Goal: Task Accomplishment & Management: Complete application form

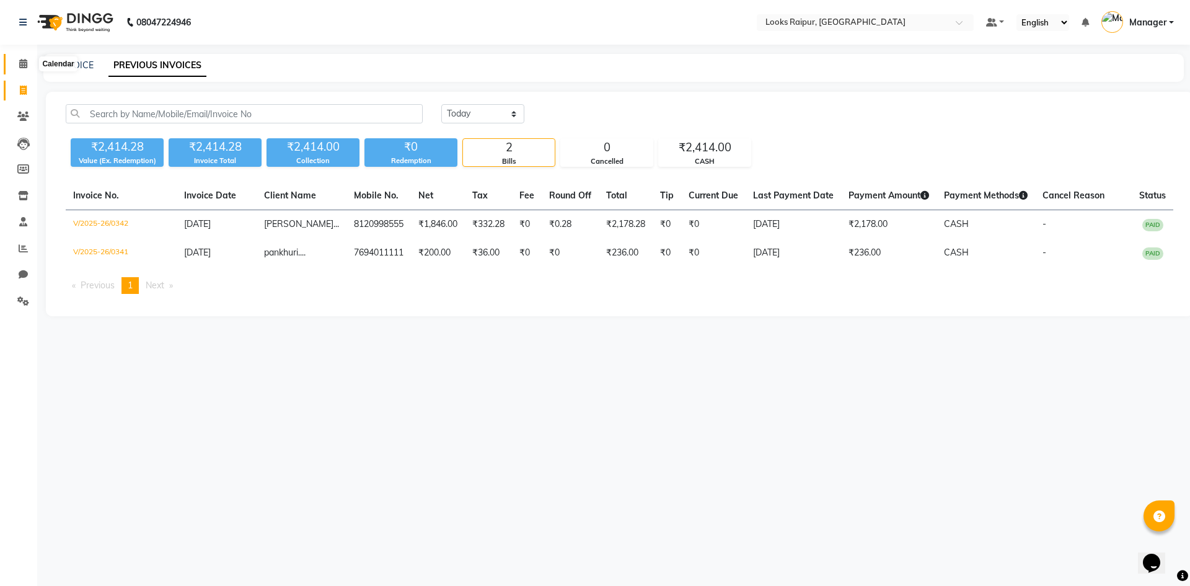
click at [22, 63] on icon at bounding box center [23, 63] width 8 height 9
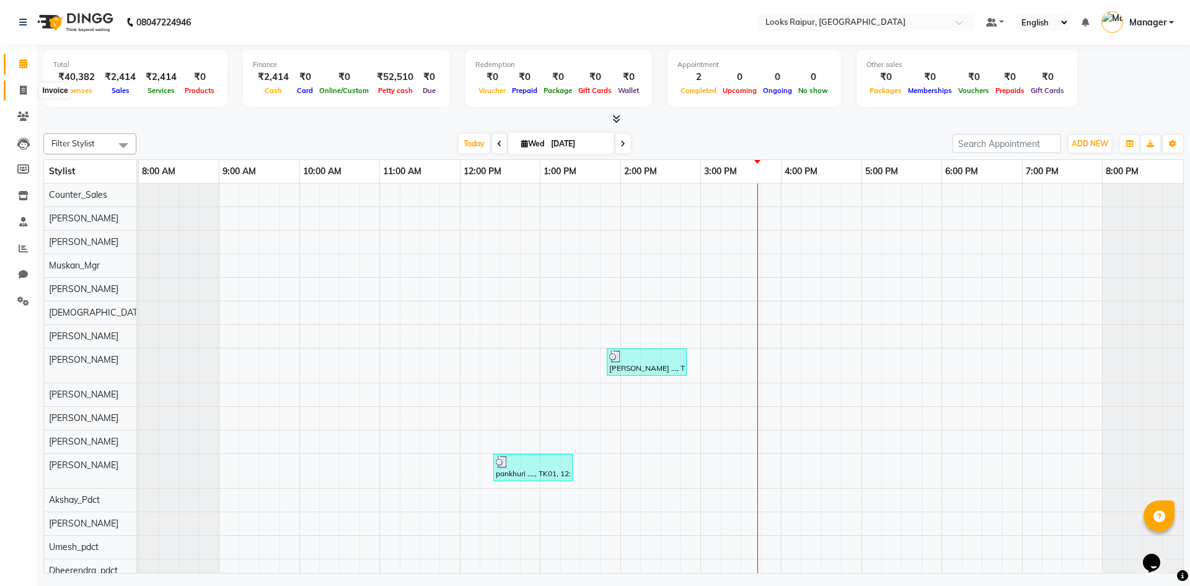
click at [22, 92] on icon at bounding box center [23, 90] width 7 height 9
select select "service"
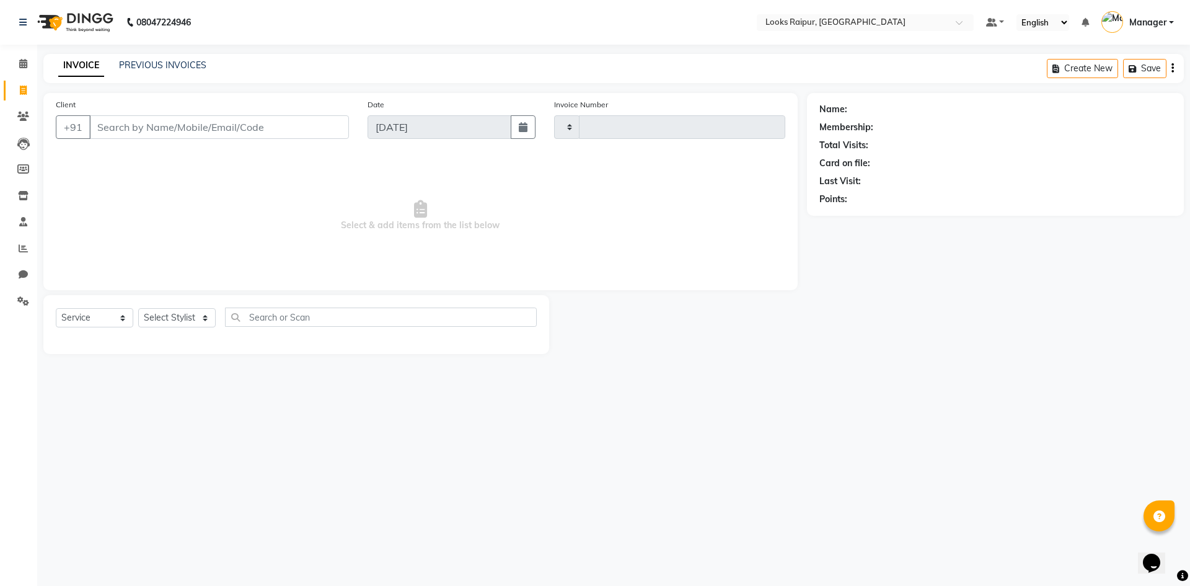
type input "0343"
select select "8606"
drag, startPoint x: 159, startPoint y: 309, endPoint x: 166, endPoint y: 312, distance: 8.1
click at [159, 309] on select "Select Stylist" at bounding box center [176, 317] width 77 height 19
select select "85887"
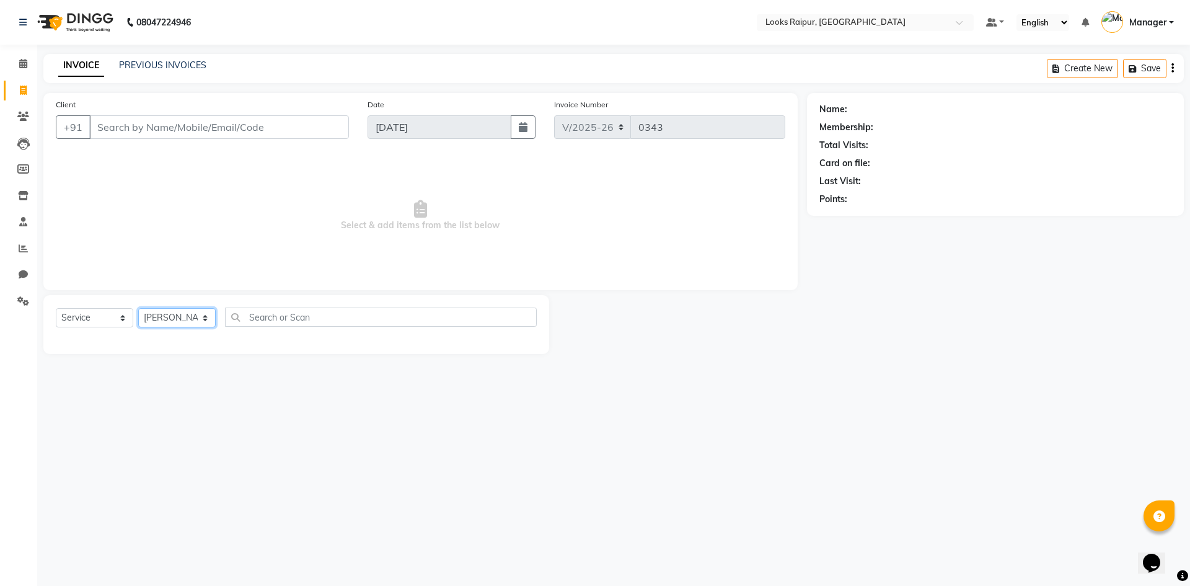
click at [138, 308] on select "Select Stylist Akshay_Pdct [PERSON_NAME] [PERSON_NAME] Counter_Sales Dheerendra…" at bounding box center [176, 317] width 77 height 19
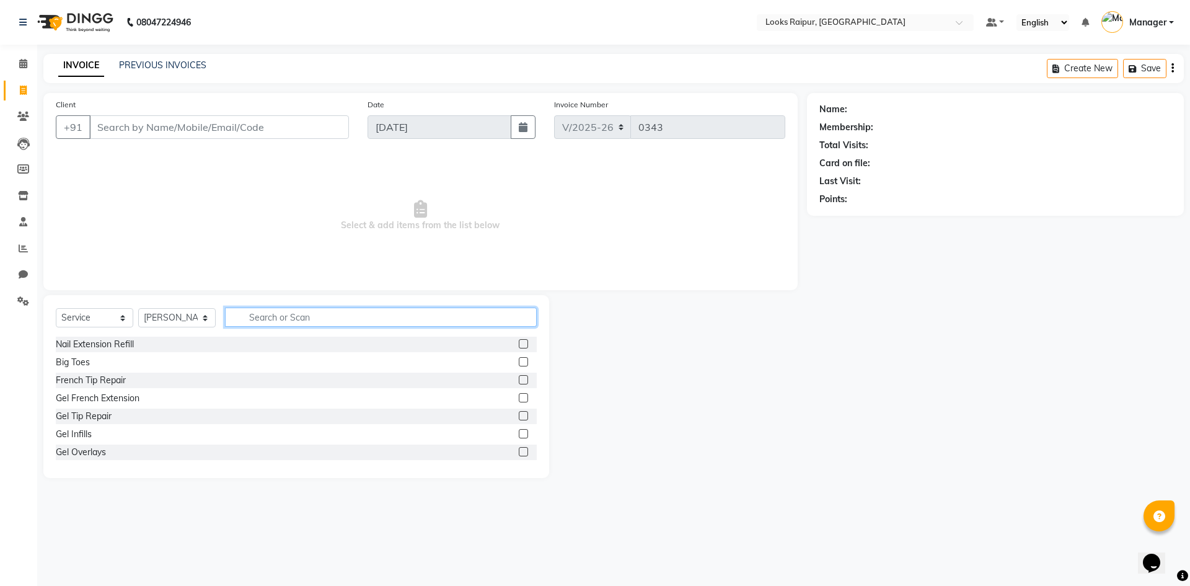
click at [290, 316] on input "text" at bounding box center [381, 316] width 312 height 19
type input "WASH"
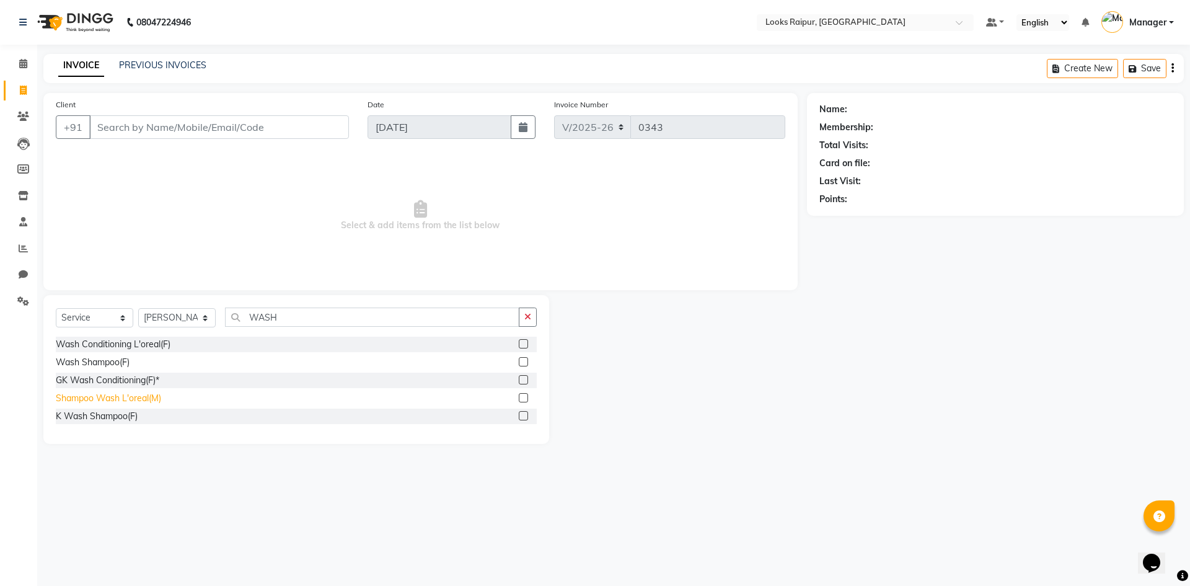
click at [120, 399] on div "Shampoo Wash L'oreal(M)" at bounding box center [108, 398] width 105 height 13
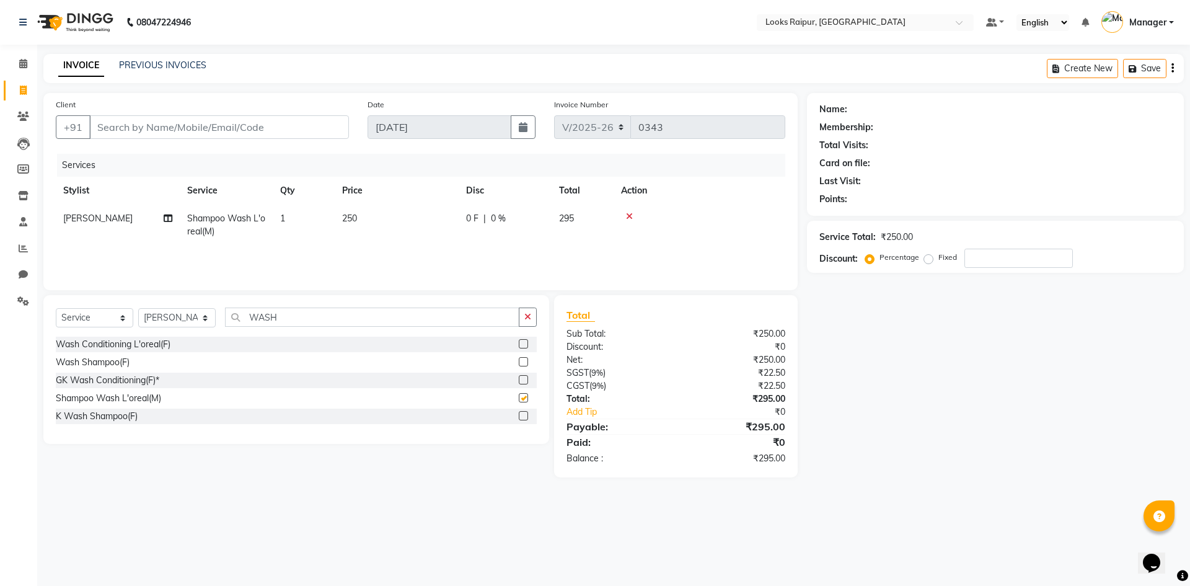
checkbox input "false"
click at [342, 208] on td "250" at bounding box center [397, 225] width 124 height 41
select select "85887"
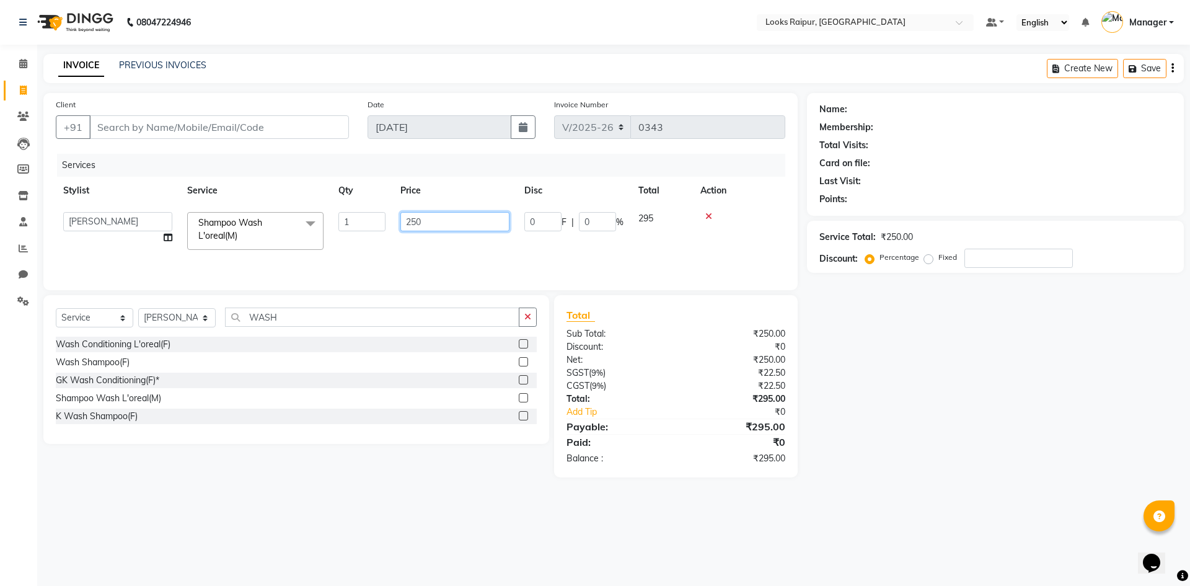
drag, startPoint x: 438, startPoint y: 222, endPoint x: 368, endPoint y: 219, distance: 70.1
click at [368, 219] on tr "Akshay_Pdct [PERSON_NAME] [PERSON_NAME] Counter_Sales Dheerendra_pdct [PERSON_N…" at bounding box center [420, 231] width 729 height 53
type input "200"
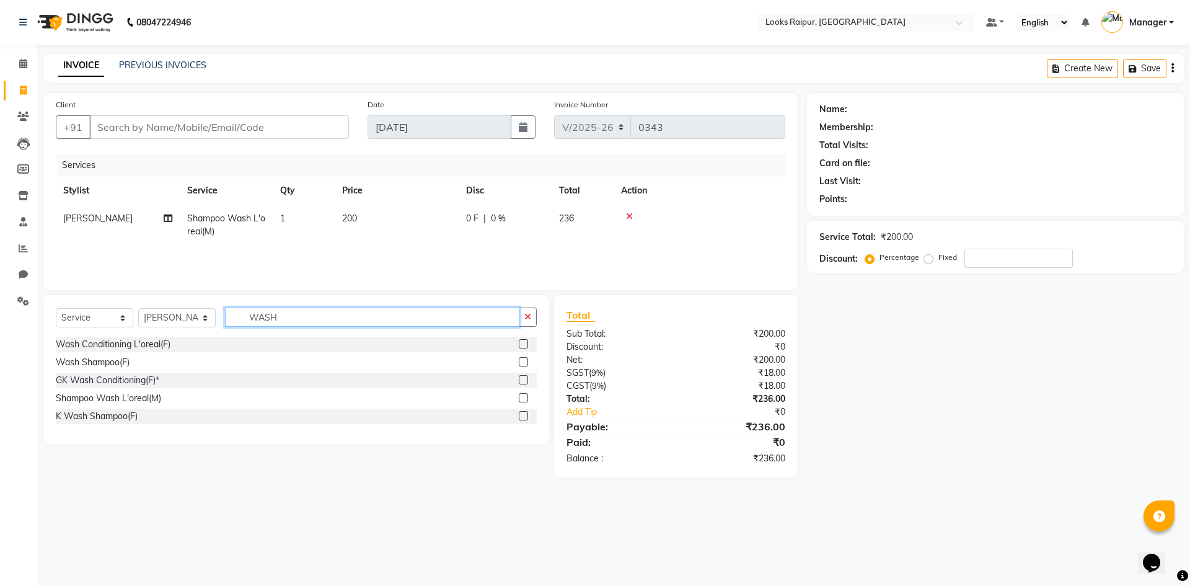
drag, startPoint x: 328, startPoint y: 325, endPoint x: 183, endPoint y: 316, distance: 145.3
click at [187, 316] on div "Select Service Product Membership Package Voucher Prepaid Gift Card Select Styl…" at bounding box center [296, 321] width 481 height 29
type input "V"
type input "CUT"
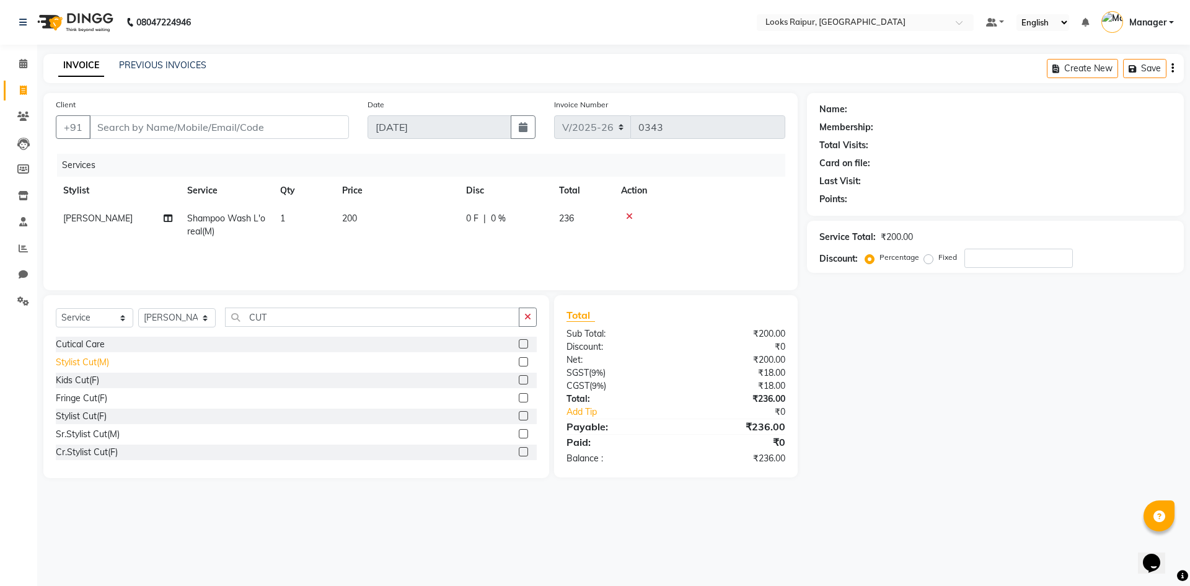
click at [99, 361] on div "Stylist Cut(M)" at bounding box center [82, 362] width 53 height 13
checkbox input "false"
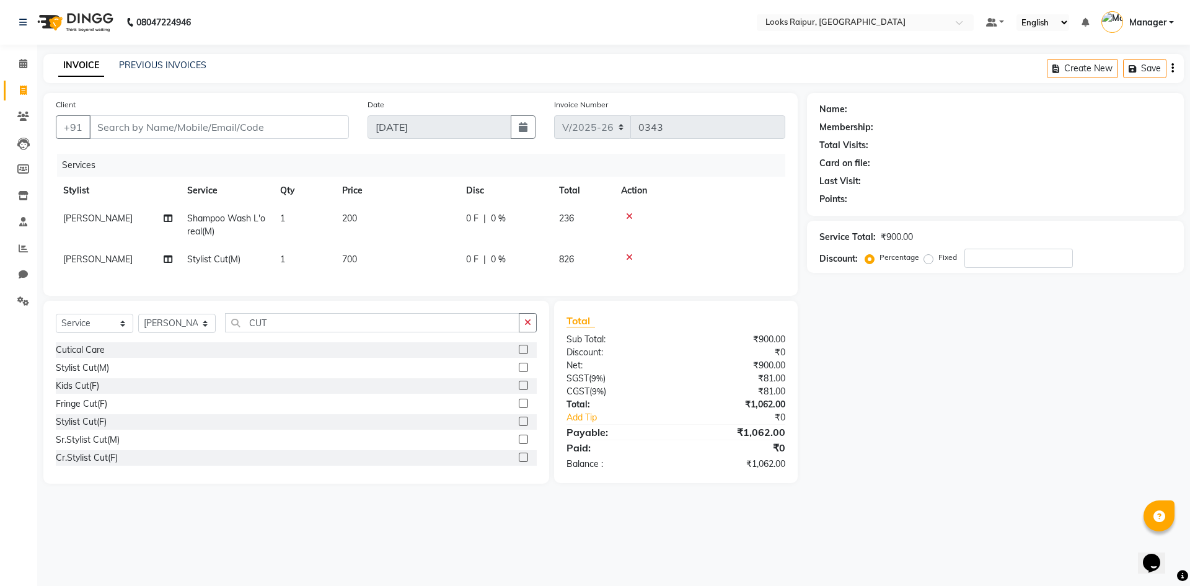
click at [350, 256] on span "700" at bounding box center [349, 258] width 15 height 11
select select "85887"
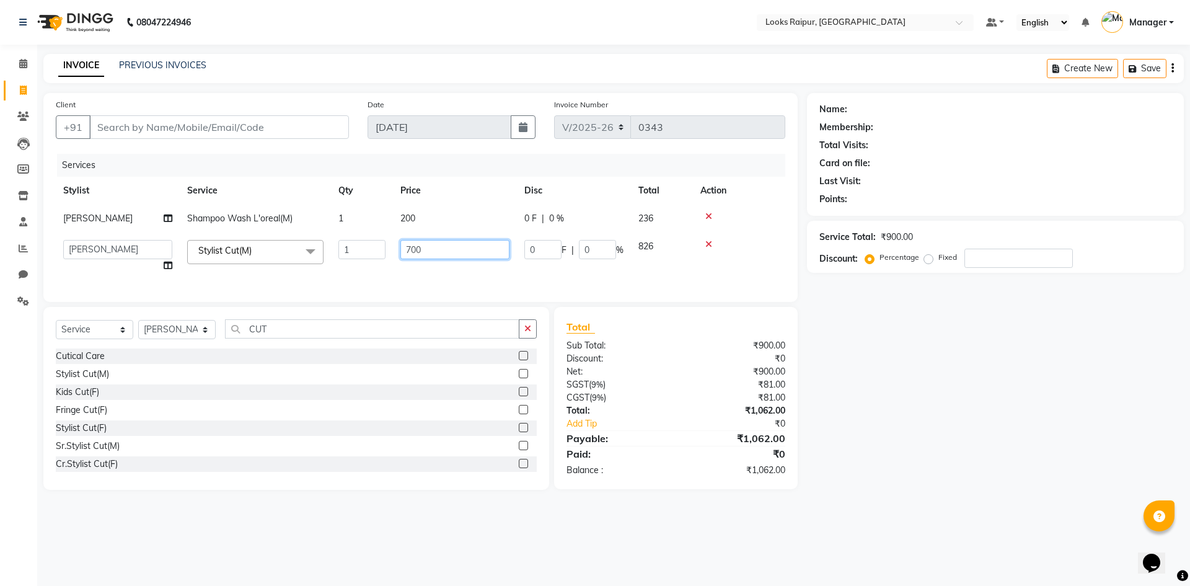
drag, startPoint x: 434, startPoint y: 248, endPoint x: 346, endPoint y: 242, distance: 88.8
click at [346, 242] on tr "Akshay_Pdct [PERSON_NAME] [PERSON_NAME] Counter_Sales Dheerendra_pdct [PERSON_N…" at bounding box center [420, 255] width 729 height 47
type input "750"
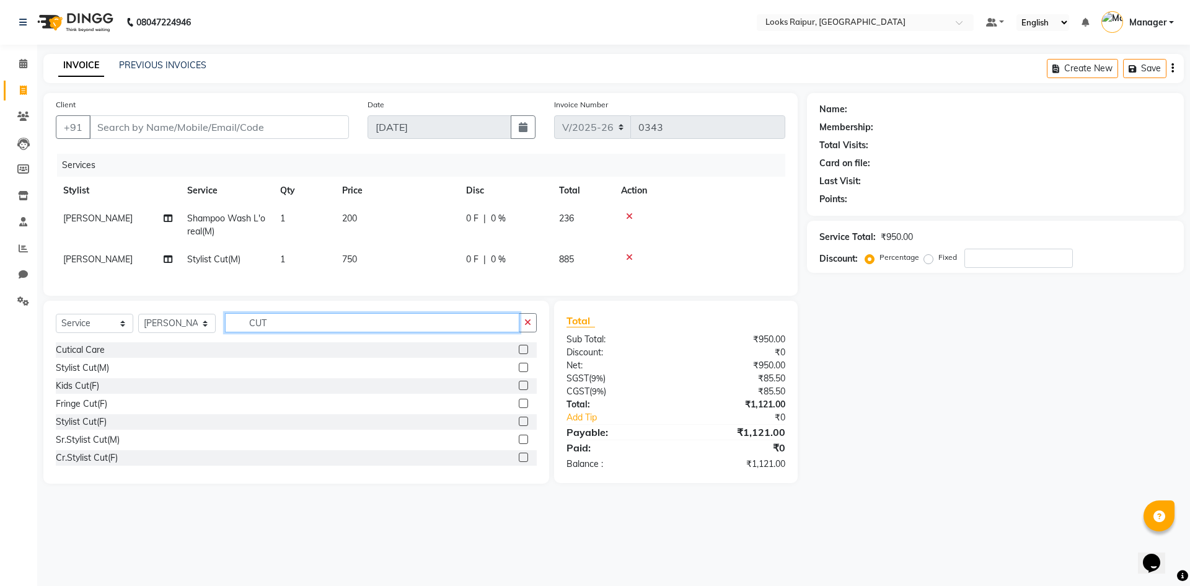
drag, startPoint x: 304, startPoint y: 336, endPoint x: 177, endPoint y: 341, distance: 127.1
click at [180, 341] on div "Select Service Product Membership Package Voucher Prepaid Gift Card Select Styl…" at bounding box center [296, 327] width 481 height 29
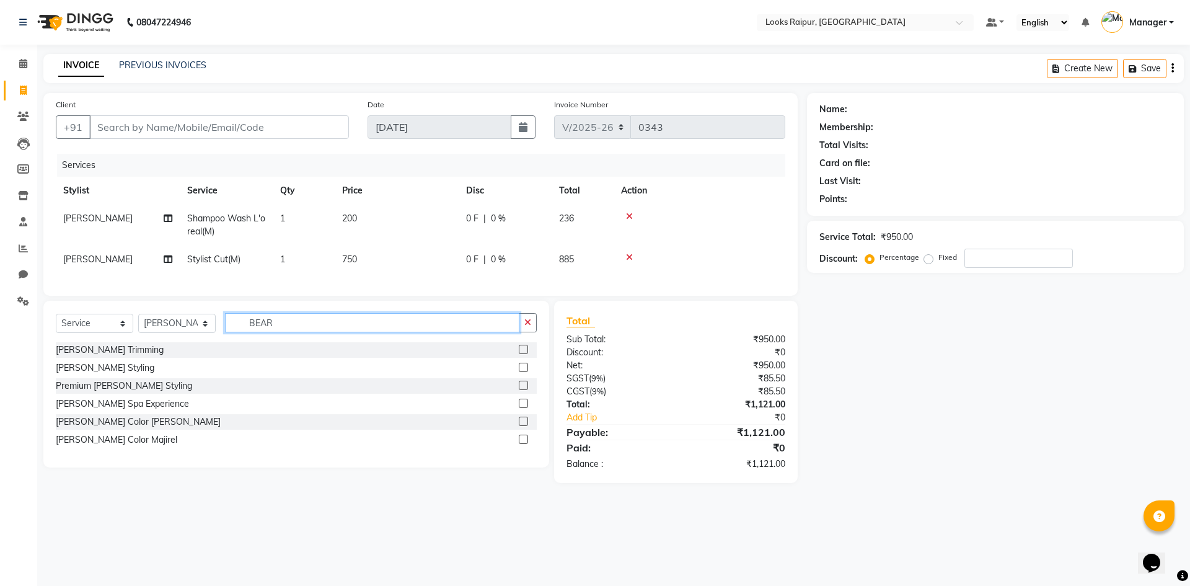
type input "BEAR"
click at [100, 352] on div "[PERSON_NAME] Trimming" at bounding box center [296, 349] width 481 height 15
click at [108, 356] on div "[PERSON_NAME] Trimming" at bounding box center [110, 349] width 108 height 13
checkbox input "false"
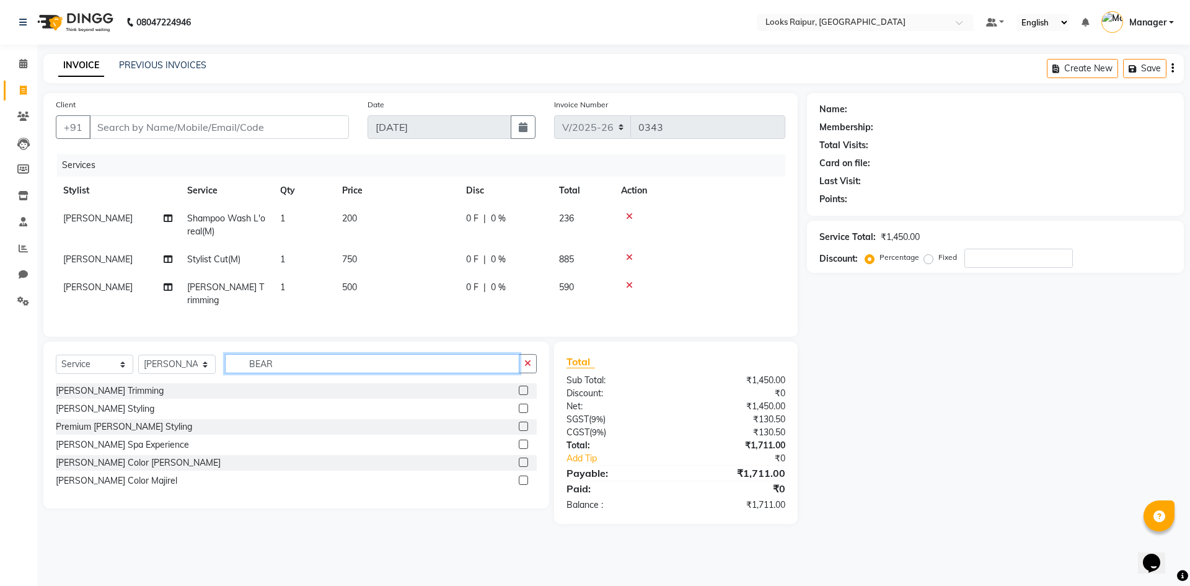
drag, startPoint x: 287, startPoint y: 353, endPoint x: 159, endPoint y: 356, distance: 127.7
click at [159, 356] on div "Select Service Product Membership Package Voucher Prepaid Gift Card Select Styl…" at bounding box center [296, 368] width 481 height 29
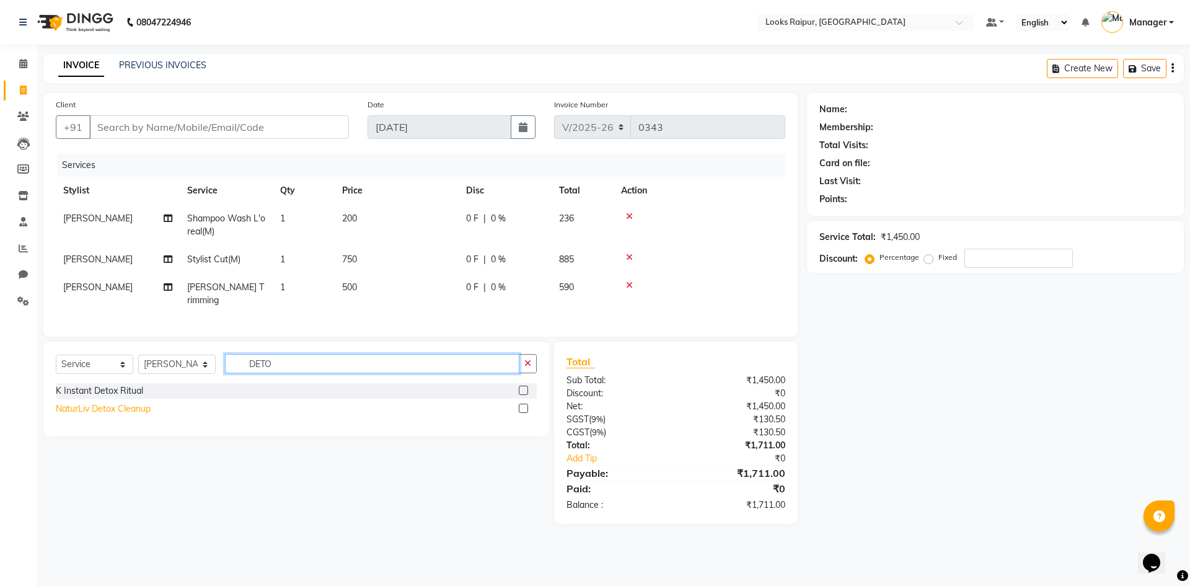
type input "DETO"
click at [128, 403] on div "NaturLiv Detox Cleanup" at bounding box center [103, 408] width 95 height 13
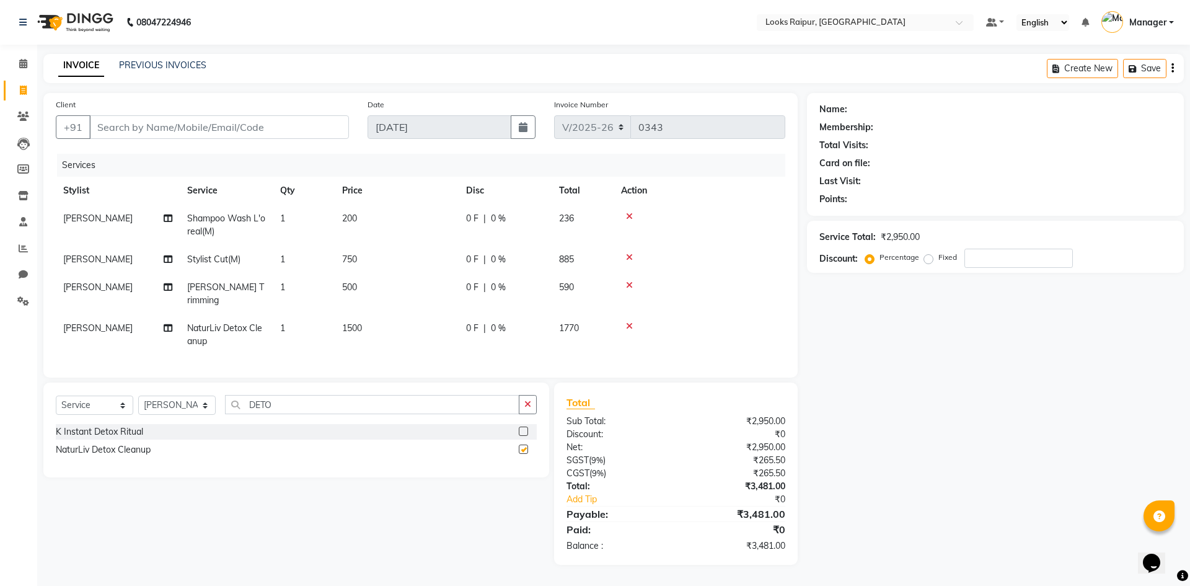
checkbox input "false"
drag, startPoint x: 281, startPoint y: 400, endPoint x: 201, endPoint y: 411, distance: 80.6
click at [197, 412] on div "Select Service Product Membership Package Voucher Prepaid Gift Card Select Styl…" at bounding box center [296, 409] width 481 height 29
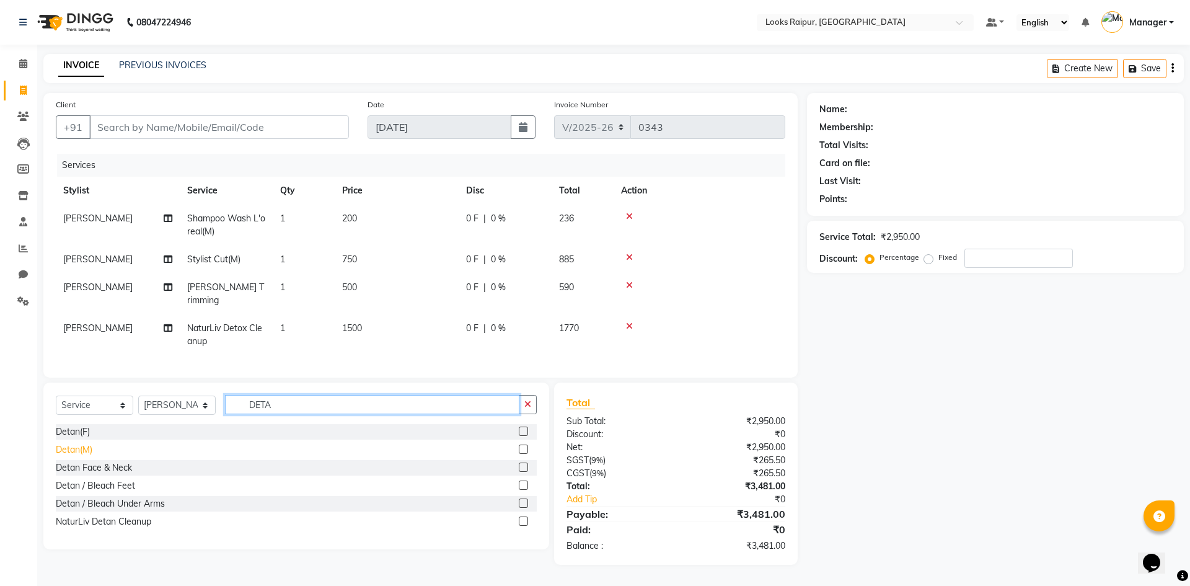
type input "DETA"
click at [76, 447] on div "Detan(M)" at bounding box center [74, 449] width 37 height 13
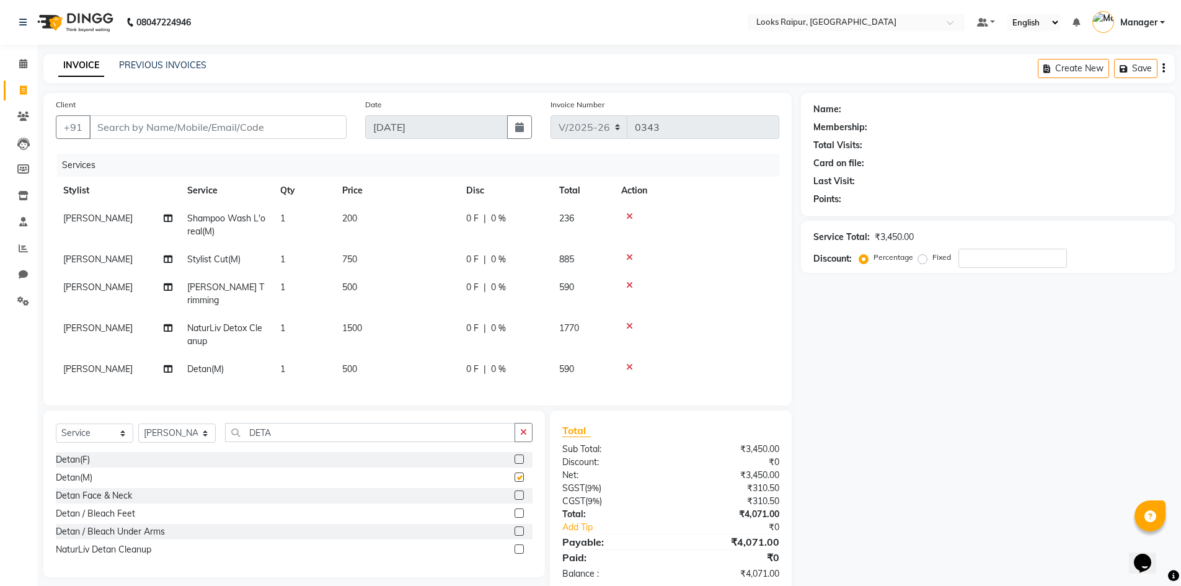
checkbox input "false"
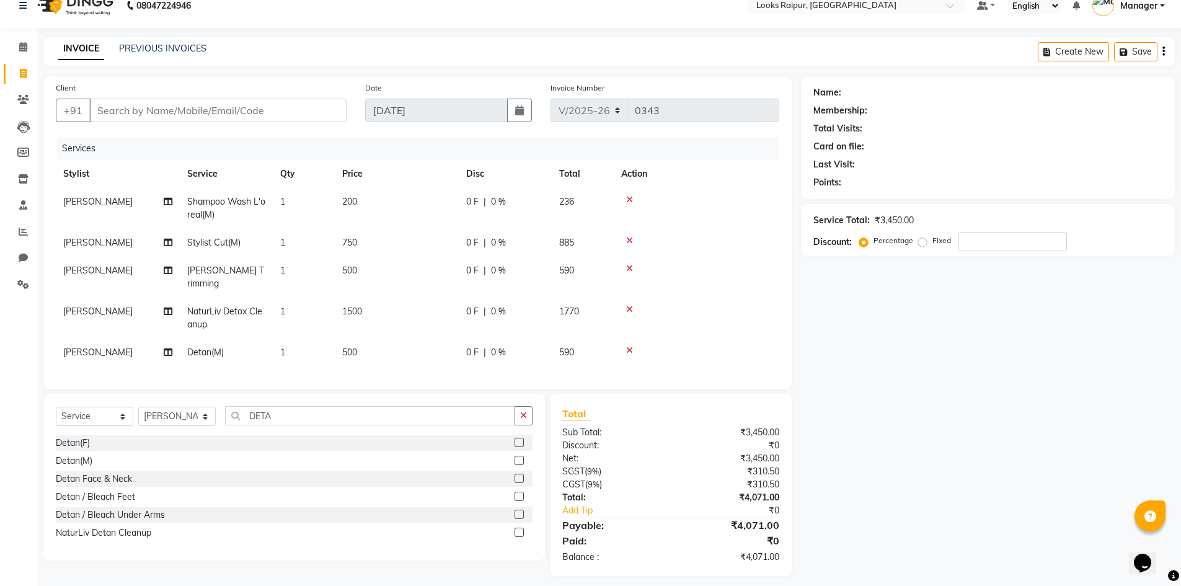
scroll to position [22, 0]
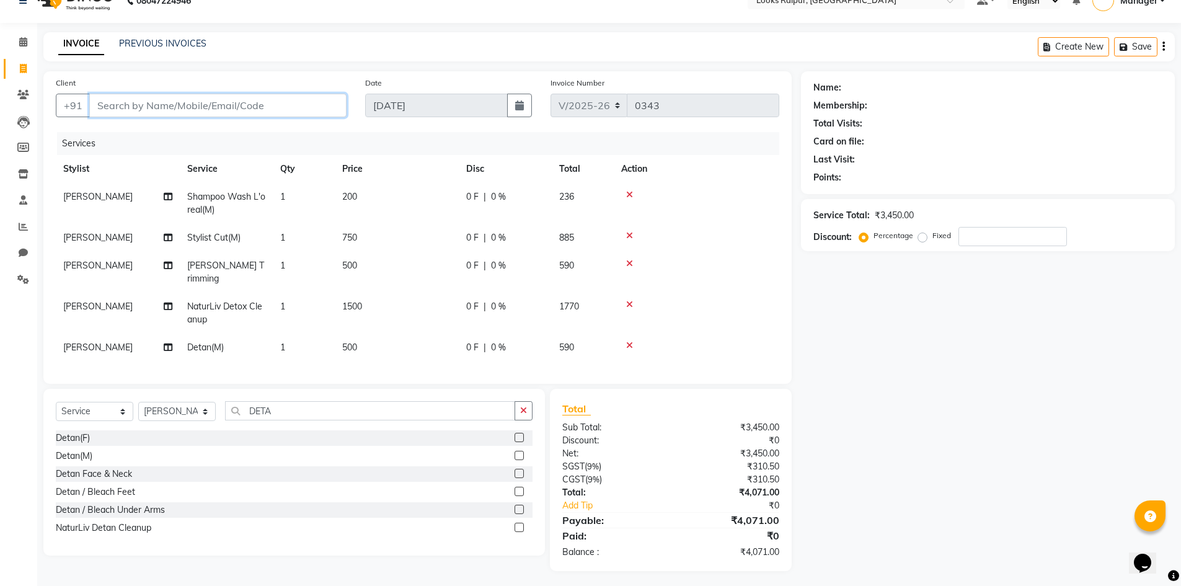
click at [267, 117] on input "Client" at bounding box center [217, 106] width 257 height 24
type input "9"
type input "0"
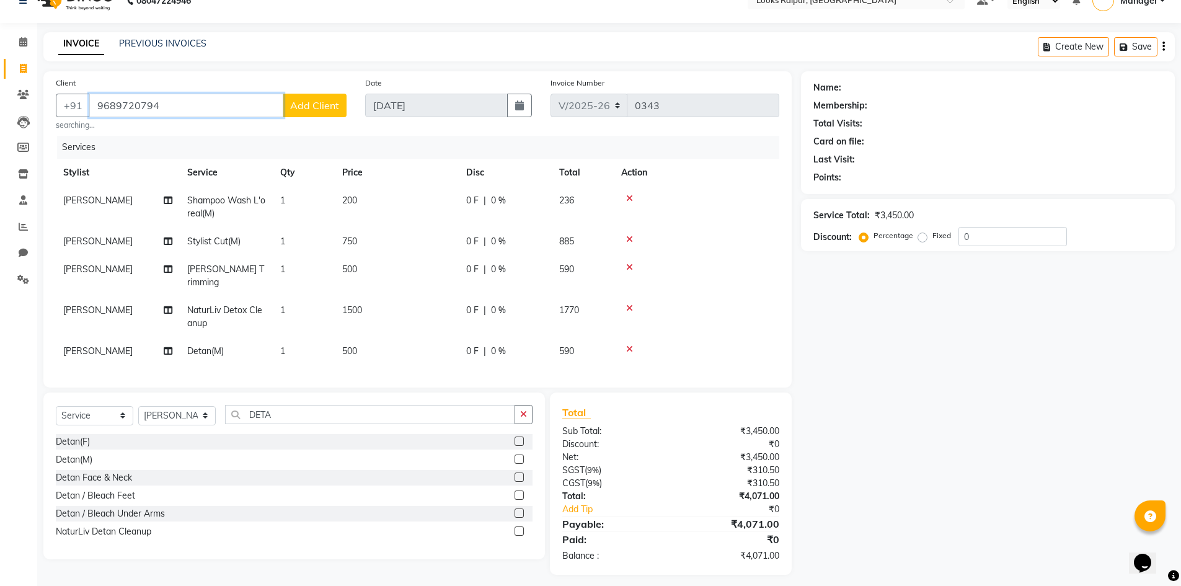
type input "9689720794"
click at [333, 95] on button "Add Client" at bounding box center [315, 106] width 64 height 24
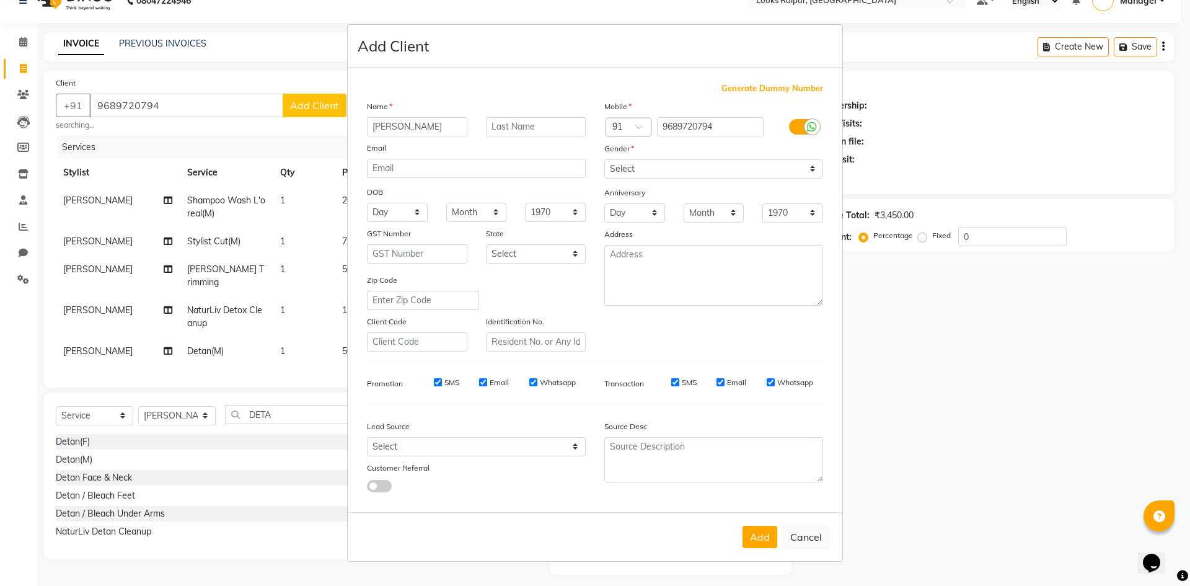
type input "[PERSON_NAME]"
click at [518, 123] on input "text" at bounding box center [536, 126] width 100 height 19
type input "."
click at [645, 172] on select "Select [DEMOGRAPHIC_DATA] [DEMOGRAPHIC_DATA] Other Prefer Not To Say" at bounding box center [713, 168] width 219 height 19
select select "[DEMOGRAPHIC_DATA]"
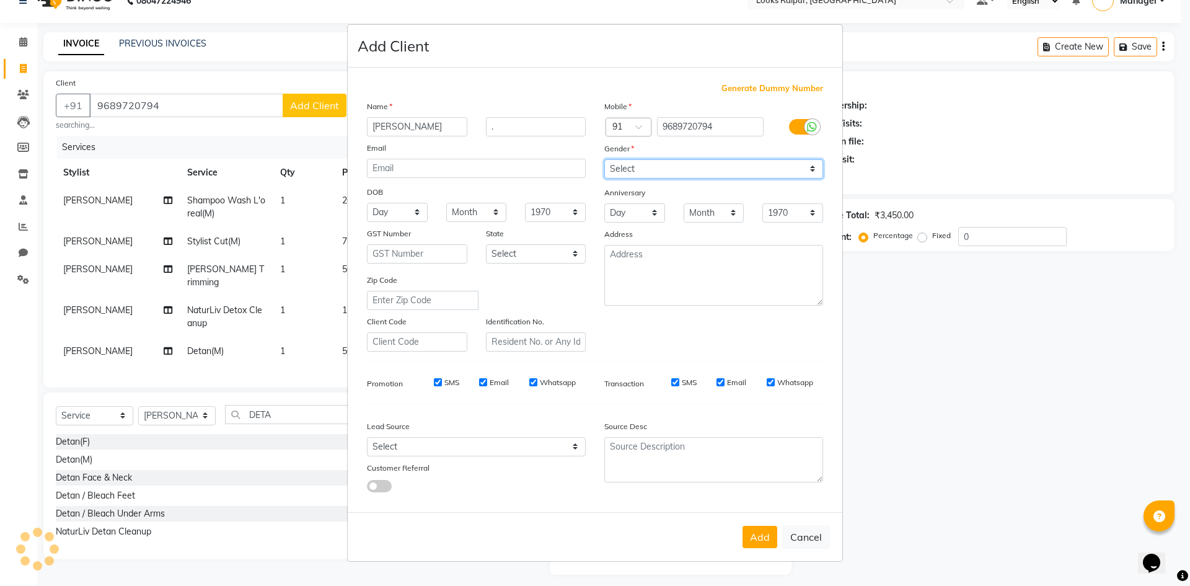
click at [604, 159] on select "Select [DEMOGRAPHIC_DATA] [DEMOGRAPHIC_DATA] Other Prefer Not To Say" at bounding box center [713, 168] width 219 height 19
click at [758, 540] on button "Add" at bounding box center [759, 537] width 35 height 22
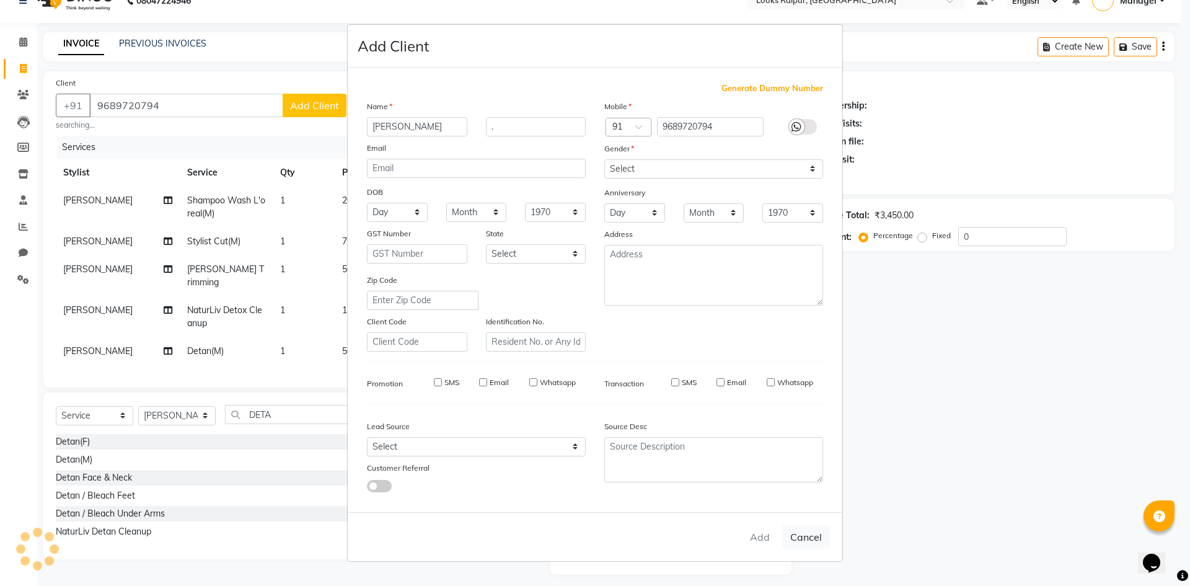
select select
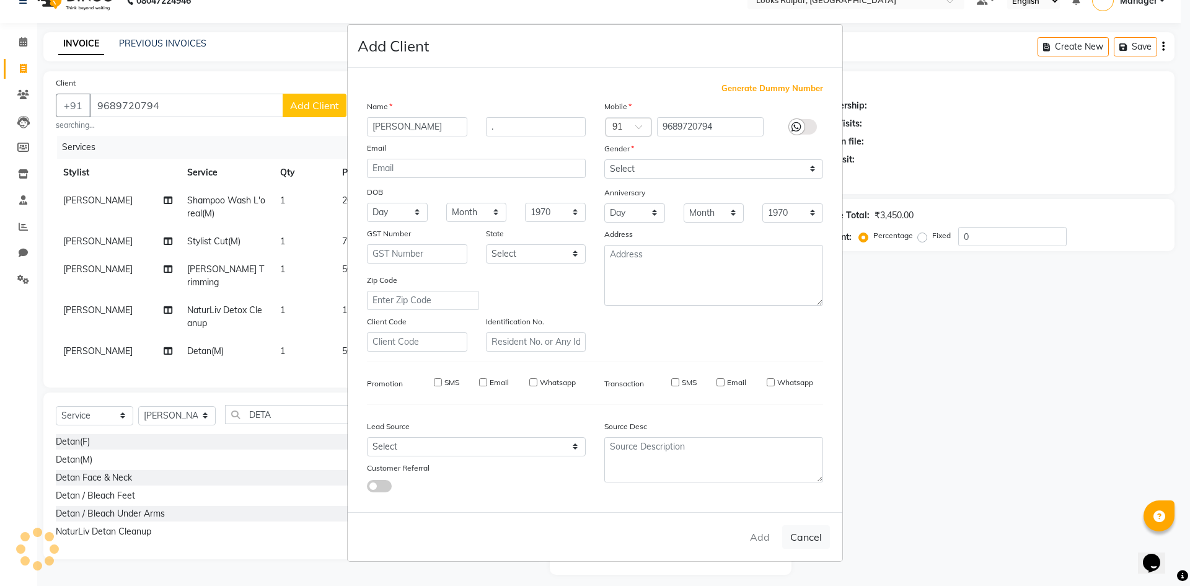
select select
checkbox input "false"
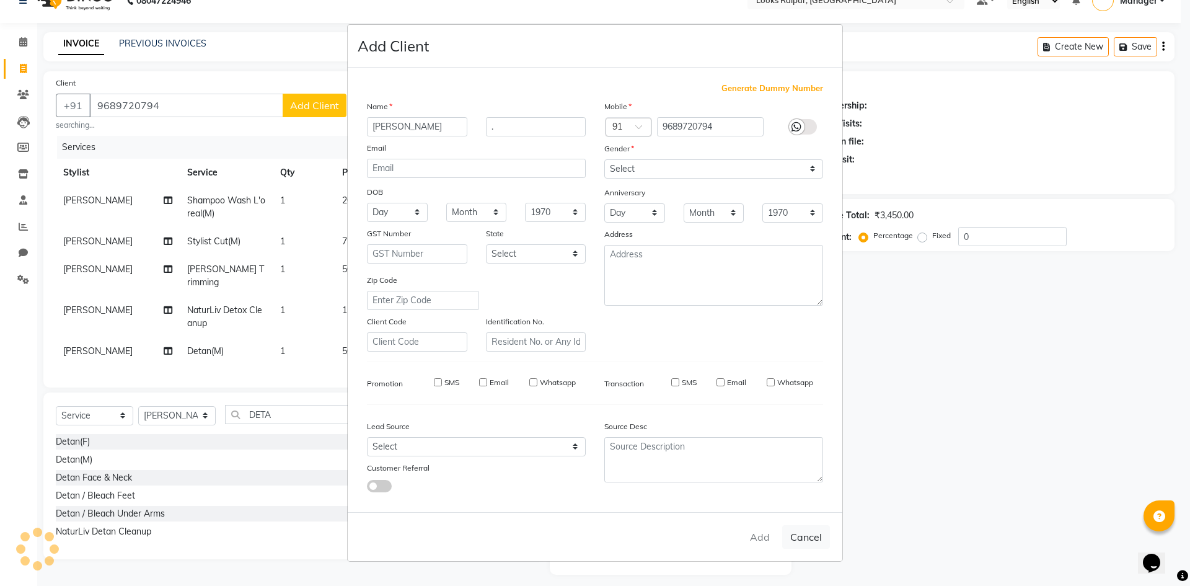
checkbox input "false"
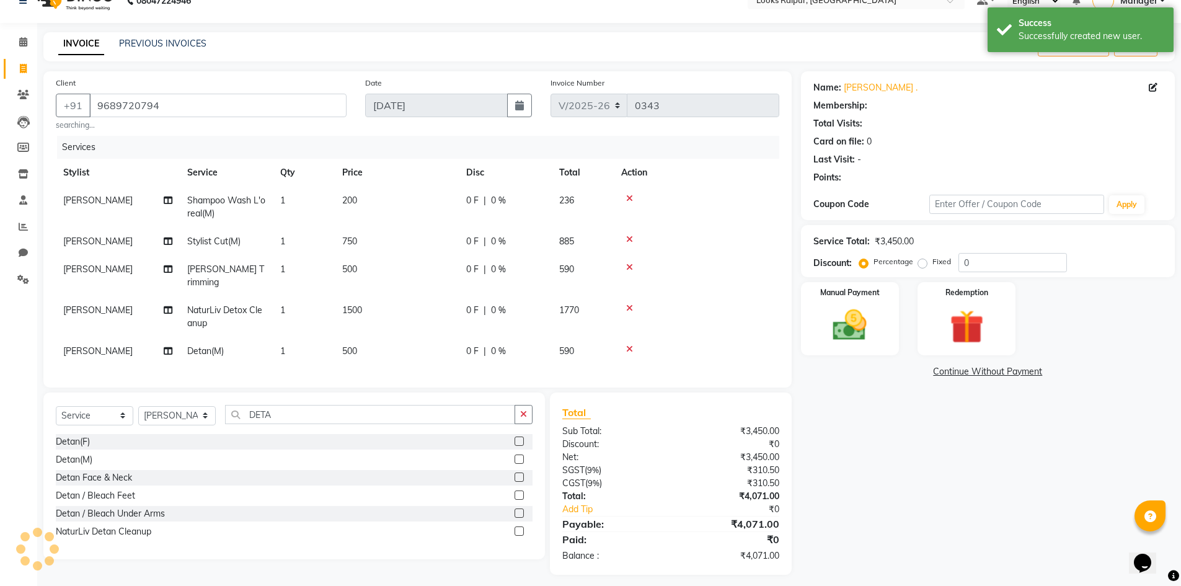
select select "1: Object"
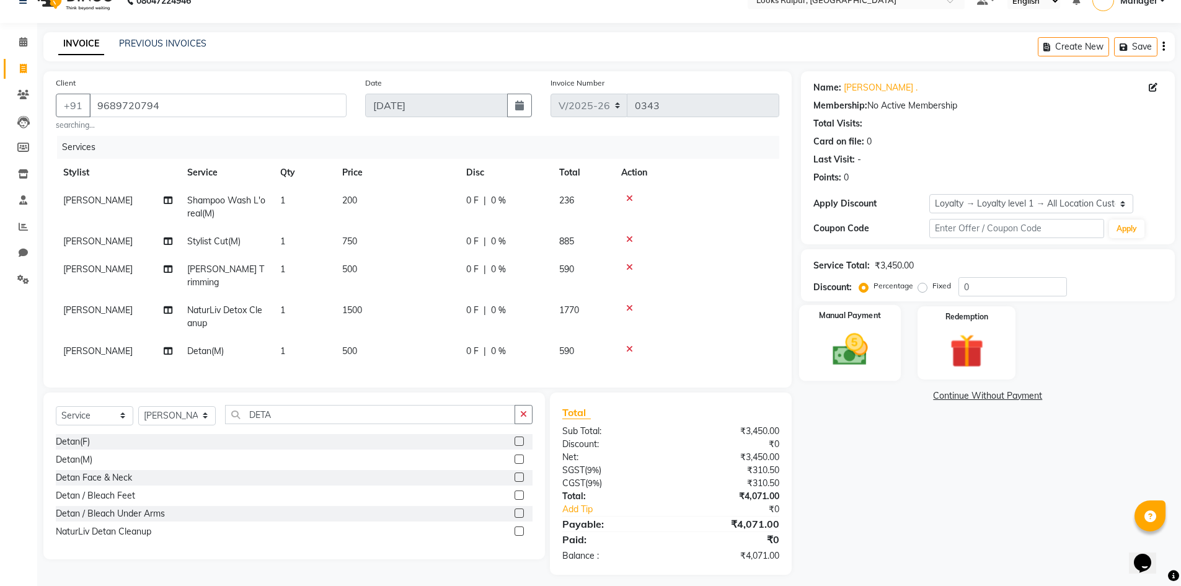
click at [853, 360] on img at bounding box center [849, 349] width 57 height 40
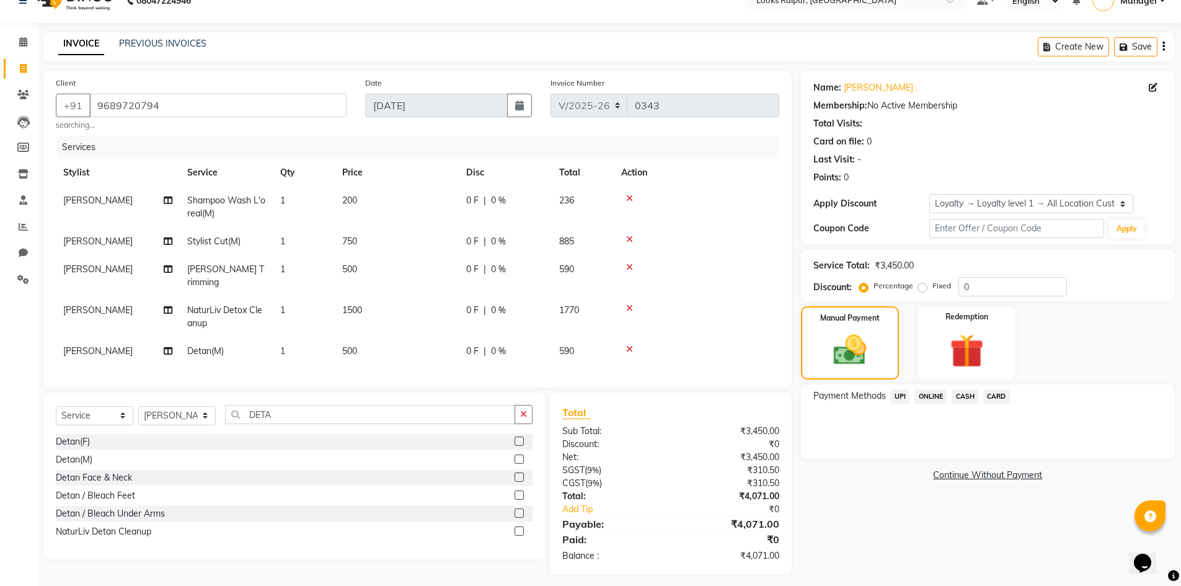
click at [899, 395] on span "UPI" at bounding box center [900, 396] width 19 height 14
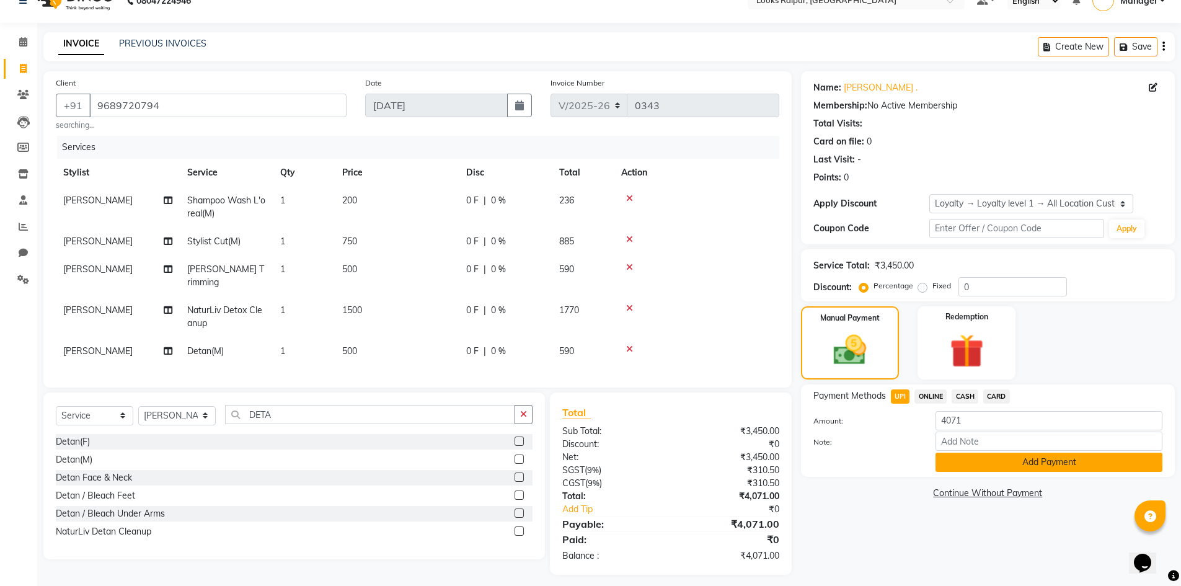
click at [1075, 460] on button "Add Payment" at bounding box center [1048, 461] width 227 height 19
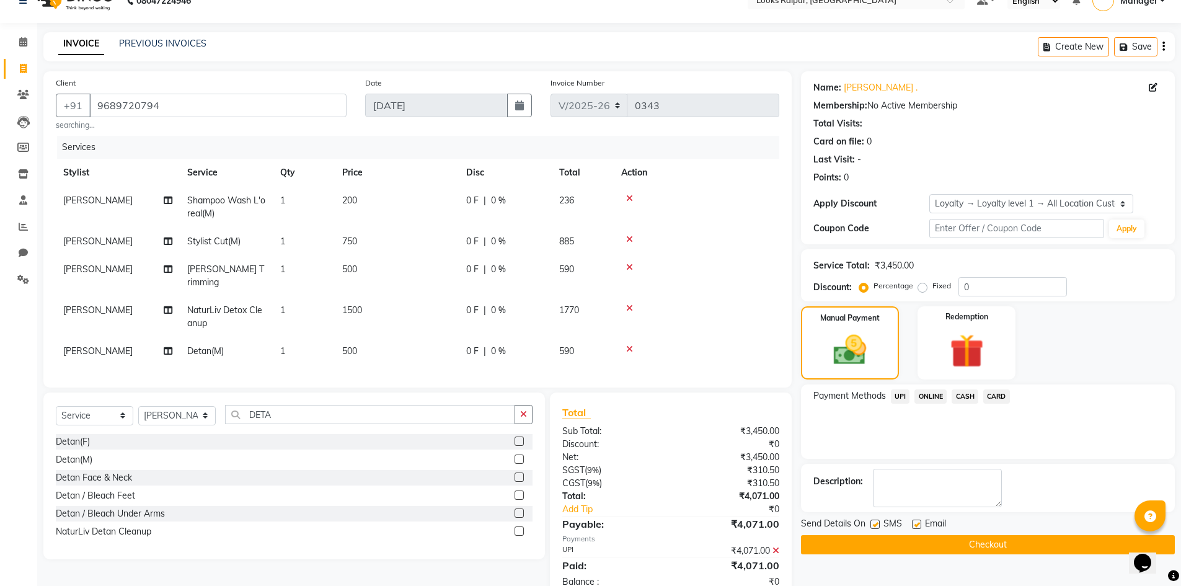
click at [894, 394] on span "UPI" at bounding box center [900, 396] width 19 height 14
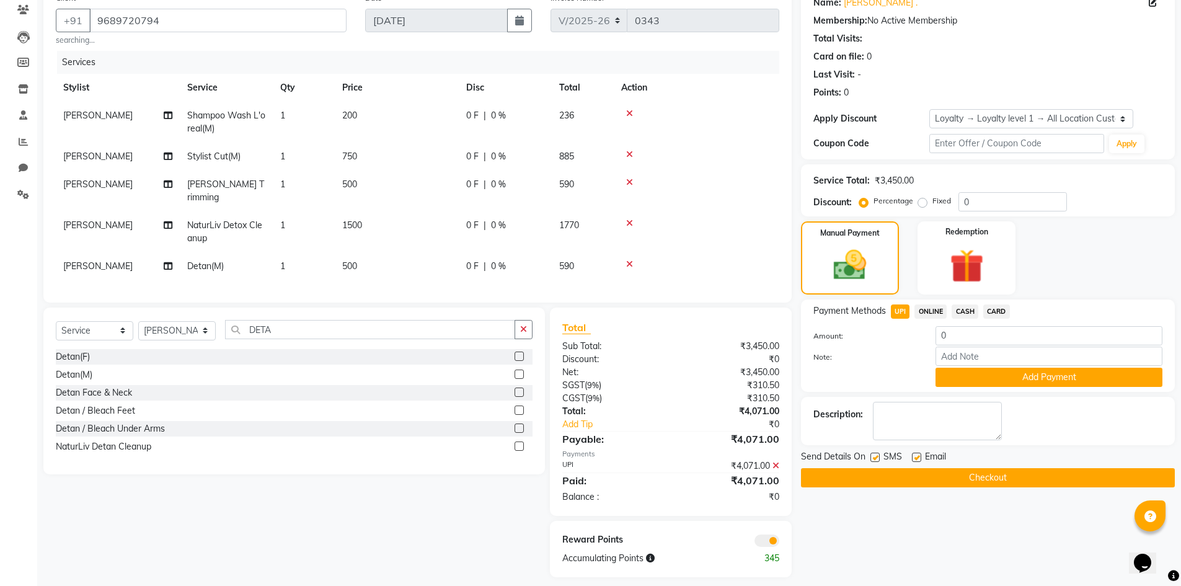
scroll to position [113, 0]
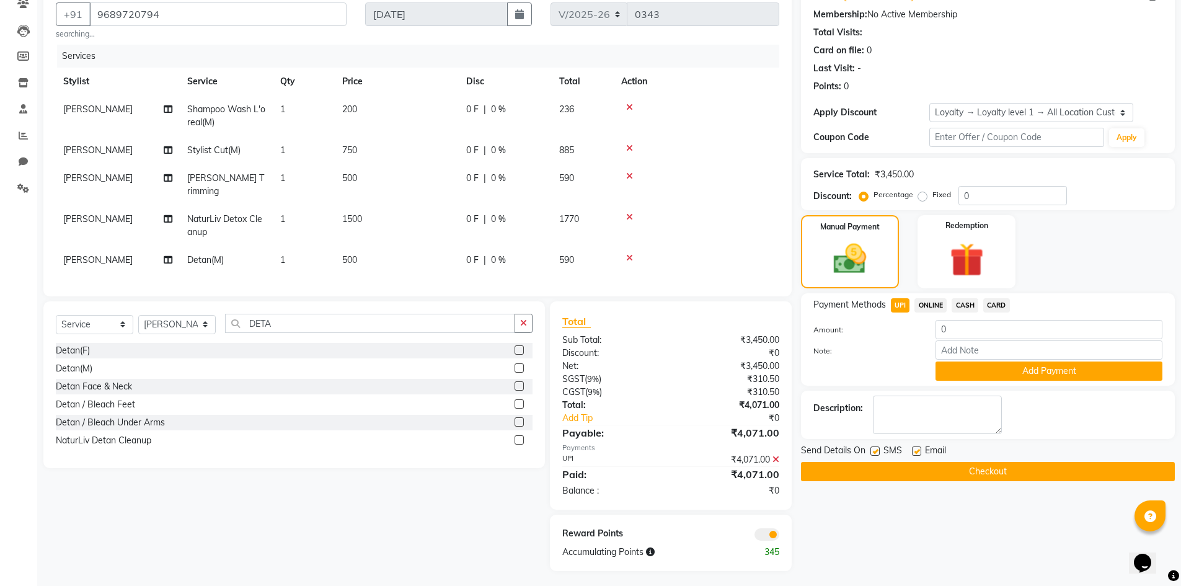
click at [976, 470] on button "Checkout" at bounding box center [988, 471] width 374 height 19
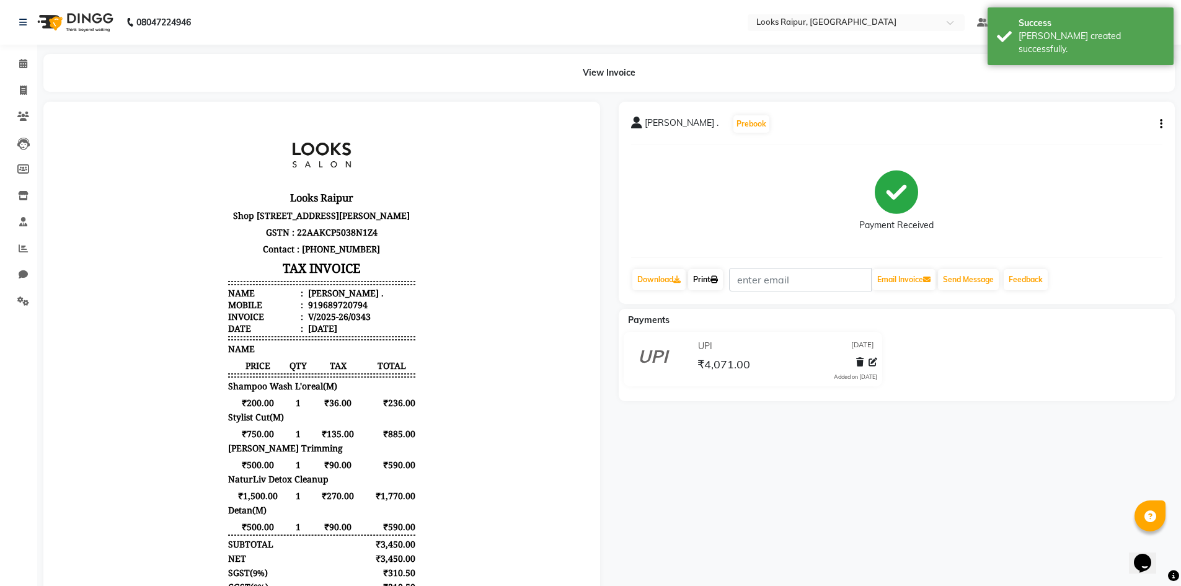
click at [711, 274] on link "Print" at bounding box center [705, 279] width 35 height 21
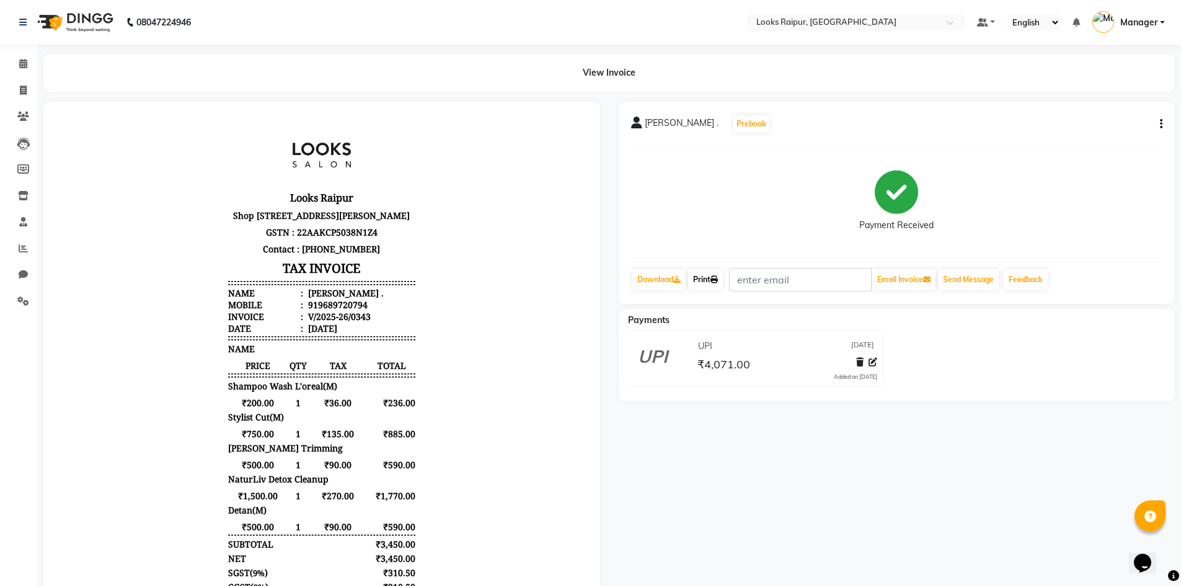
scroll to position [10, 0]
click at [18, 247] on span at bounding box center [23, 249] width 22 height 14
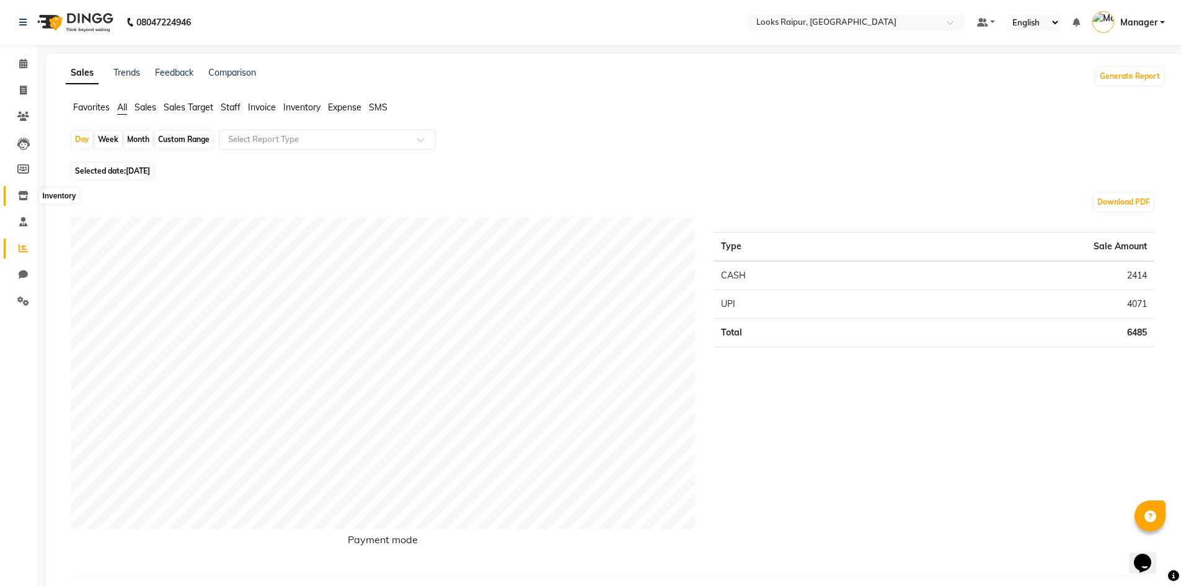
click at [15, 193] on span at bounding box center [23, 196] width 22 height 14
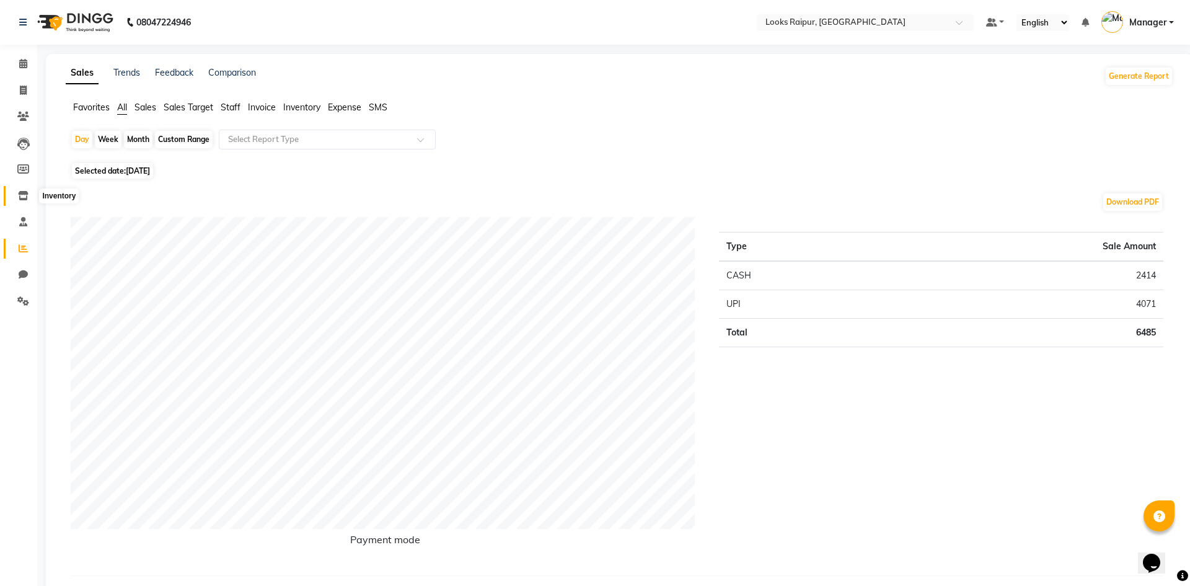
select select
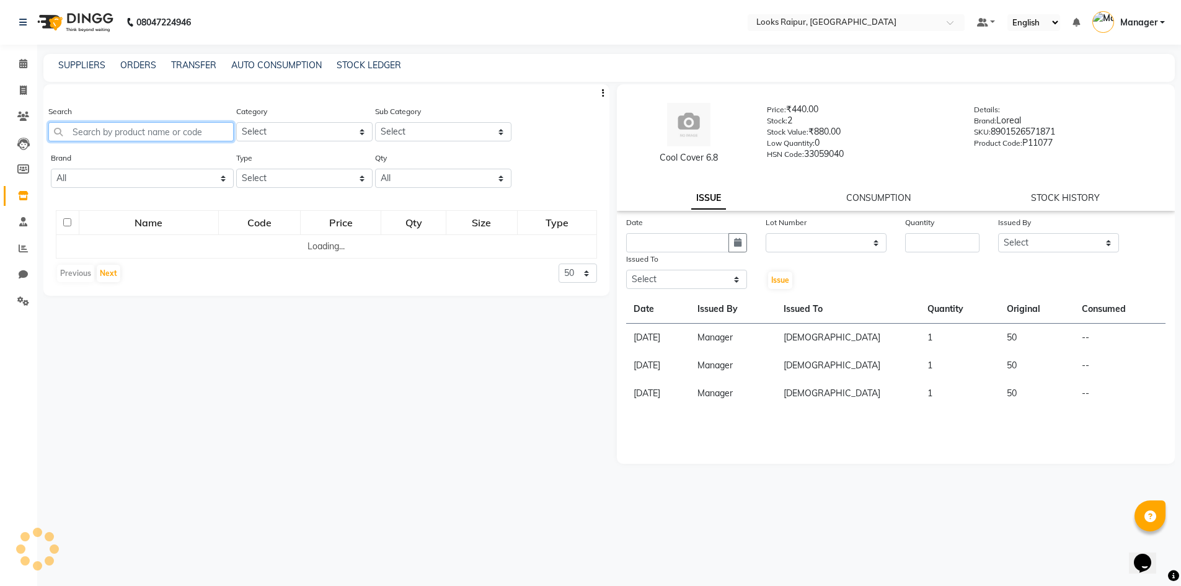
click at [88, 134] on input "text" at bounding box center [140, 131] width 185 height 19
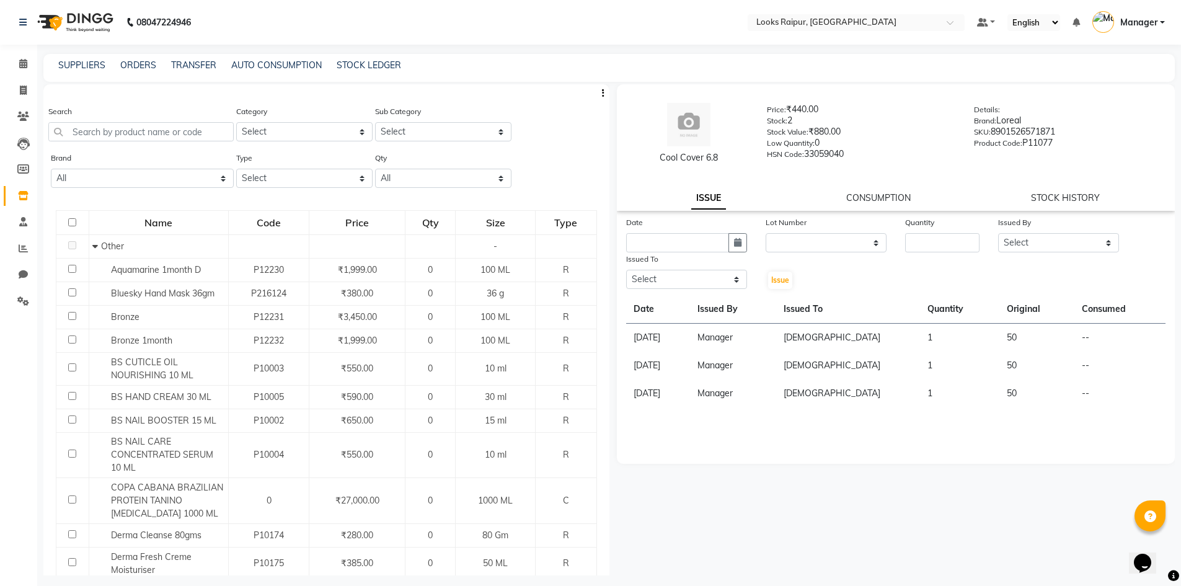
click at [115, 143] on div "Search" at bounding box center [140, 128] width 185 height 46
click at [185, 129] on input "text" at bounding box center [140, 131] width 185 height 19
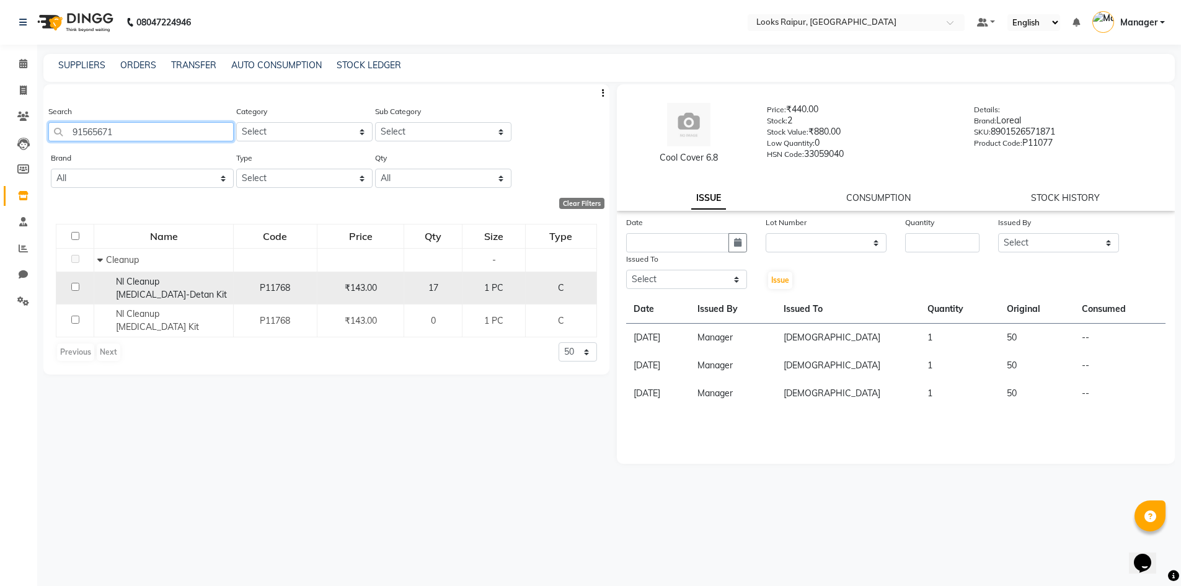
type input "91565671"
click at [74, 286] on input "checkbox" at bounding box center [75, 287] width 8 height 8
checkbox input "true"
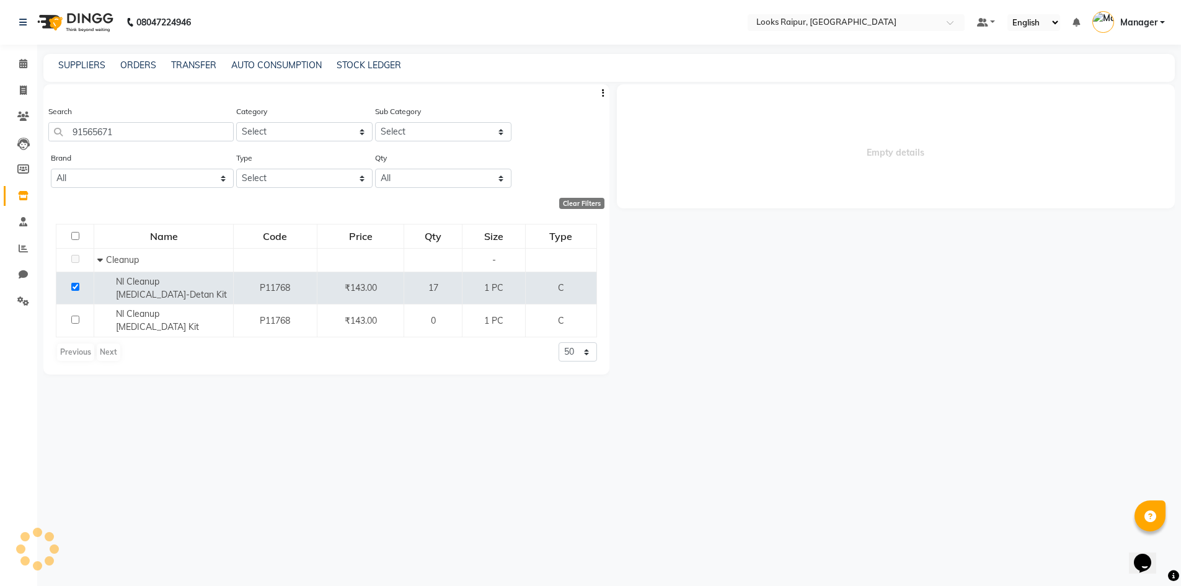
select select
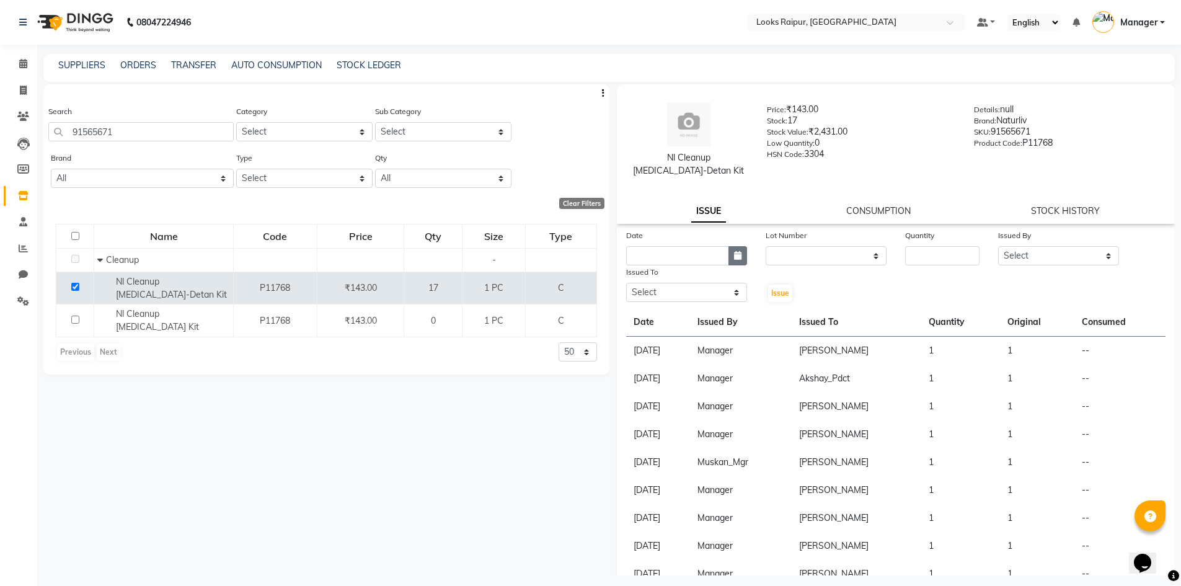
click at [731, 260] on button "button" at bounding box center [737, 255] width 19 height 19
select select "9"
select select "2025"
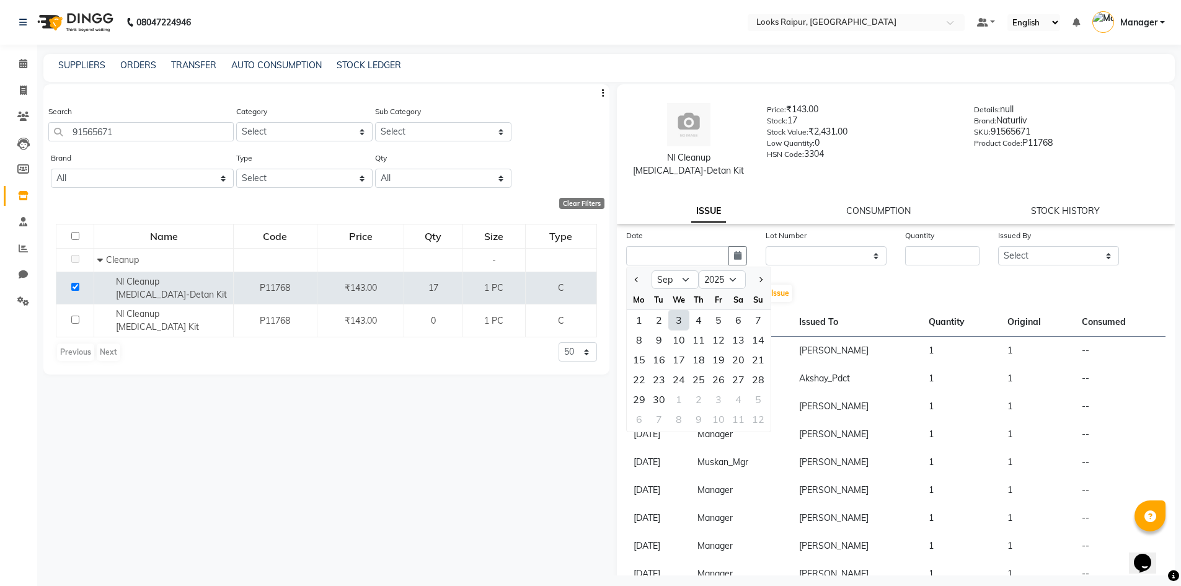
click at [675, 315] on div "3" at bounding box center [679, 320] width 20 height 20
type input "[DATE]"
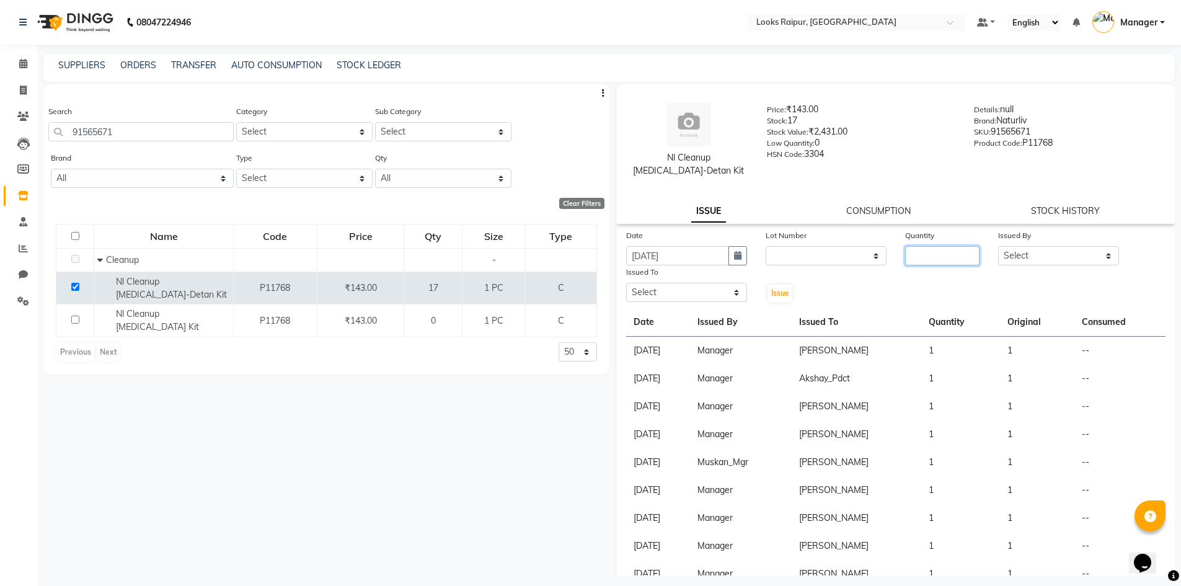
click at [929, 260] on input "number" at bounding box center [942, 255] width 74 height 19
type input "1"
drag, startPoint x: 1095, startPoint y: 254, endPoint x: 1085, endPoint y: 263, distance: 13.2
click at [1095, 254] on select "Select Akshay_Pdct [PERSON_NAME] [PERSON_NAME] Counter_Sales Dheerendra_pdct [P…" at bounding box center [1058, 255] width 121 height 19
select select "85795"
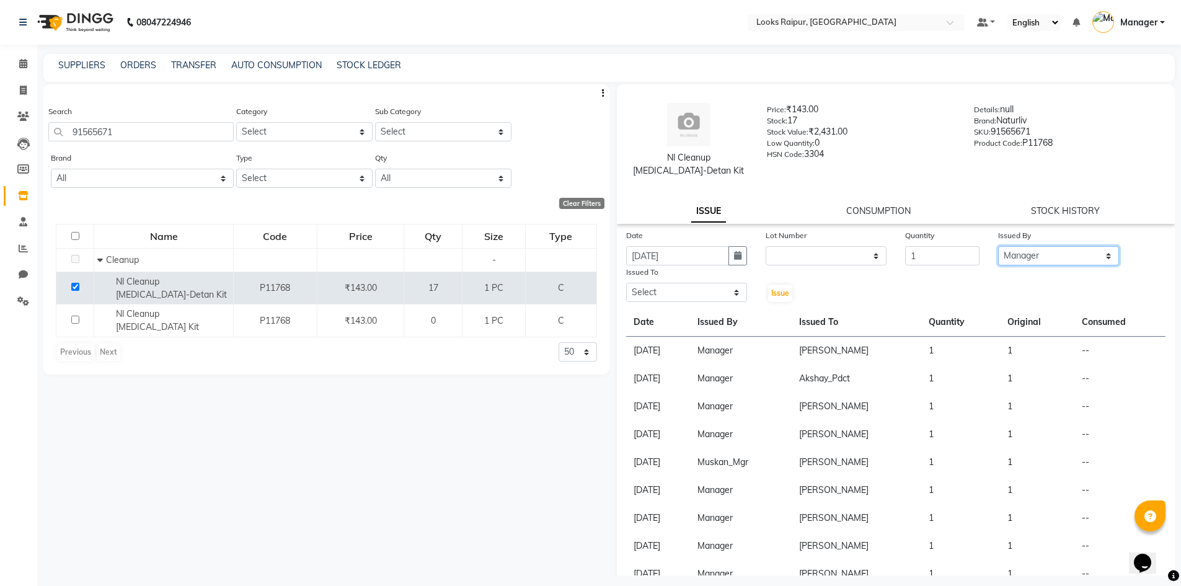
click at [998, 246] on select "Select Akshay_Pdct [PERSON_NAME] [PERSON_NAME] Counter_Sales Dheerendra_pdct [P…" at bounding box center [1058, 255] width 121 height 19
click at [728, 291] on select "Select Akshay_Pdct [PERSON_NAME] [PERSON_NAME] Counter_Sales Dheerendra_pdct [P…" at bounding box center [686, 292] width 121 height 19
select select "85887"
click at [626, 283] on select "Select Akshay_Pdct [PERSON_NAME] [PERSON_NAME] Counter_Sales Dheerendra_pdct [P…" at bounding box center [686, 292] width 121 height 19
click at [777, 293] on span "Issue" at bounding box center [780, 292] width 18 height 9
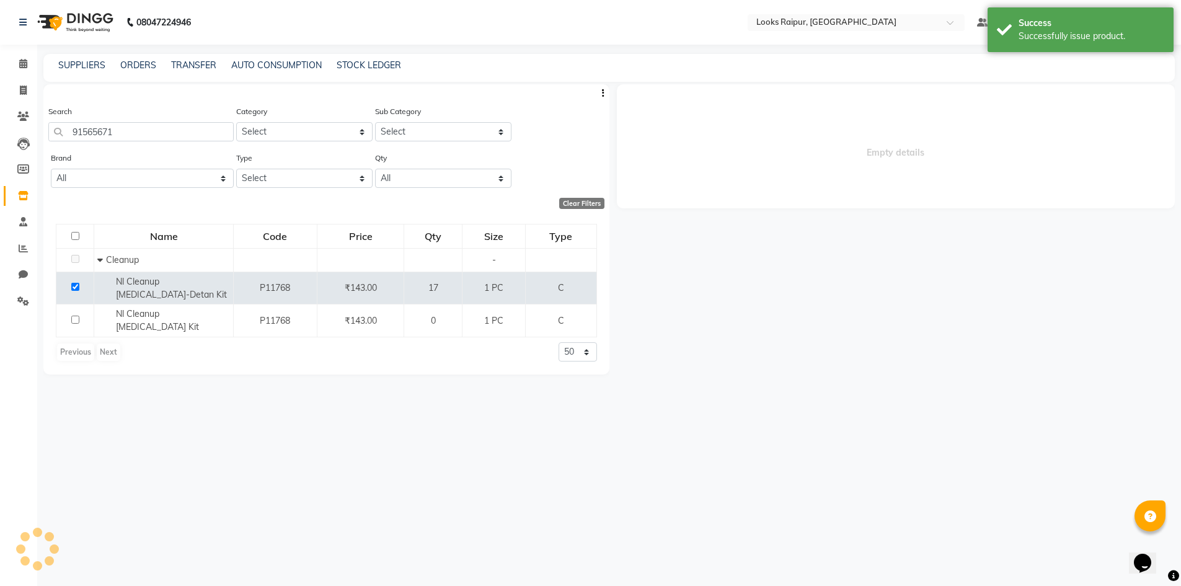
select select
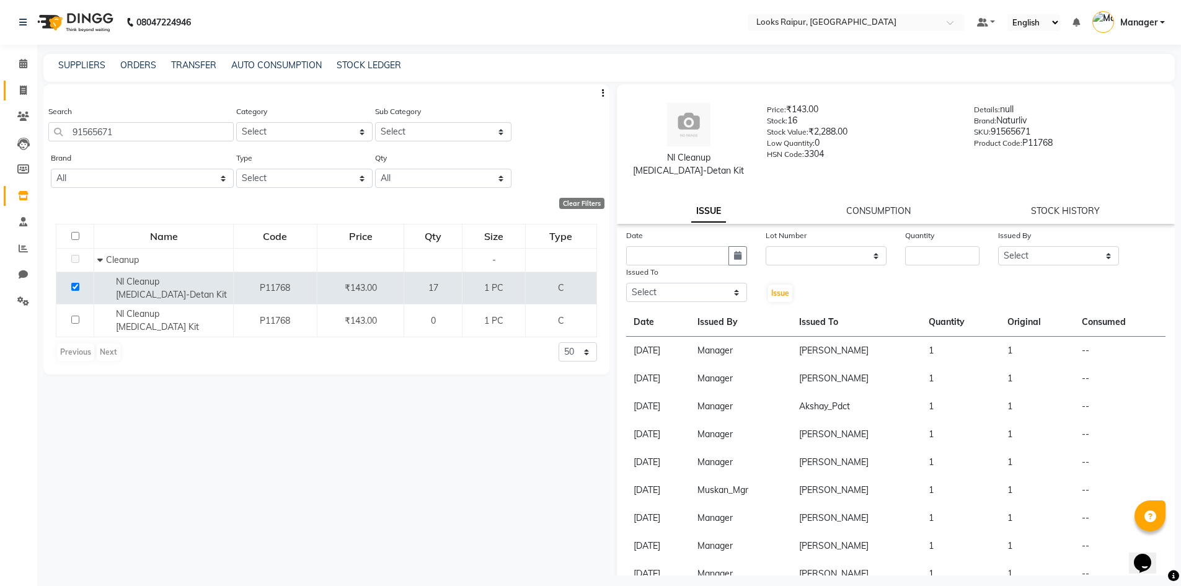
click at [8, 97] on link "Invoice" at bounding box center [19, 91] width 30 height 20
select select "service"
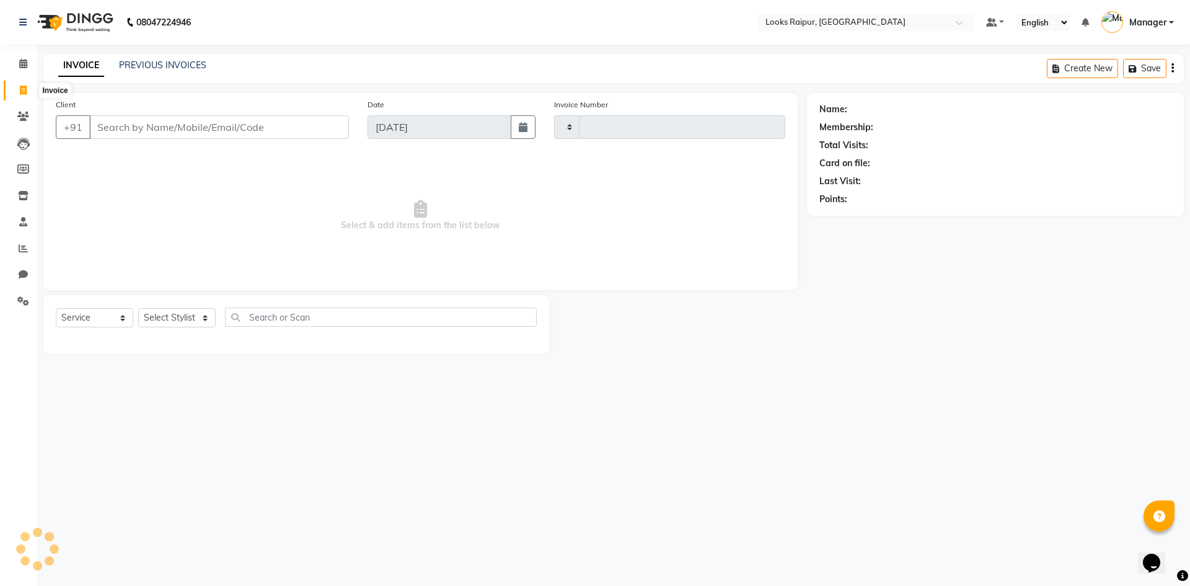
drag, startPoint x: 19, startPoint y: 90, endPoint x: 29, endPoint y: 99, distance: 13.2
click at [19, 90] on span at bounding box center [23, 91] width 22 height 14
select select "service"
type input "0344"
select select "8606"
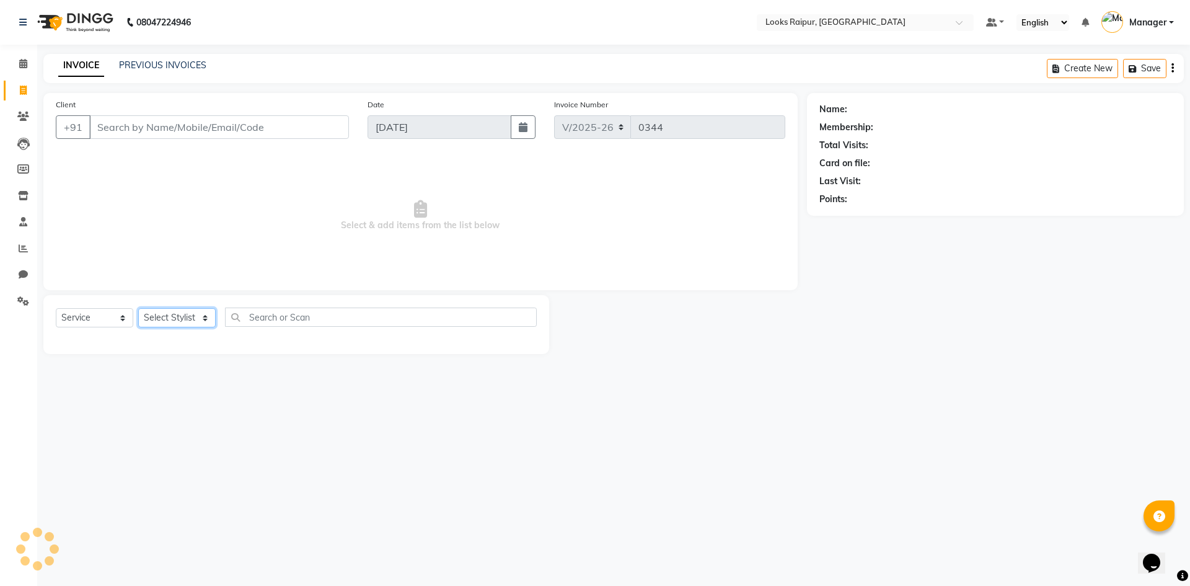
click at [205, 314] on select "Select Stylist" at bounding box center [176, 317] width 77 height 19
drag, startPoint x: 201, startPoint y: 325, endPoint x: 198, endPoint y: 318, distance: 7.8
click at [201, 324] on select "Select Stylist" at bounding box center [176, 317] width 77 height 19
click at [193, 311] on select "Select Stylist" at bounding box center [176, 317] width 77 height 19
click at [196, 309] on select "Select Stylist" at bounding box center [176, 317] width 77 height 19
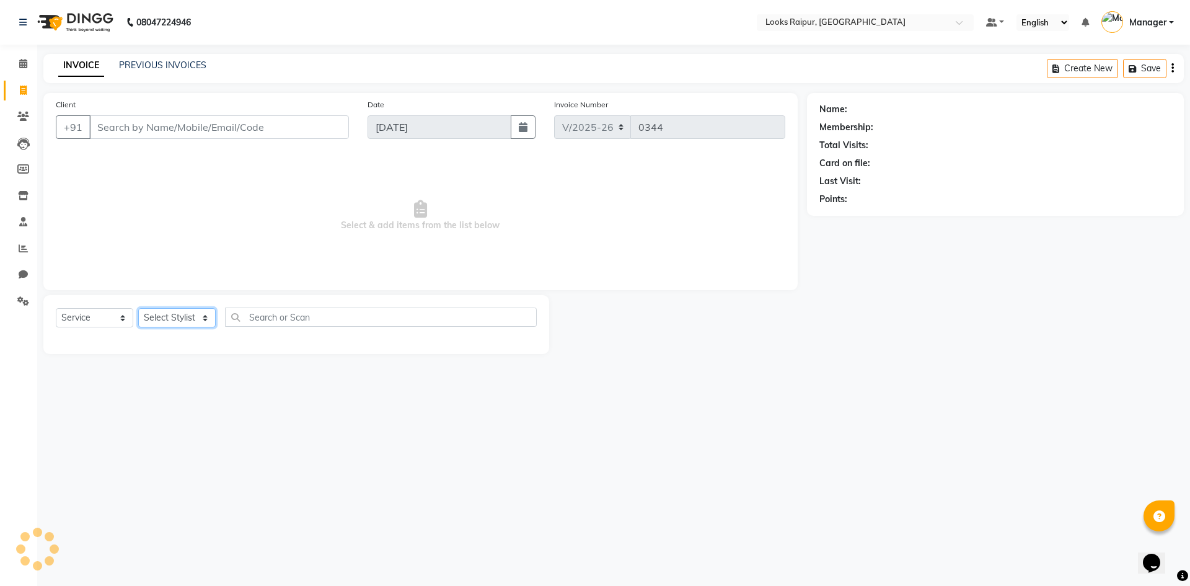
click at [196, 309] on select "Select Stylist" at bounding box center [176, 317] width 77 height 19
click at [198, 308] on select "Select Stylist Akshay_Pdct [PERSON_NAME] [PERSON_NAME] Counter_Sales Dheerendra…" at bounding box center [176, 317] width 77 height 19
click at [200, 307] on div "Select Service Product Membership Package Voucher Prepaid Gift Card Select Styl…" at bounding box center [296, 321] width 481 height 29
select select "86774"
click at [138, 308] on select "Select Stylist Akshay_Pdct [PERSON_NAME] [PERSON_NAME] Counter_Sales Dheerendra…" at bounding box center [176, 317] width 77 height 19
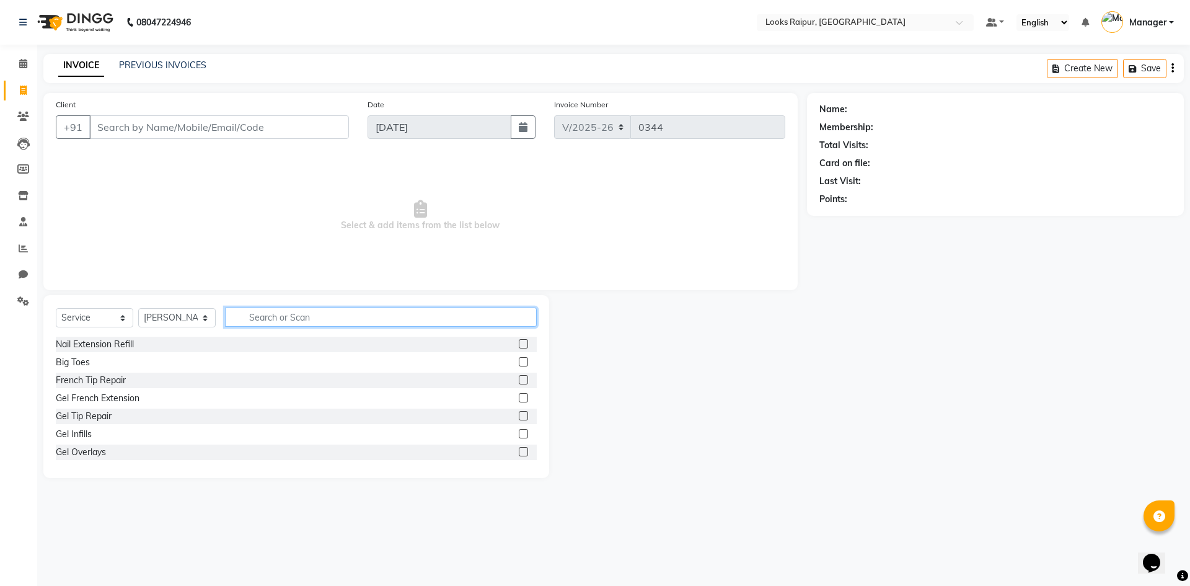
click at [296, 324] on input "text" at bounding box center [381, 316] width 312 height 19
type input "CUT"
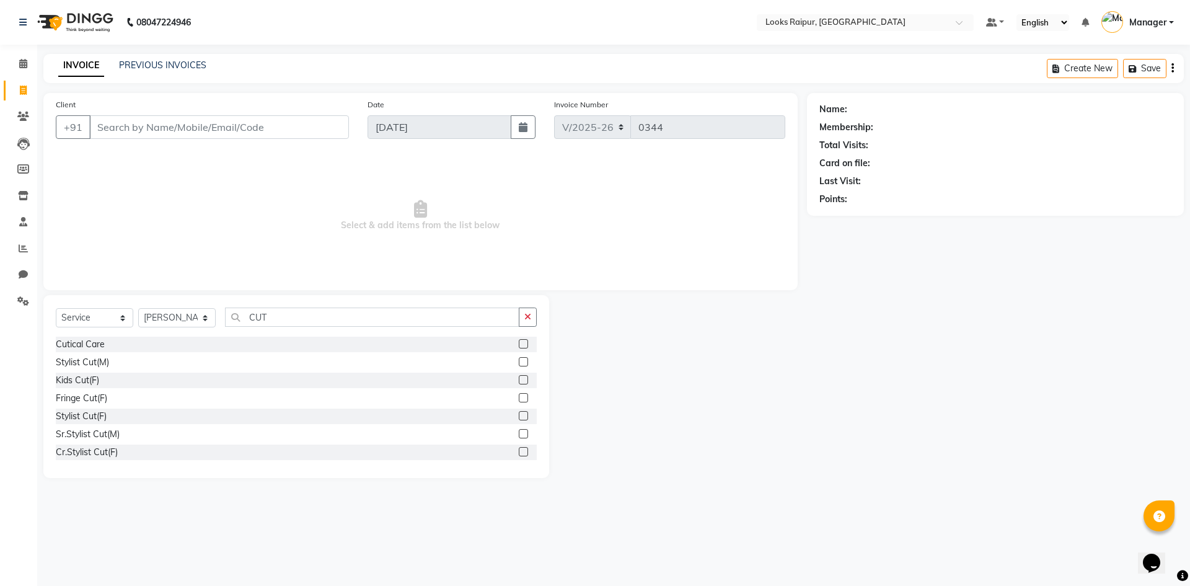
click at [519, 360] on label at bounding box center [523, 361] width 9 height 9
click at [519, 360] on input "checkbox" at bounding box center [523, 362] width 8 height 8
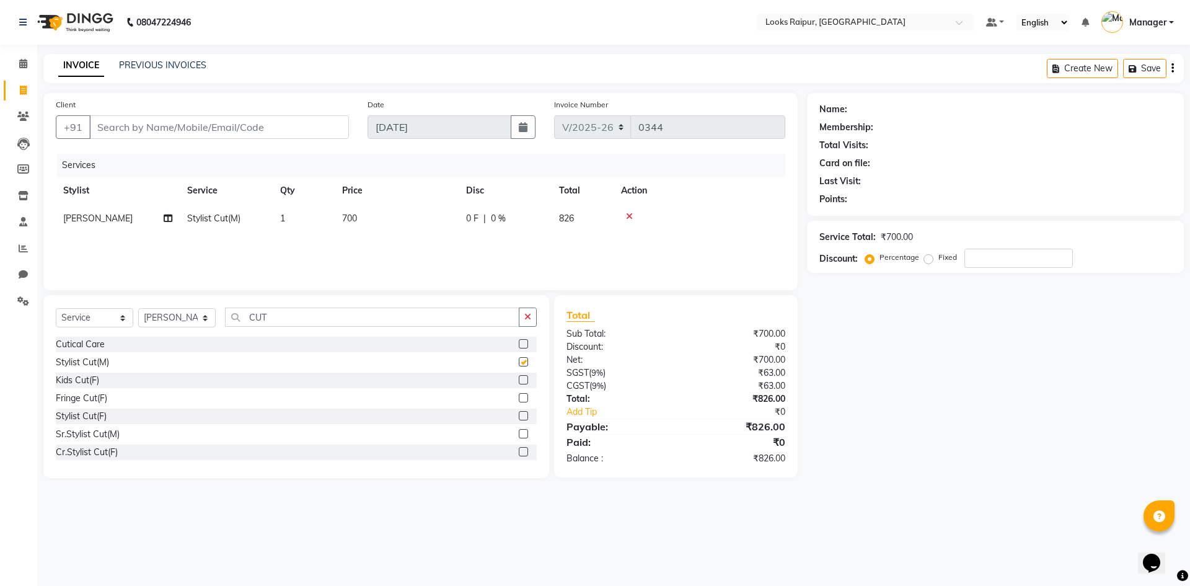
checkbox input "false"
click at [293, 318] on input "CUT" at bounding box center [372, 316] width 294 height 19
type input "C"
click at [395, 221] on td "700" at bounding box center [397, 219] width 124 height 28
select select "86774"
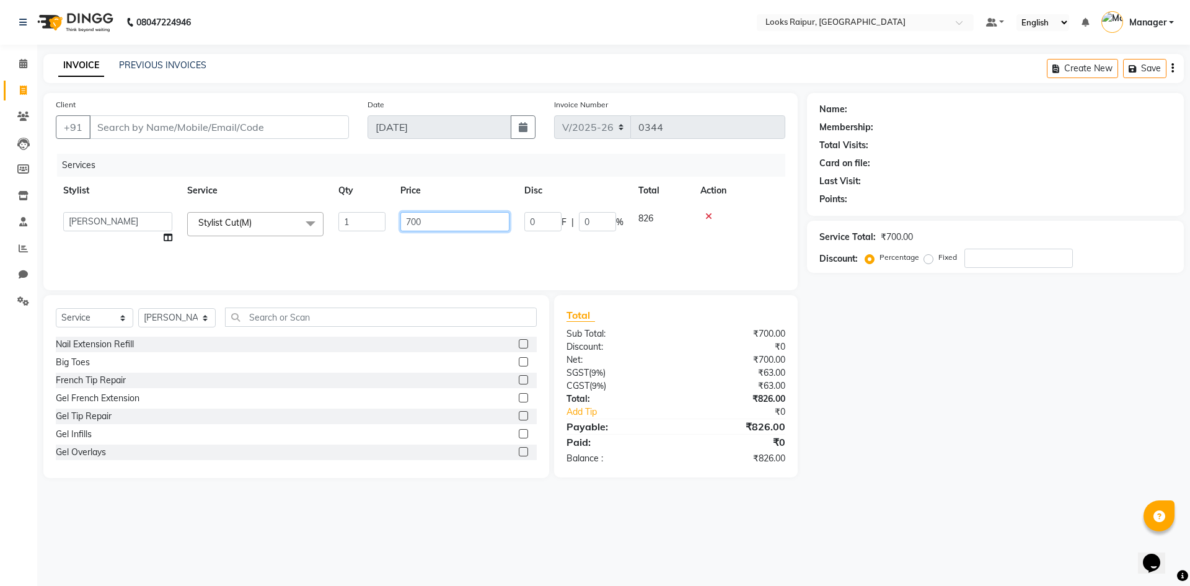
drag, startPoint x: 438, startPoint y: 221, endPoint x: 385, endPoint y: 224, distance: 52.8
click at [385, 224] on tr "Akshay_Pdct [PERSON_NAME] [PERSON_NAME] Counter_Sales Dheerendra_pdct [PERSON_N…" at bounding box center [420, 228] width 729 height 47
type input "746"
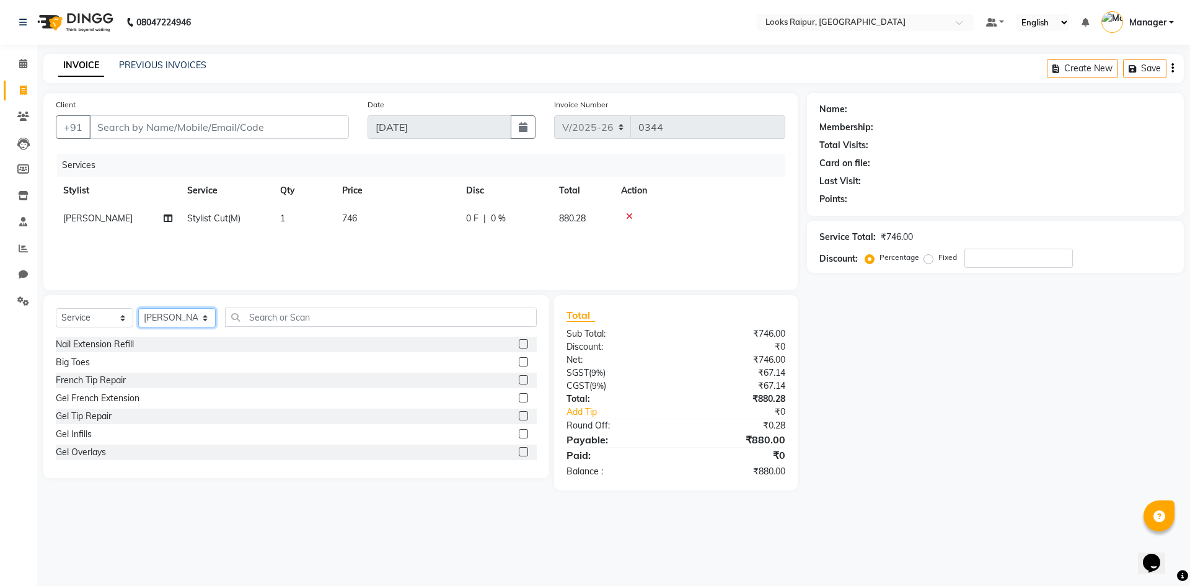
click at [207, 316] on select "Select Stylist Akshay_Pdct [PERSON_NAME] [PERSON_NAME] Counter_Sales Dheerendra…" at bounding box center [176, 317] width 77 height 19
select select "85892"
click at [138, 308] on select "Select Stylist Akshay_Pdct [PERSON_NAME] [PERSON_NAME] Counter_Sales Dheerendra…" at bounding box center [176, 317] width 77 height 19
click at [272, 318] on input "text" at bounding box center [381, 316] width 312 height 19
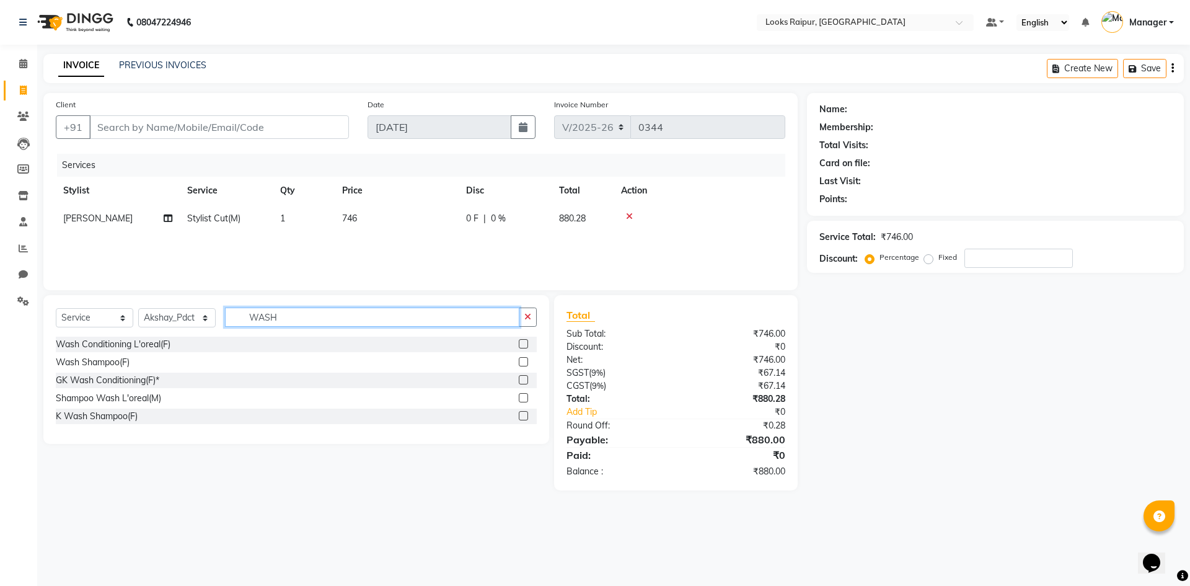
type input "WASH"
click at [527, 417] on label at bounding box center [523, 415] width 9 height 9
click at [527, 417] on input "checkbox" at bounding box center [523, 416] width 8 height 8
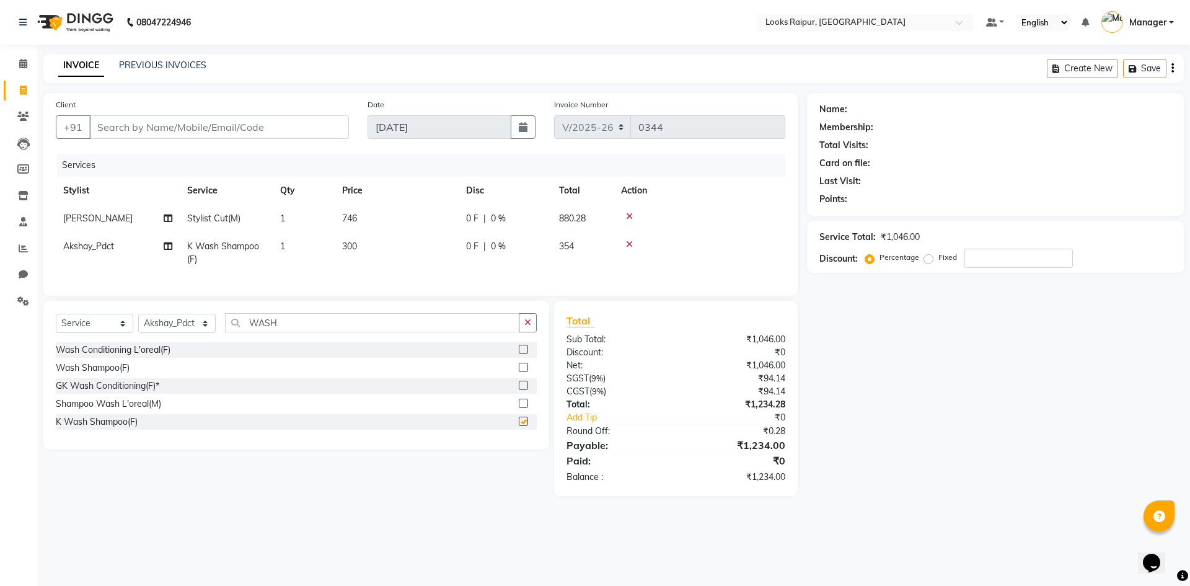
click at [378, 231] on td "746" at bounding box center [397, 219] width 124 height 28
checkbox input "false"
select select "86774"
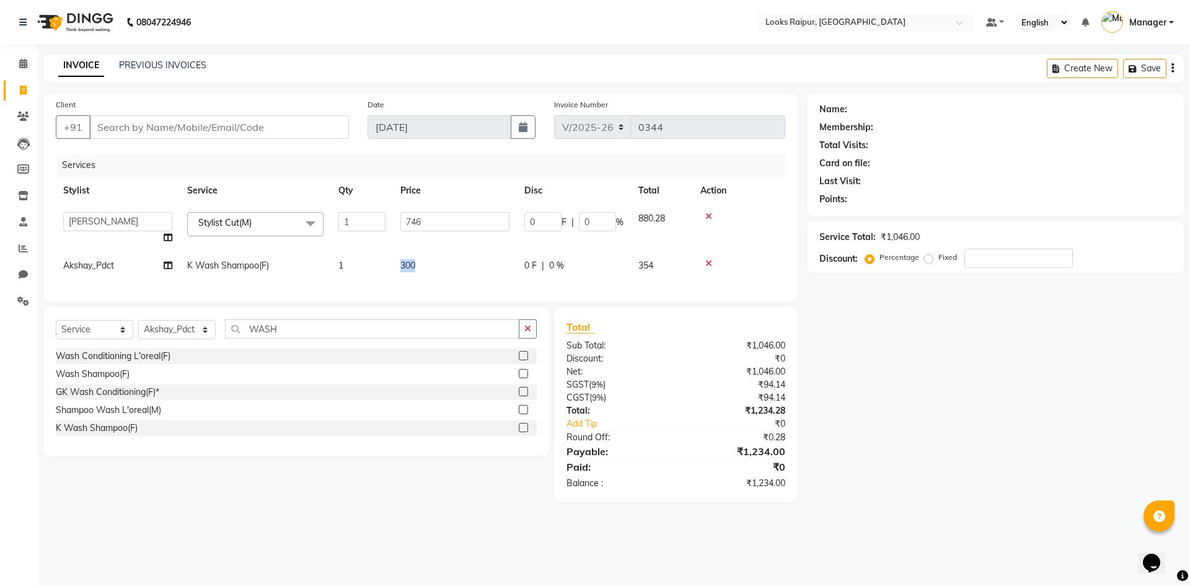
drag, startPoint x: 433, startPoint y: 258, endPoint x: 390, endPoint y: 261, distance: 42.3
click at [390, 261] on tr "Akshay_Pdct K Wash Shampoo(F) 1 300 0 F | 0 % 354" at bounding box center [420, 266] width 729 height 28
click at [445, 263] on td "300" at bounding box center [455, 266] width 124 height 28
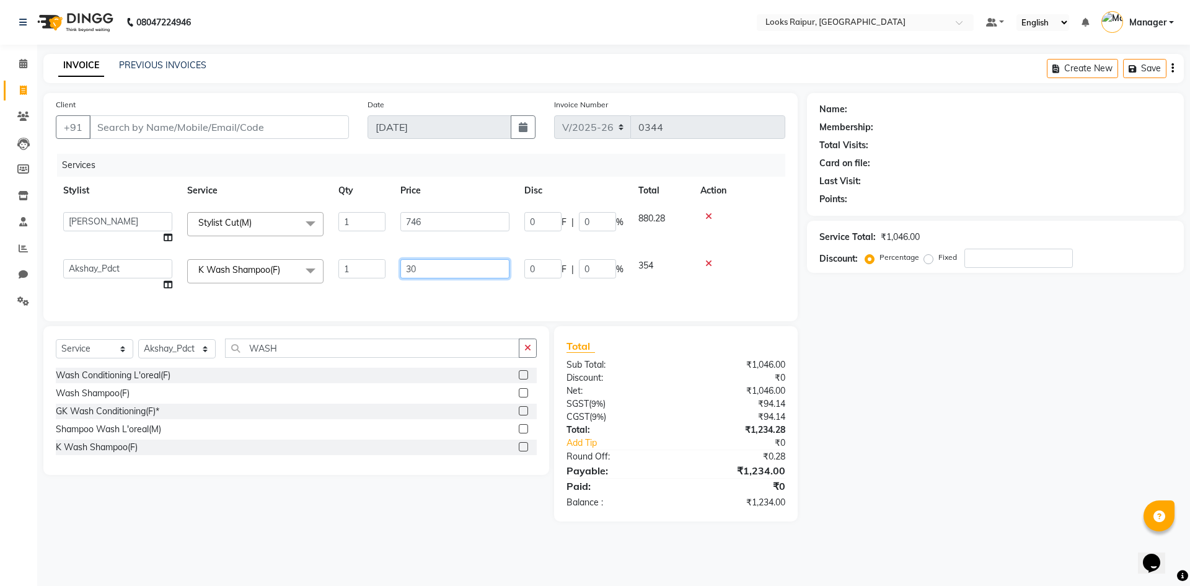
click at [447, 270] on input "30" at bounding box center [454, 268] width 109 height 19
type input "3"
type input "400"
click at [478, 297] on div "Services Stylist Service Qty Price Disc Total Action Akshay_Pdct [PERSON_NAME] …" at bounding box center [420, 231] width 729 height 155
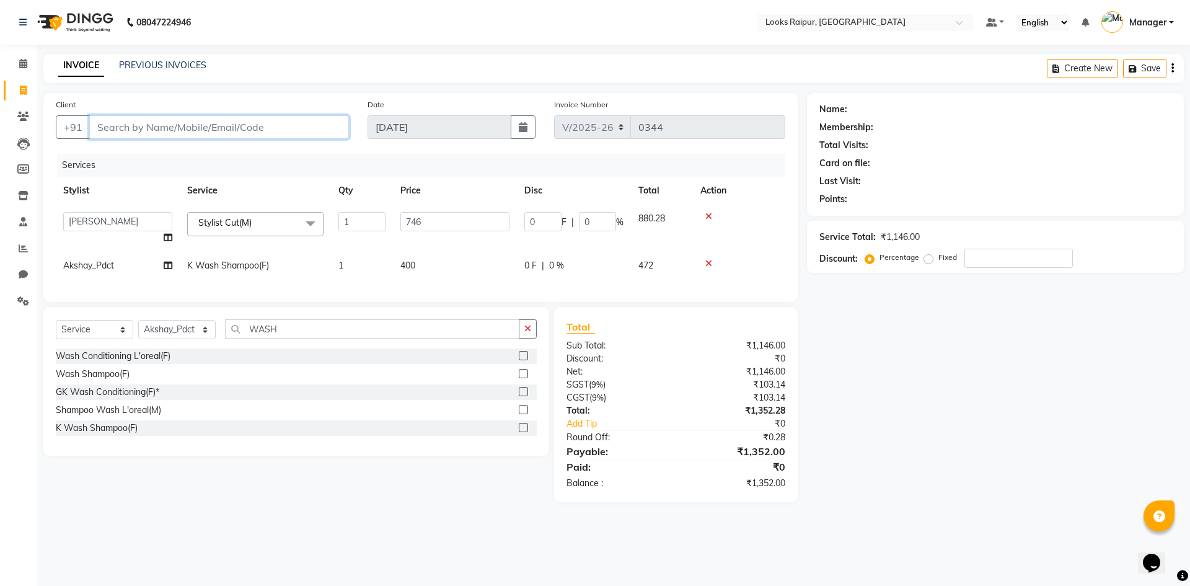
click at [181, 128] on input "Client" at bounding box center [219, 127] width 260 height 24
type input "9"
type input "0"
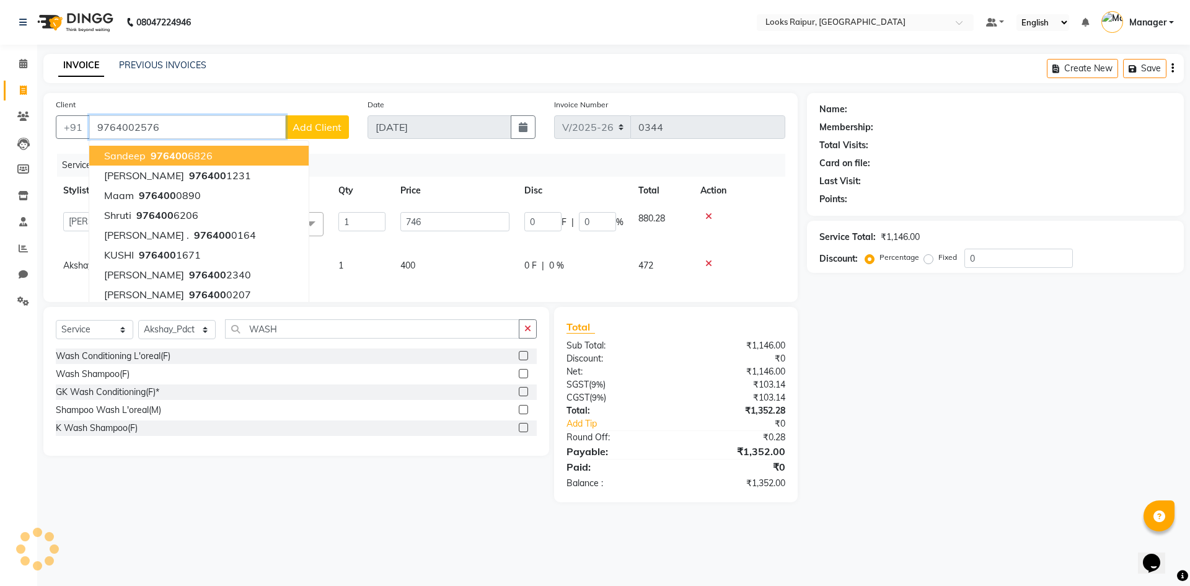
type input "9764002576"
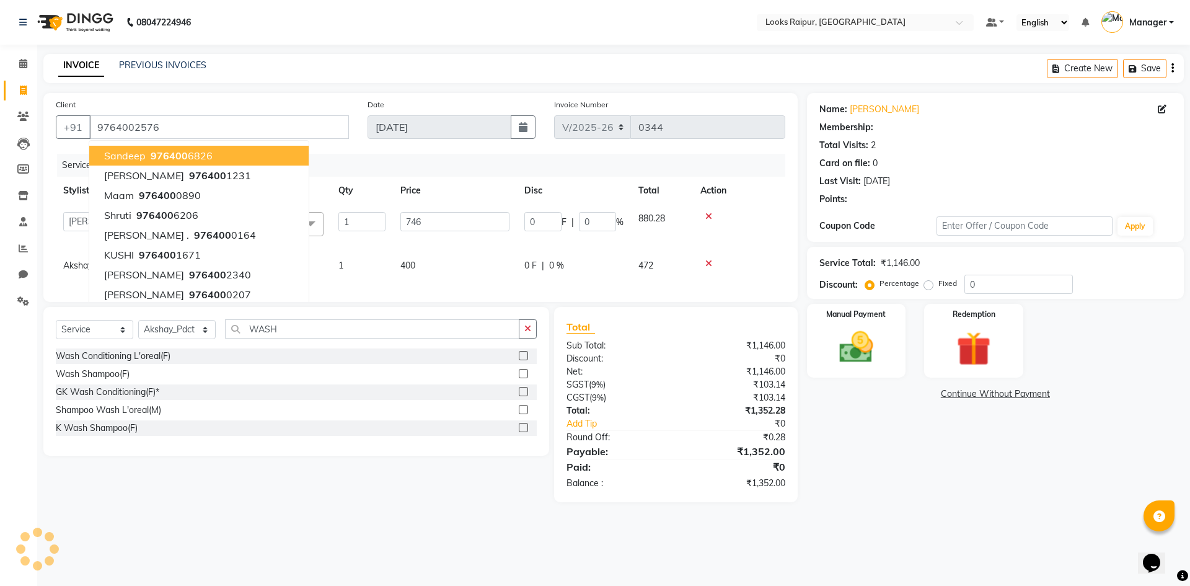
select select "1: Object"
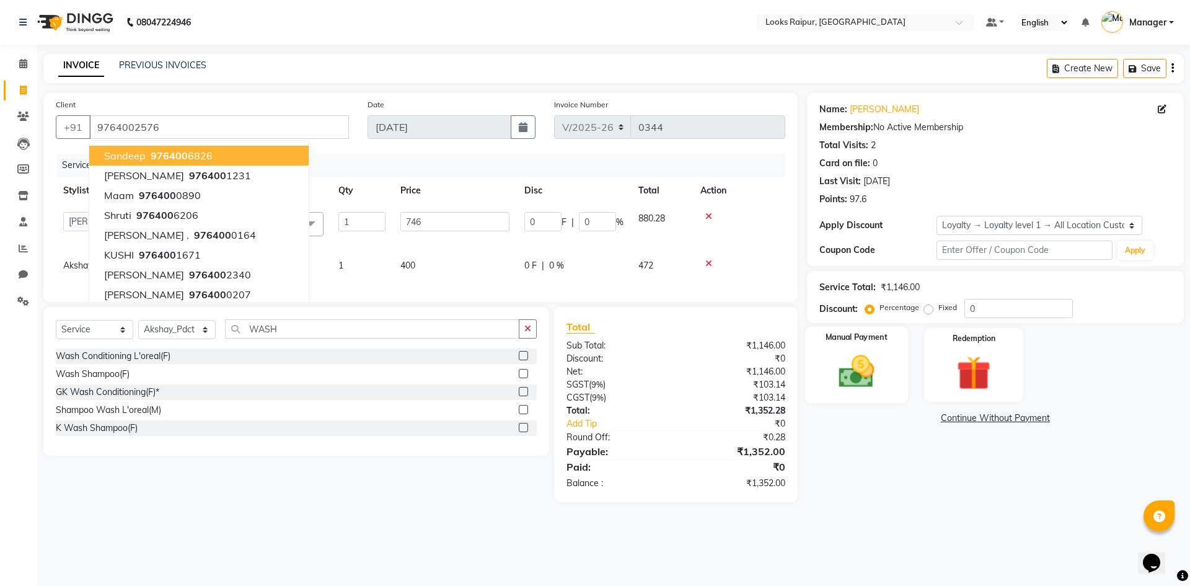
click at [878, 362] on img at bounding box center [856, 371] width 58 height 41
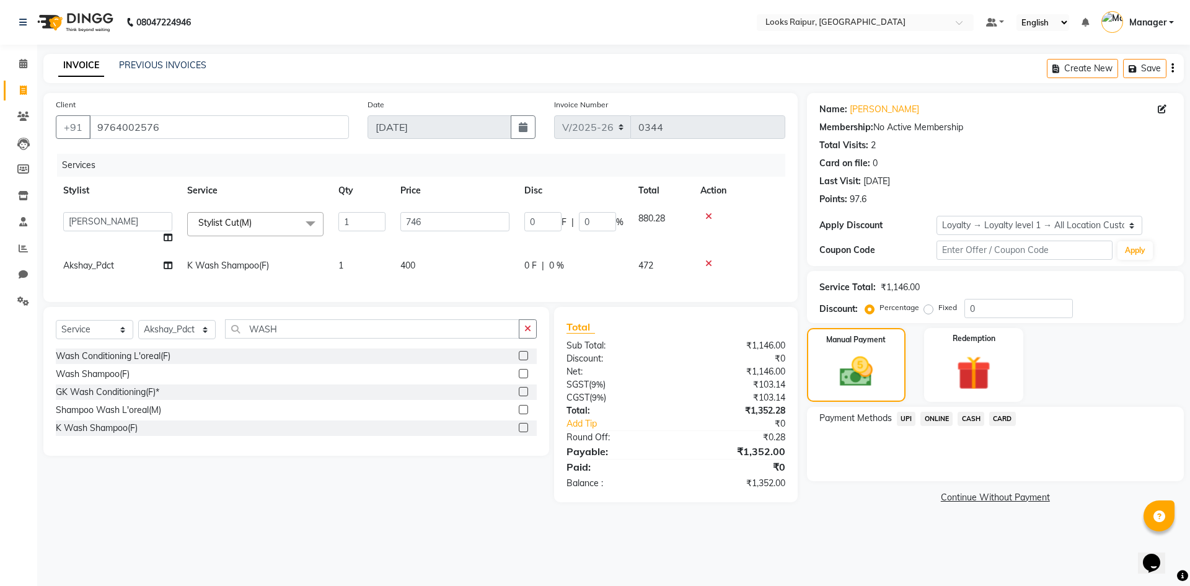
click at [910, 421] on span "UPI" at bounding box center [906, 419] width 19 height 14
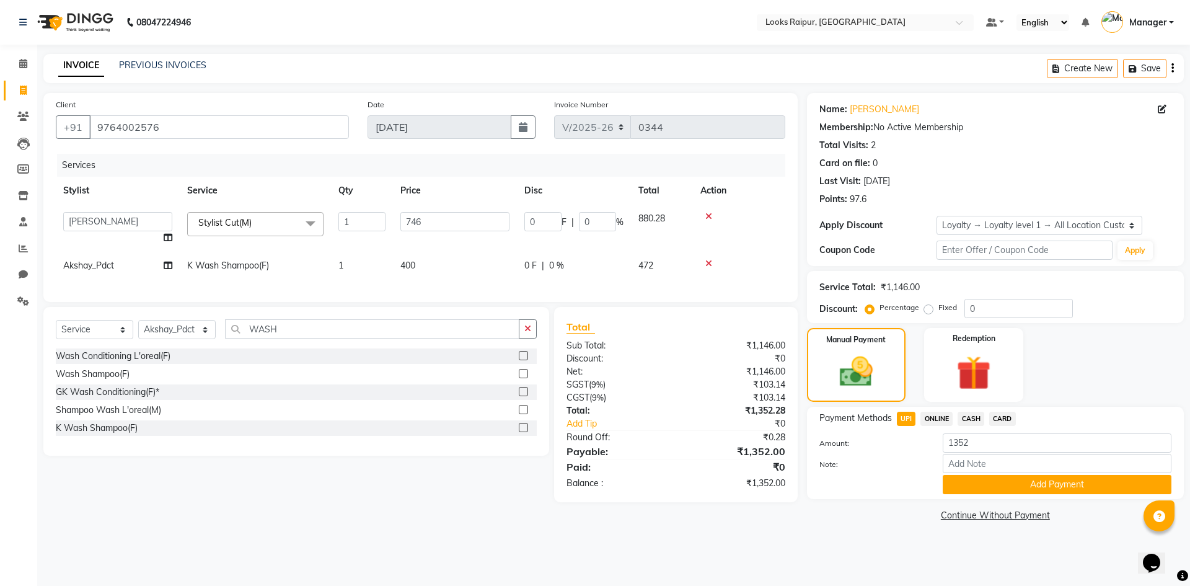
click at [987, 484] on button "Add Payment" at bounding box center [1057, 484] width 229 height 19
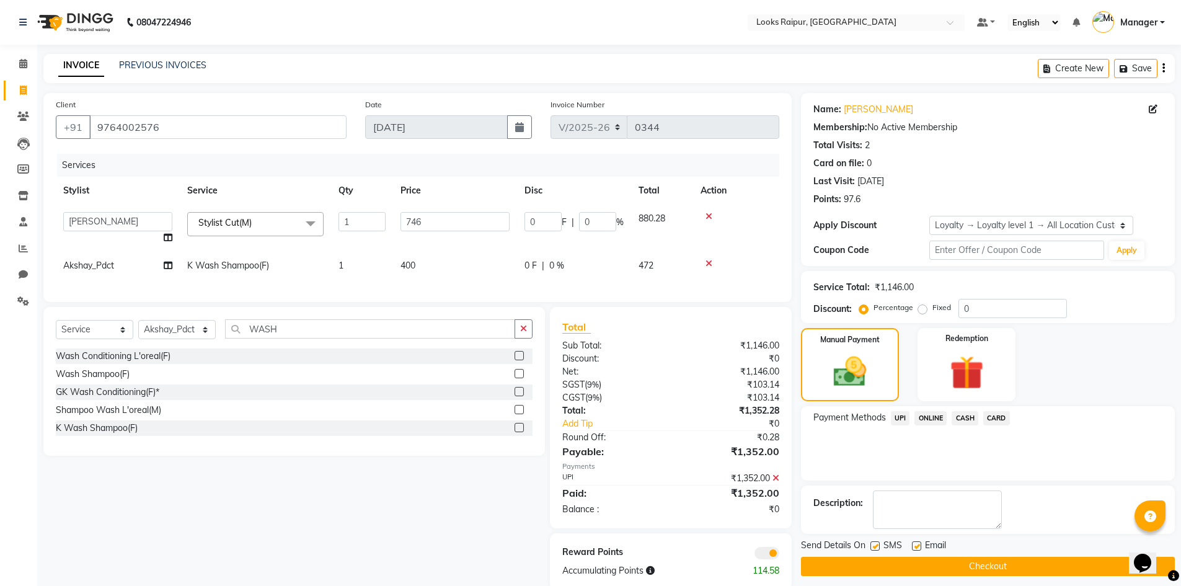
click at [1004, 573] on button "Checkout" at bounding box center [988, 566] width 374 height 19
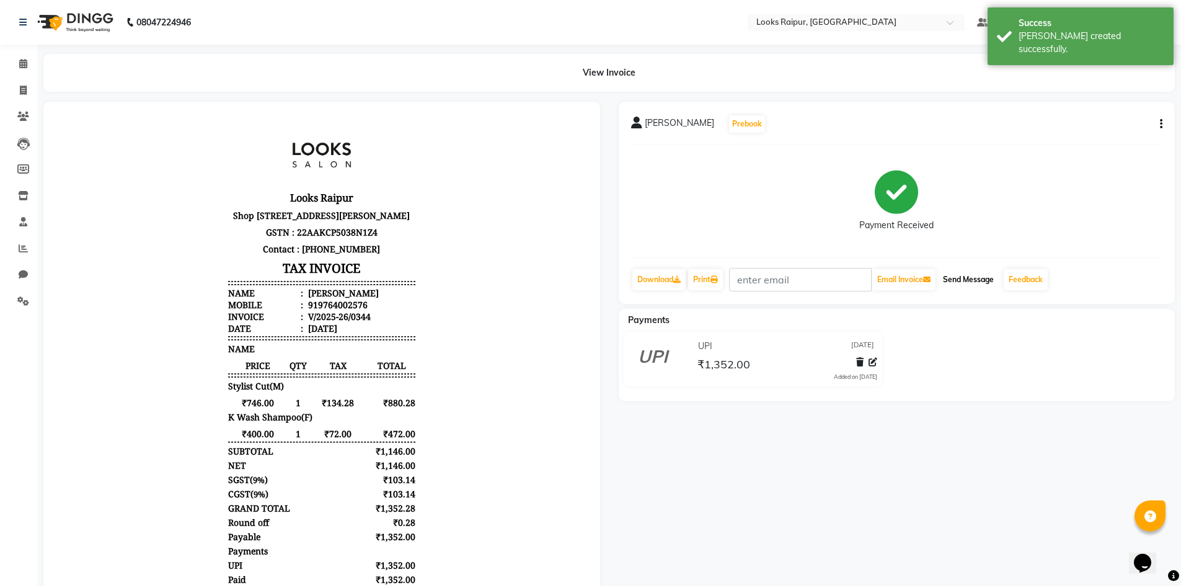
click at [974, 281] on button "Send Message" at bounding box center [968, 279] width 61 height 21
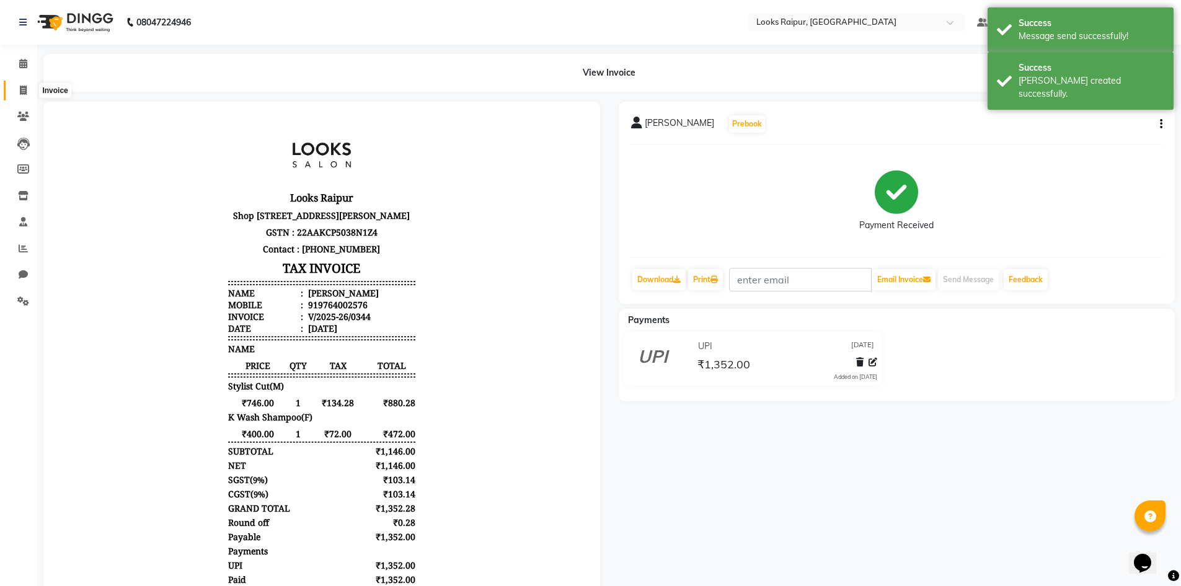
click at [15, 90] on span at bounding box center [23, 91] width 22 height 14
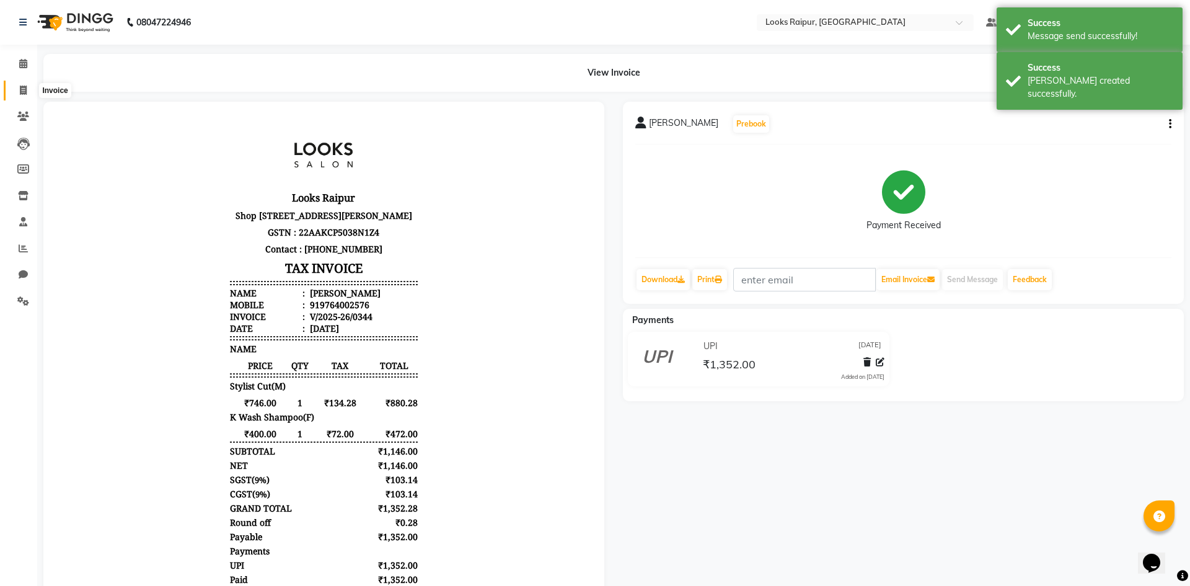
select select "8606"
select select "service"
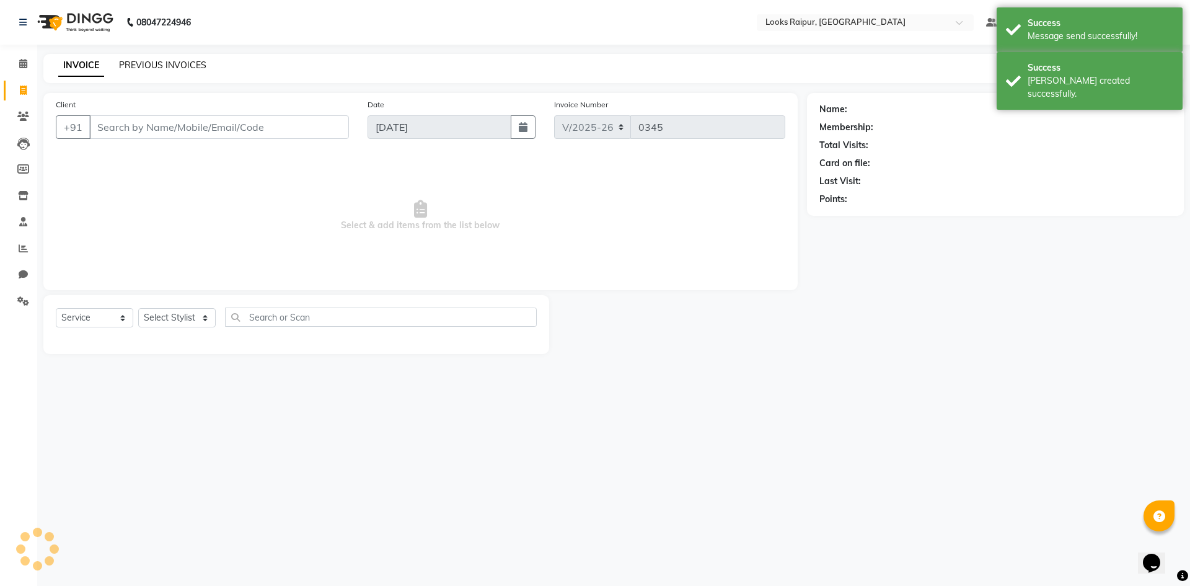
click at [143, 68] on link "PREVIOUS INVOICES" at bounding box center [162, 64] width 87 height 11
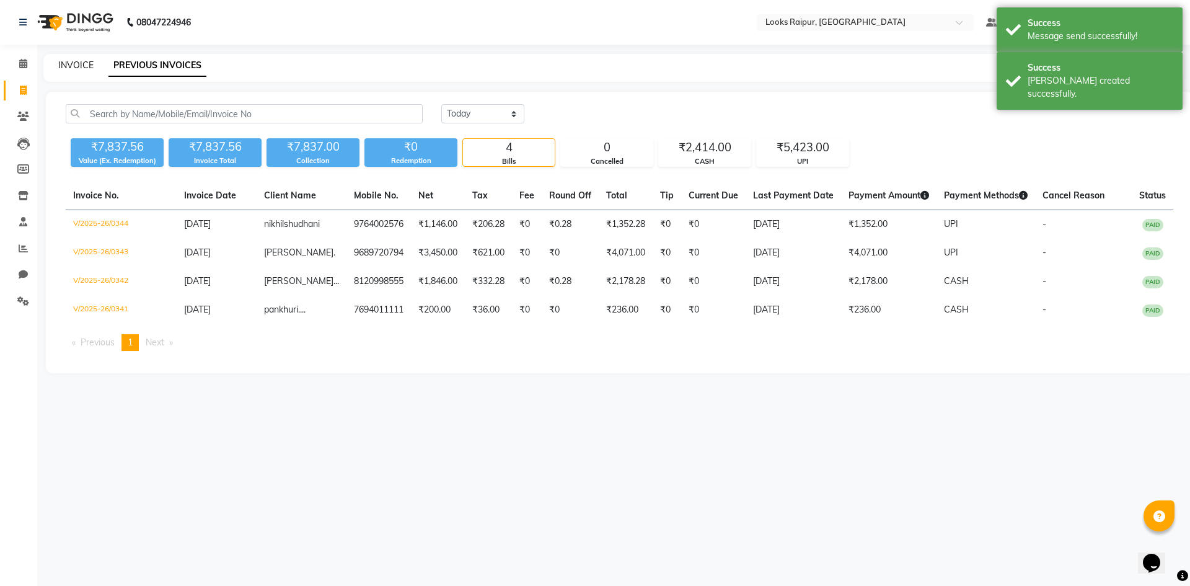
click at [61, 64] on link "INVOICE" at bounding box center [75, 64] width 35 height 11
select select "service"
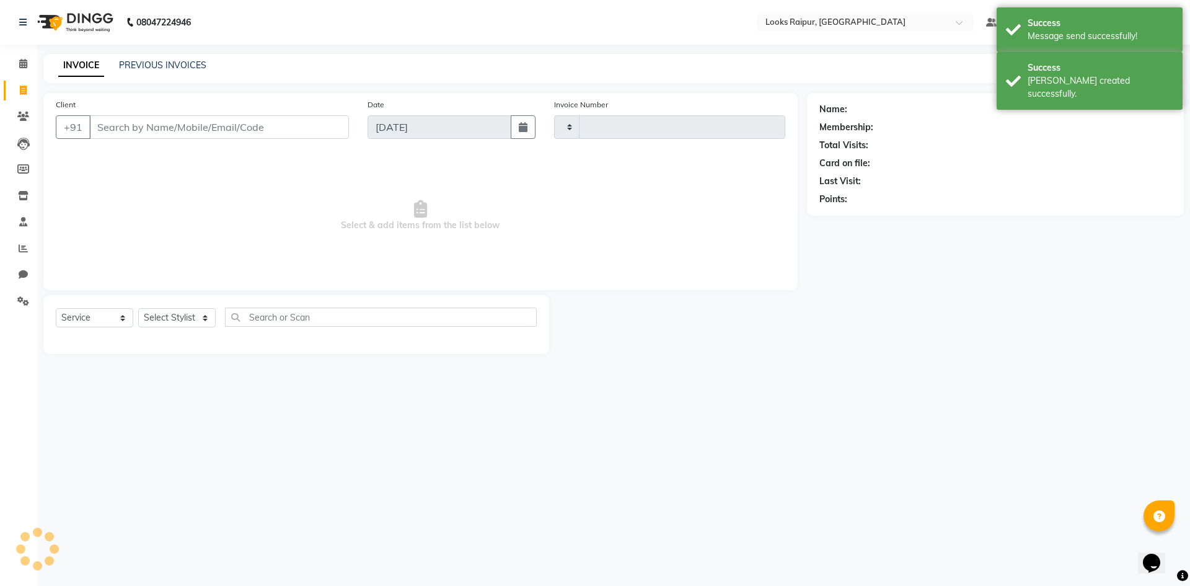
type input "0345"
select select "8606"
click at [19, 71] on link "Calendar" at bounding box center [19, 64] width 30 height 20
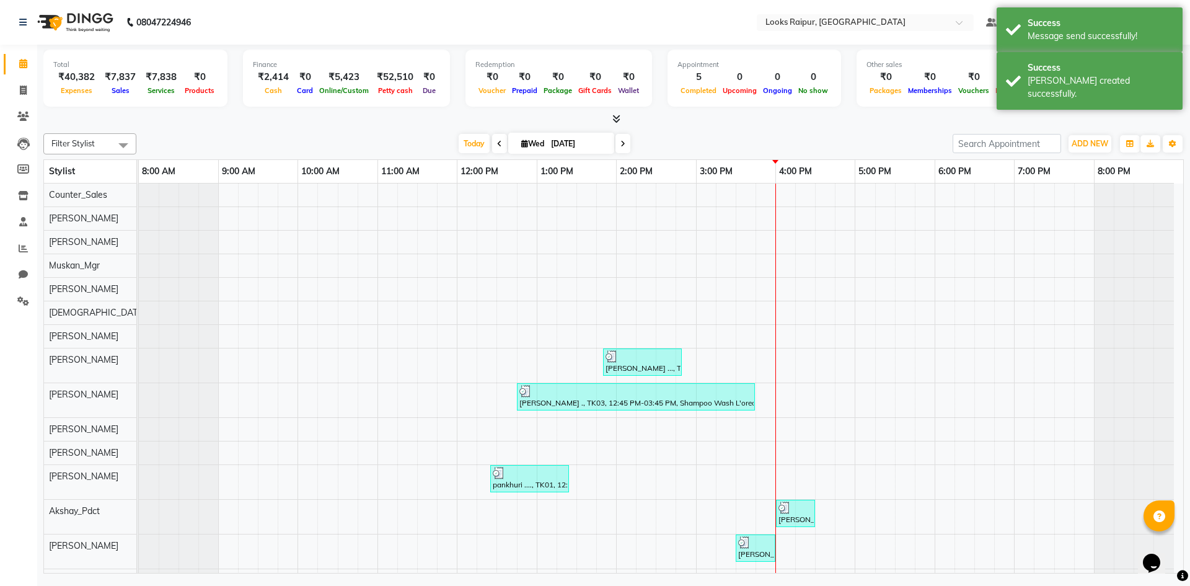
click at [612, 115] on icon at bounding box center [616, 118] width 8 height 9
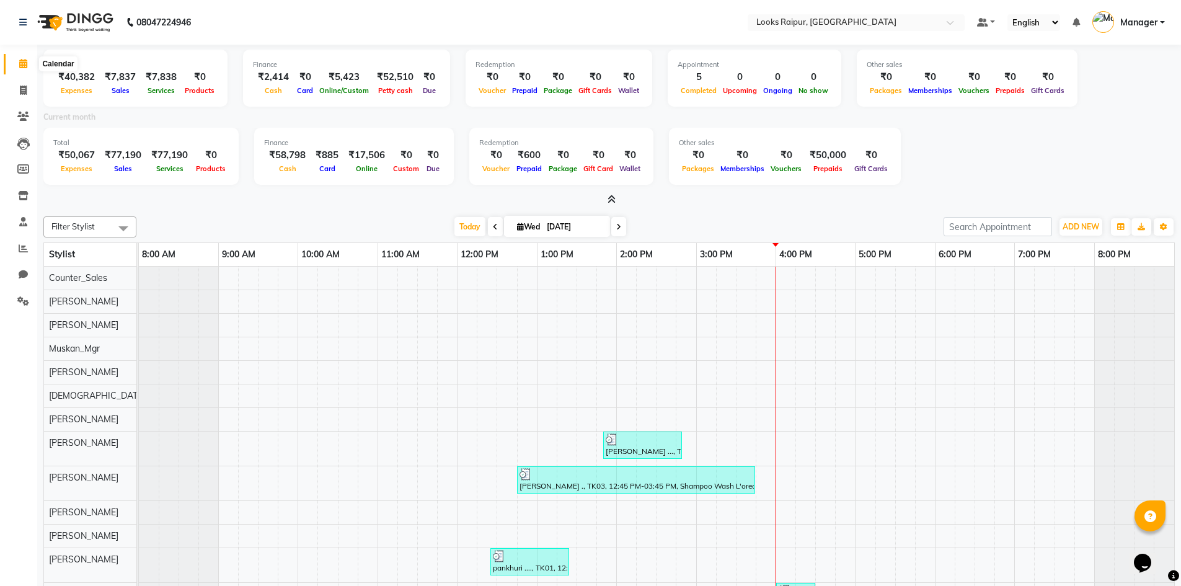
click at [19, 58] on span at bounding box center [23, 64] width 22 height 14
click at [22, 92] on icon at bounding box center [23, 90] width 7 height 9
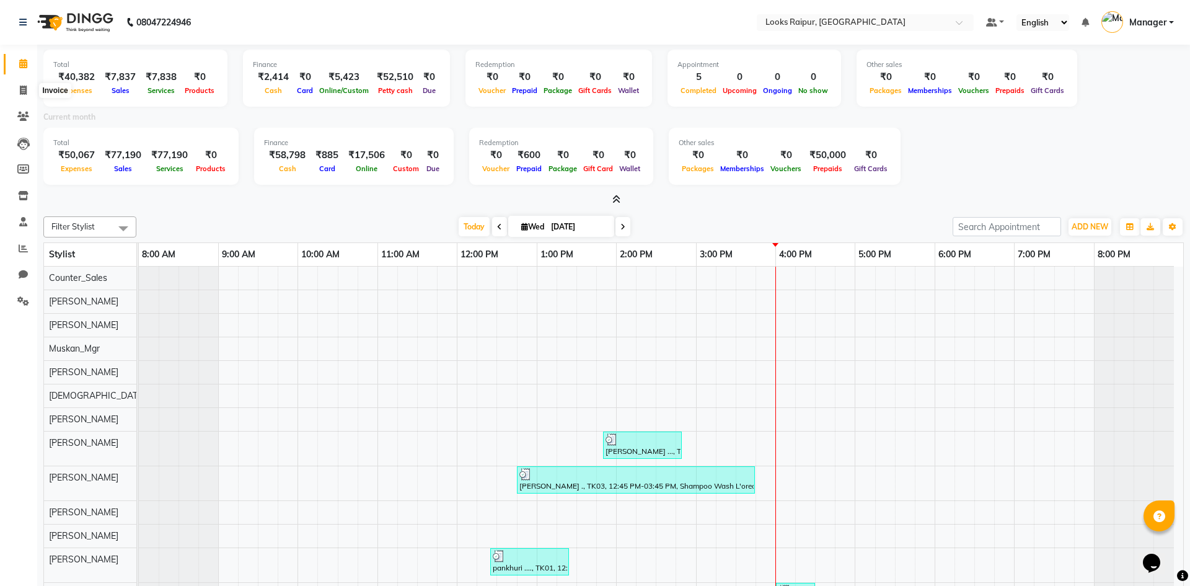
select select "8606"
select select "service"
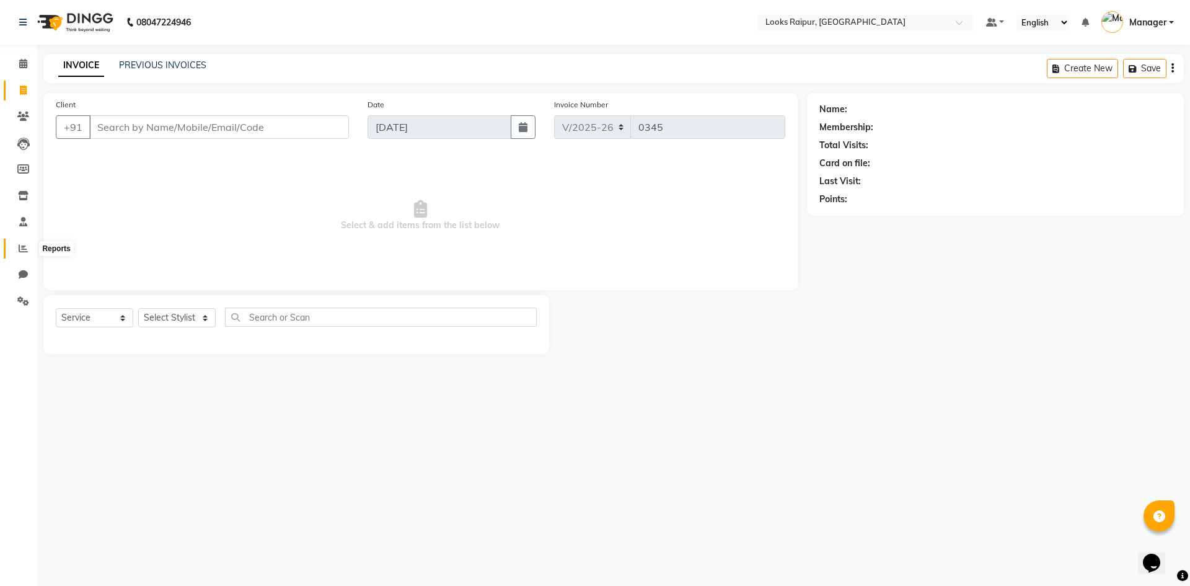
click at [28, 247] on span at bounding box center [23, 249] width 22 height 14
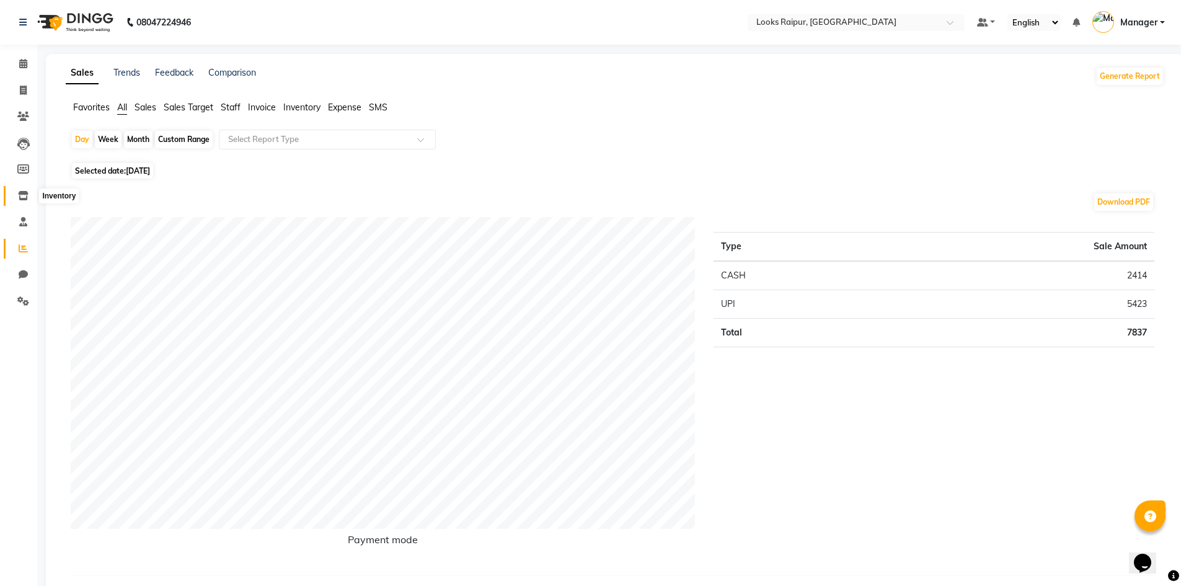
click at [16, 193] on span at bounding box center [23, 196] width 22 height 14
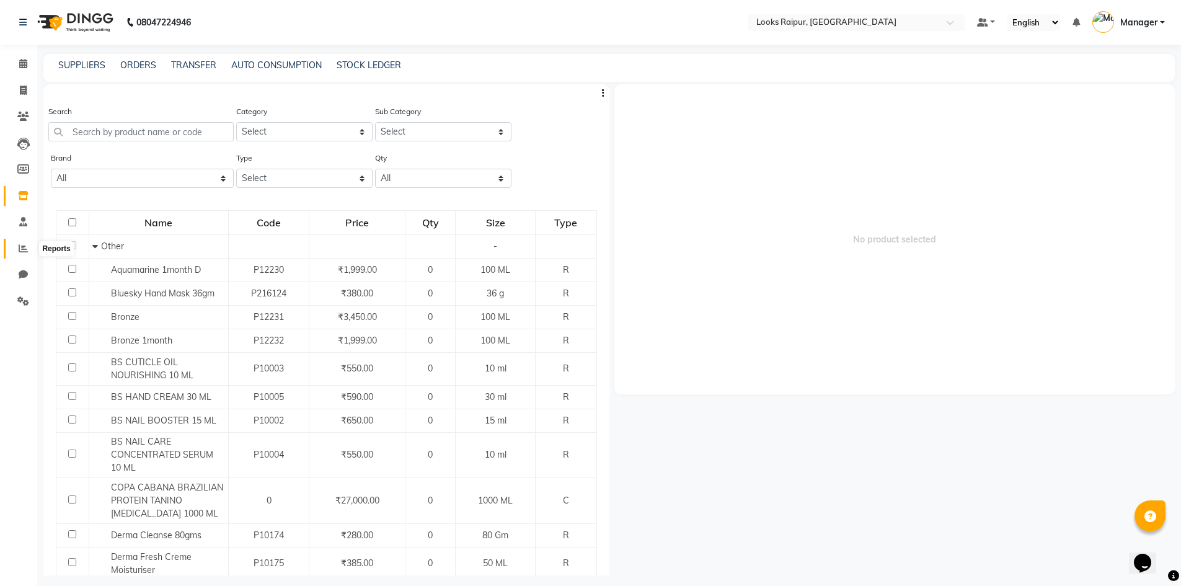
click at [19, 248] on icon at bounding box center [23, 248] width 9 height 9
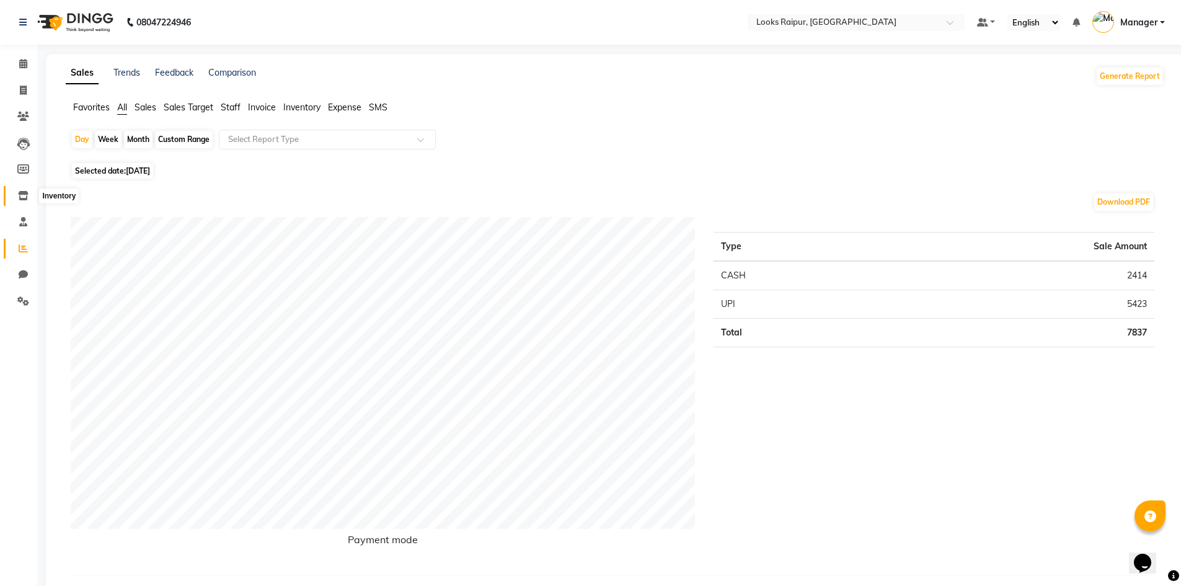
click at [21, 196] on icon at bounding box center [23, 195] width 11 height 9
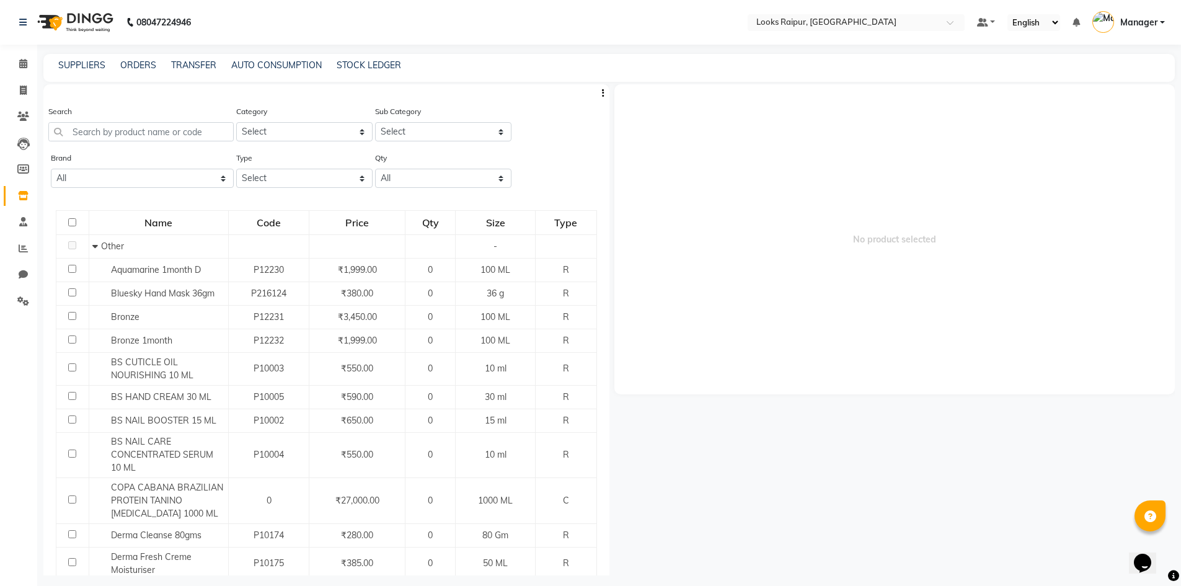
click at [143, 73] on div "SUPPLIERS ORDERS TRANSFER AUTO CONSUMPTION STOCK LEDGER" at bounding box center [608, 68] width 1131 height 28
click at [144, 68] on link "ORDERS" at bounding box center [138, 64] width 36 height 11
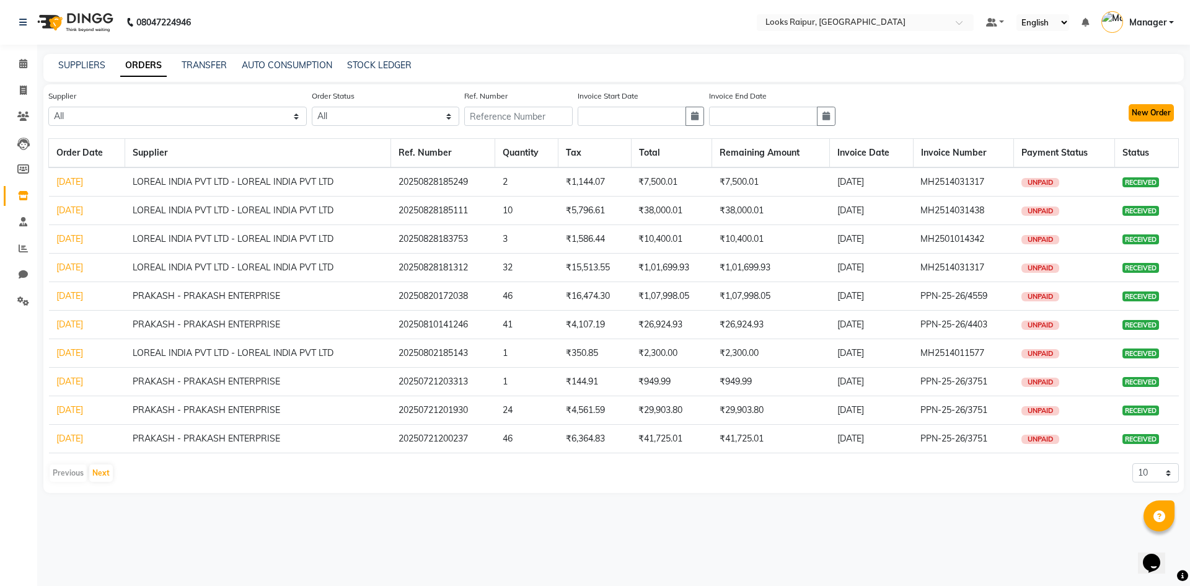
click at [1151, 112] on button "New Order" at bounding box center [1151, 112] width 45 height 17
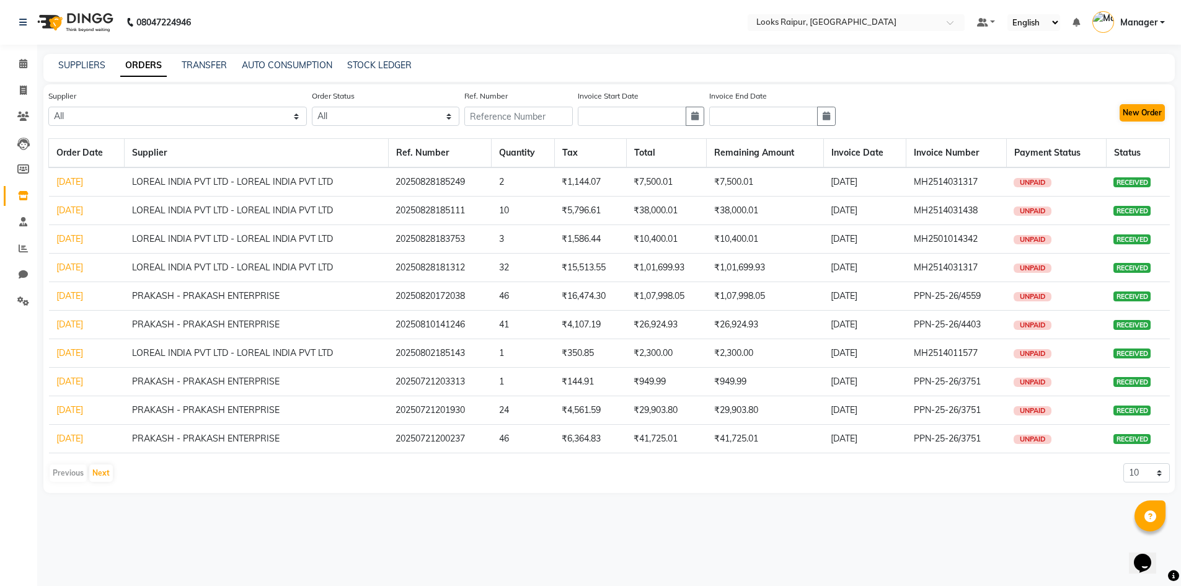
select select "true"
select select "4214"
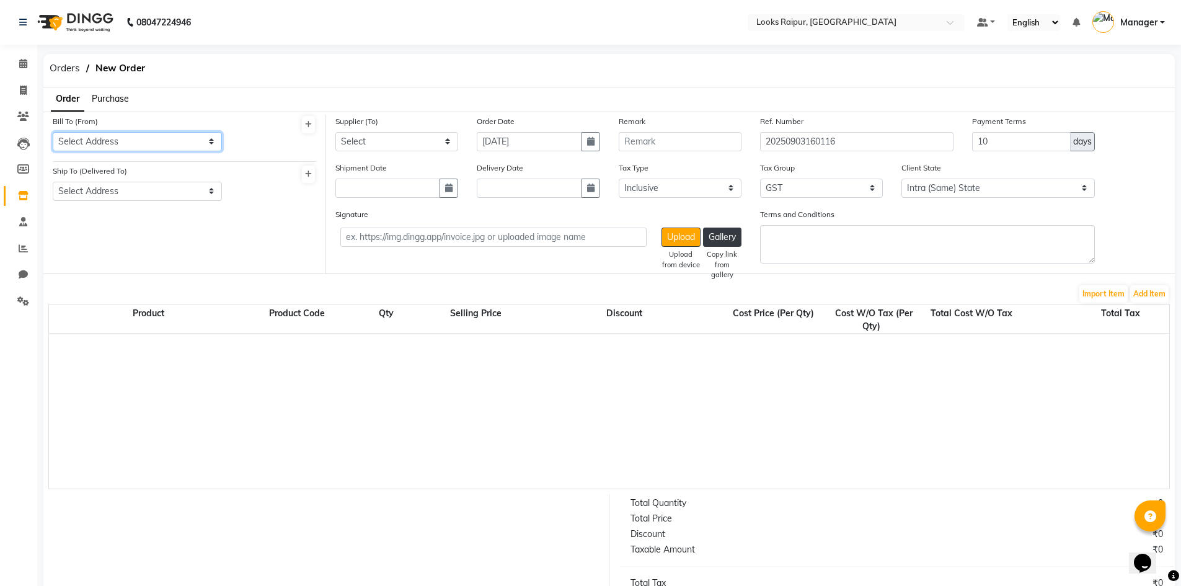
click at [217, 136] on select "Select Address LOOKS [GEOGRAPHIC_DATA]" at bounding box center [137, 141] width 169 height 19
select select "1588"
click at [53, 132] on select "Select Address LOOKS [GEOGRAPHIC_DATA]" at bounding box center [137, 141] width 169 height 19
click at [203, 188] on select "Select Address LOOKS [GEOGRAPHIC_DATA]" at bounding box center [137, 191] width 169 height 19
click at [53, 182] on select "Select Address LOOKS [GEOGRAPHIC_DATA]" at bounding box center [137, 191] width 169 height 19
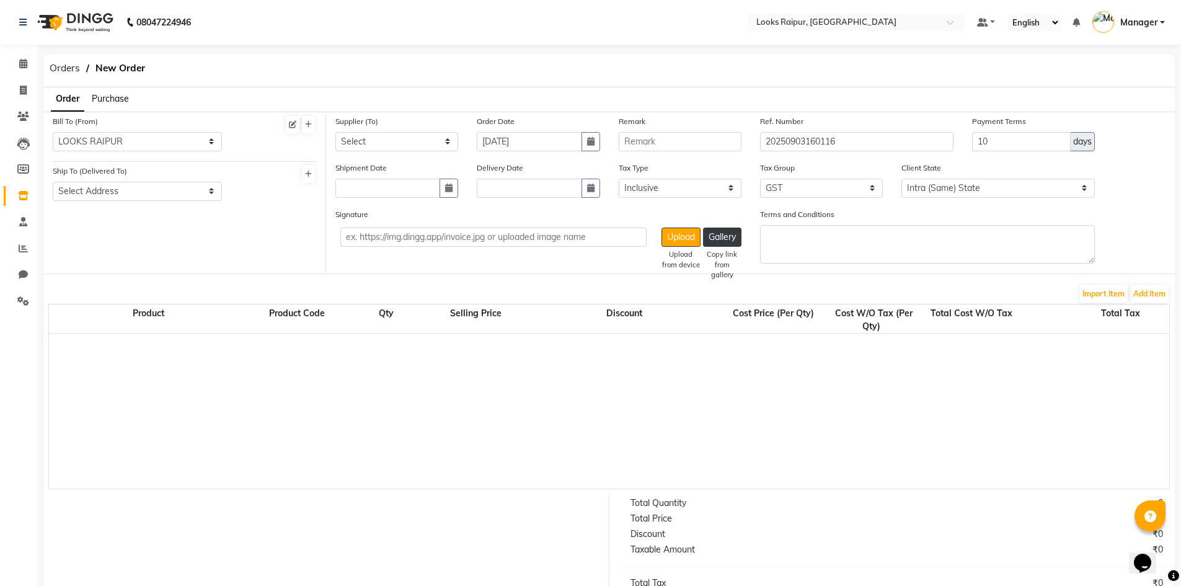
click at [178, 224] on div "Bill To (From) Select Address LOOKS RAIPUR Ship To (Delivered To) Select Addres…" at bounding box center [184, 194] width 283 height 159
drag, startPoint x: 220, startPoint y: 187, endPoint x: 211, endPoint y: 190, distance: 9.8
click at [213, 189] on div "Ship To (Delivered To) Select Address LOOKS [GEOGRAPHIC_DATA]" at bounding box center [137, 187] width 188 height 46
click at [211, 190] on select "Select Address LOOKS [GEOGRAPHIC_DATA]" at bounding box center [137, 191] width 169 height 19
select select "1589"
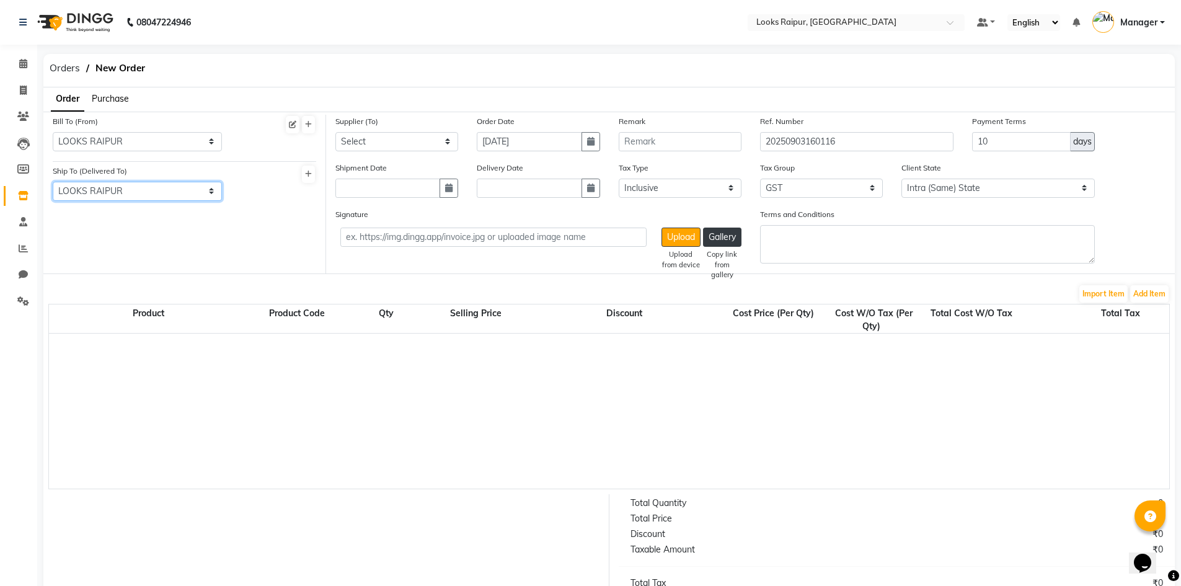
click at [53, 182] on select "Select Address LOOKS [GEOGRAPHIC_DATA]" at bounding box center [137, 191] width 169 height 19
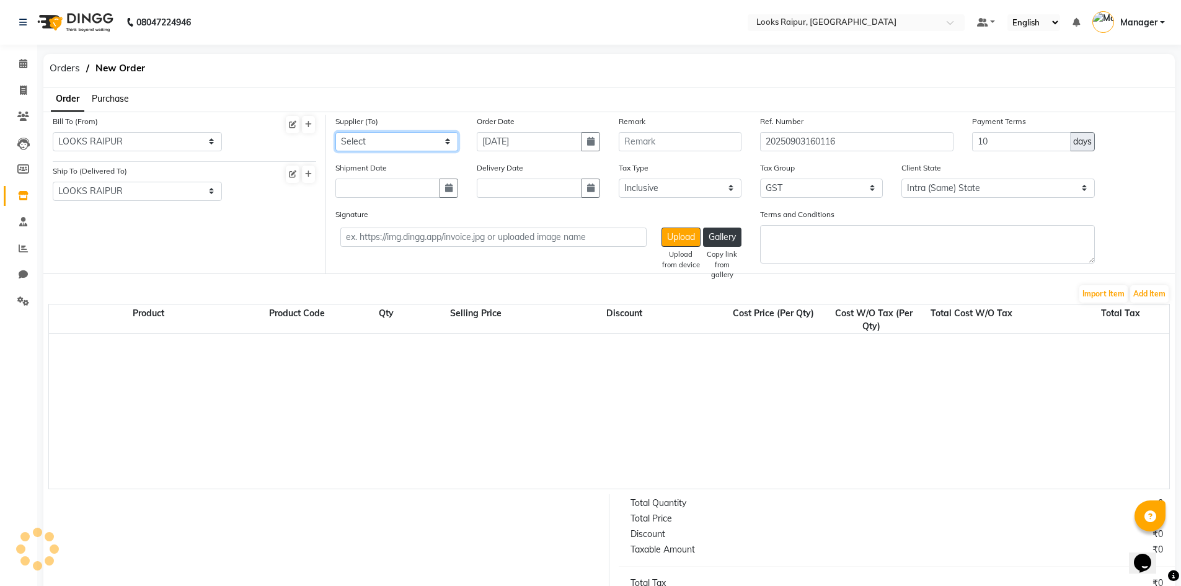
click at [437, 136] on select "Select LOREAL INDIA PVT LTD - LOREAL INDIA PVT LTD Dutta Agency - Dutta Agency …" at bounding box center [396, 141] width 123 height 19
select select "5318"
click at [335, 132] on select "Select LOREAL INDIA PVT LTD - LOREAL INDIA PVT LTD Dutta Agency - Dutta Agency …" at bounding box center [396, 141] width 123 height 19
click at [535, 138] on input "[DATE]" at bounding box center [529, 141] width 105 height 19
select select "9"
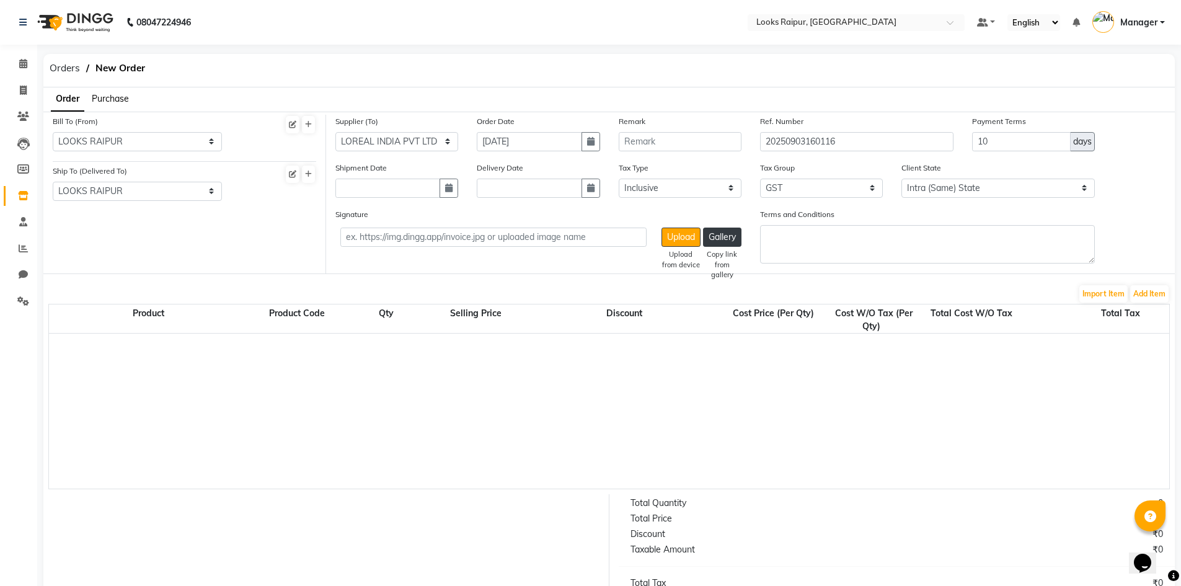
select select "2025"
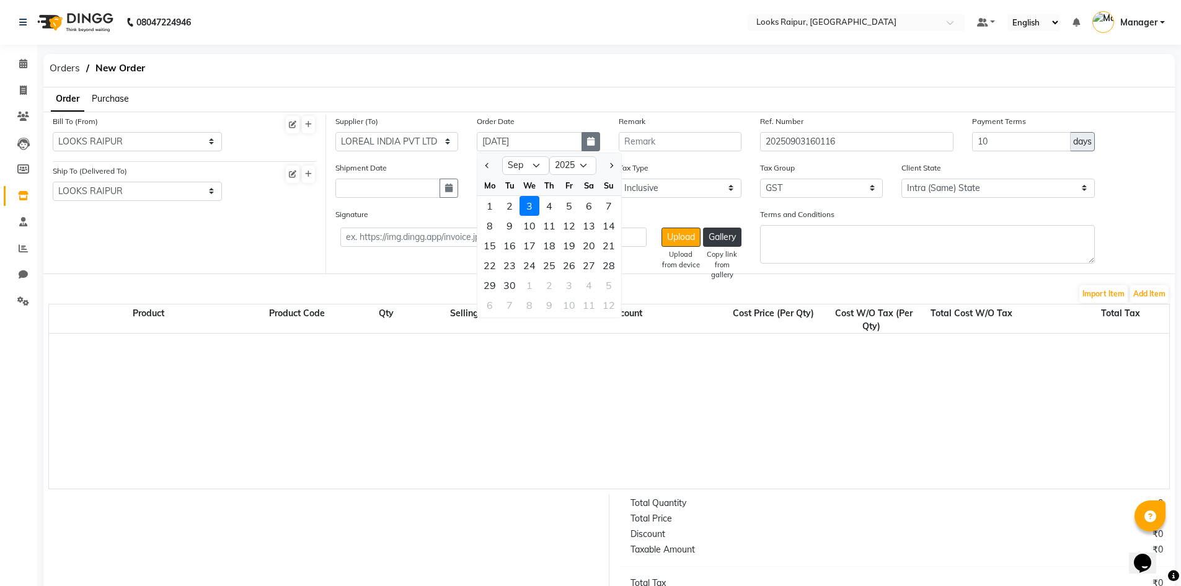
click at [591, 143] on icon "button" at bounding box center [590, 141] width 7 height 9
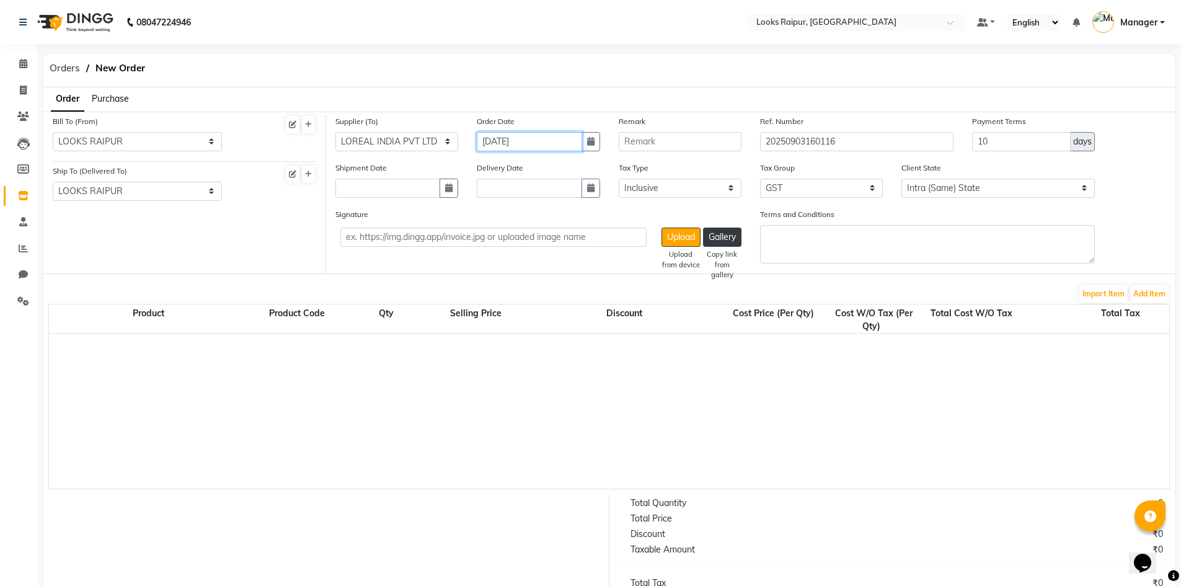
click at [498, 141] on input "[DATE]" at bounding box center [529, 141] width 105 height 19
select select "9"
select select "2025"
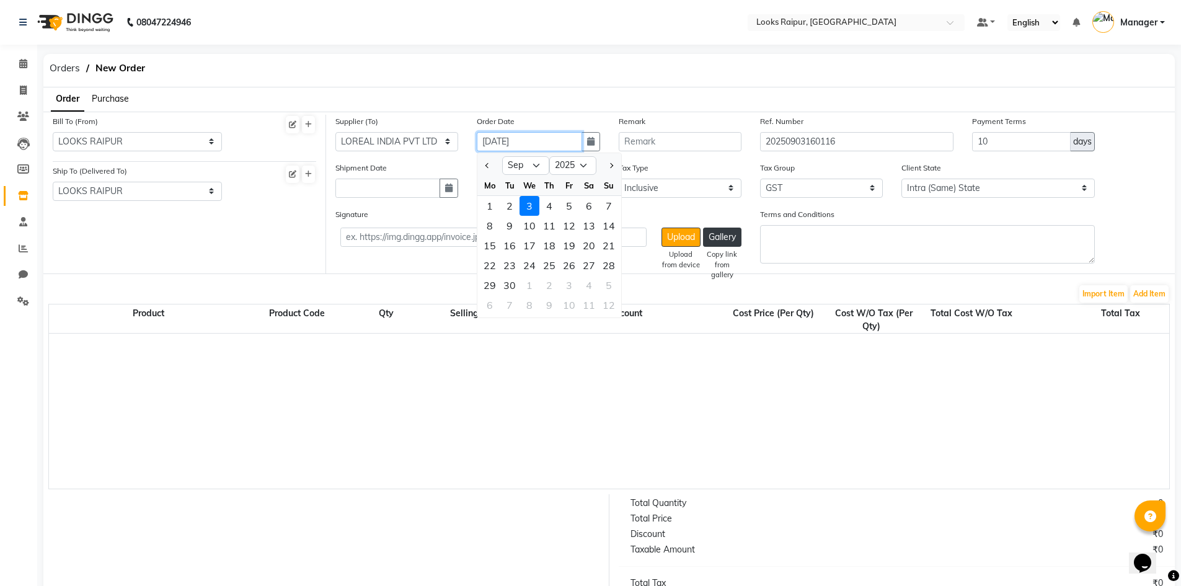
click at [519, 148] on input "[DATE]" at bounding box center [529, 141] width 105 height 19
click at [531, 169] on select "Jan Feb Mar Apr May Jun [DATE] Aug Sep Oct Nov Dec" at bounding box center [525, 165] width 47 height 19
select select "8"
click at [502, 156] on select "Jan Feb Mar Apr May Jun [DATE] Aug Sep Oct Nov Dec" at bounding box center [525, 165] width 47 height 19
click at [541, 167] on select "Jan Feb Mar Apr May Jun [DATE] Aug Sep Oct Nov Dec" at bounding box center [525, 165] width 47 height 19
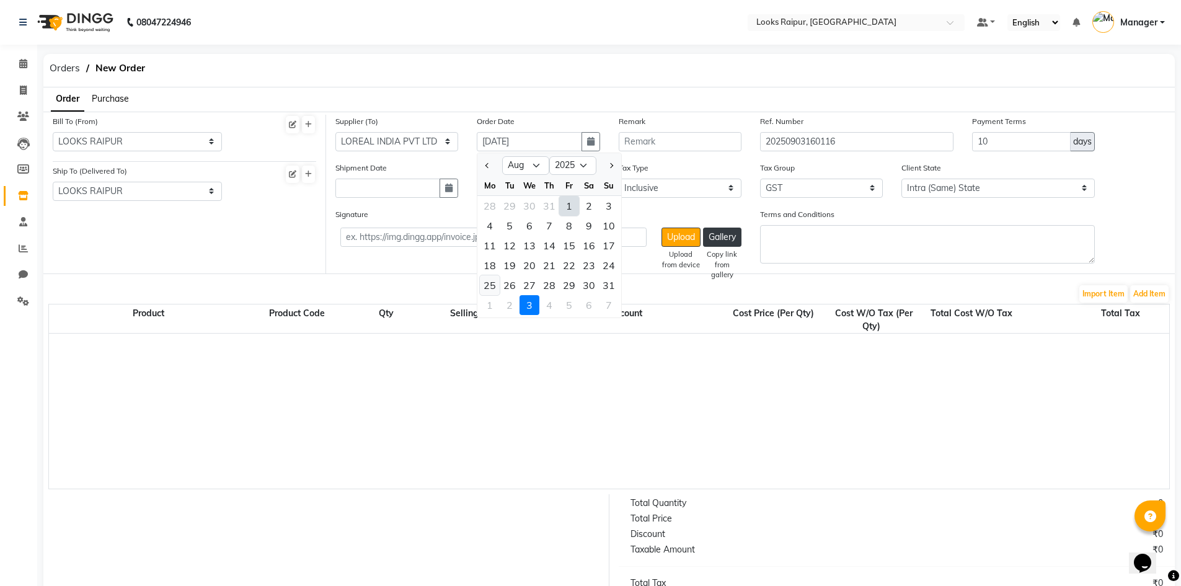
click at [490, 283] on div "25" at bounding box center [490, 285] width 20 height 20
type input "[DATE]"
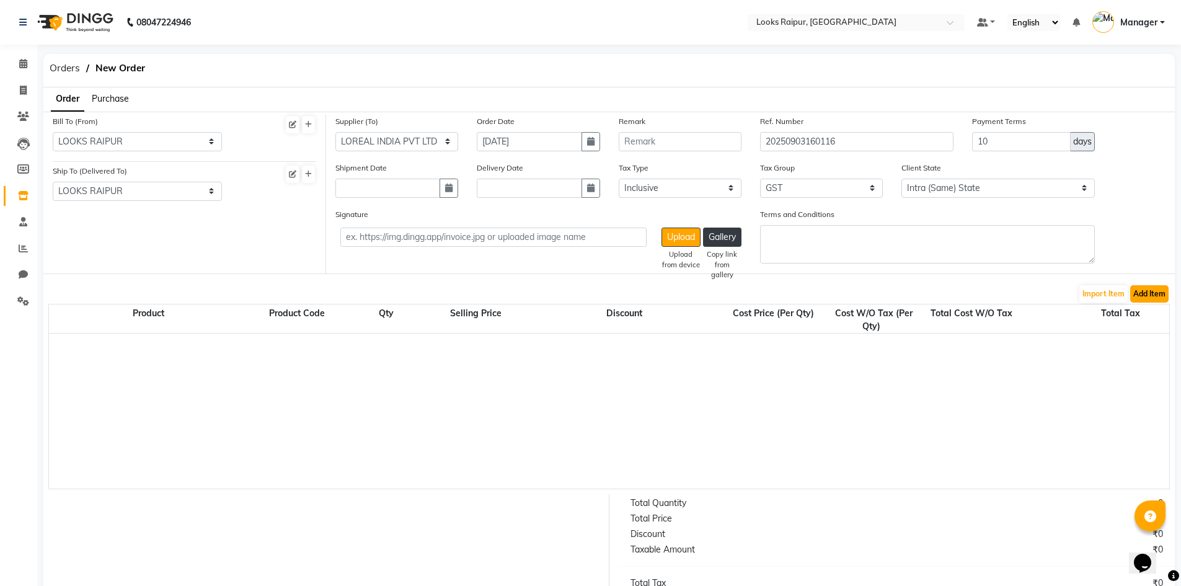
click at [1148, 293] on button "Add Item" at bounding box center [1149, 293] width 38 height 17
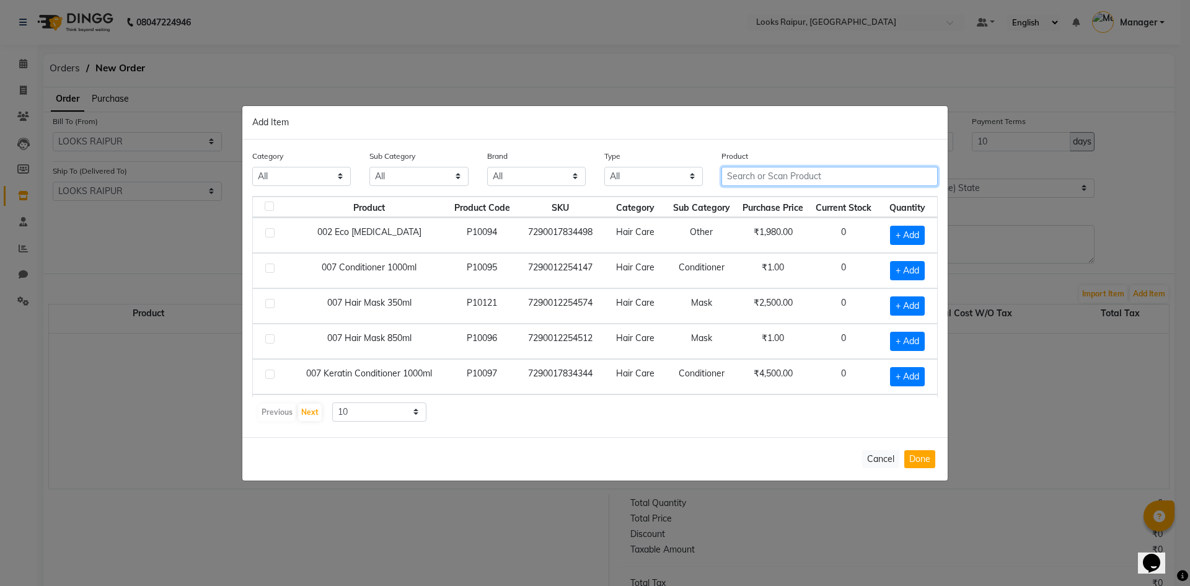
click at [733, 175] on input "text" at bounding box center [829, 176] width 216 height 19
type input "3474637173487"
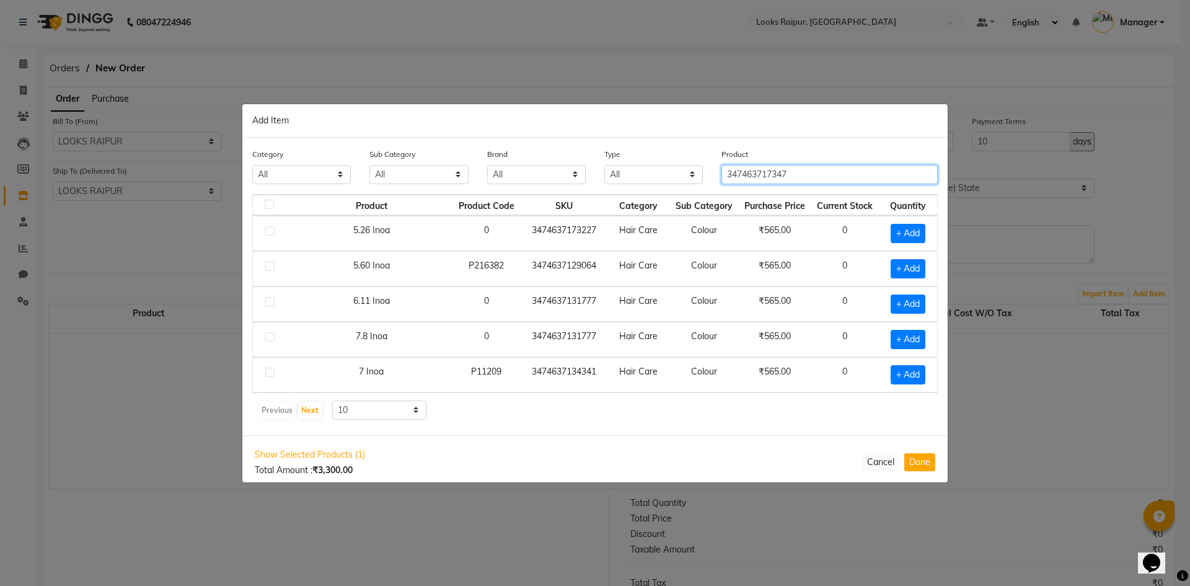
type input "3474637173470"
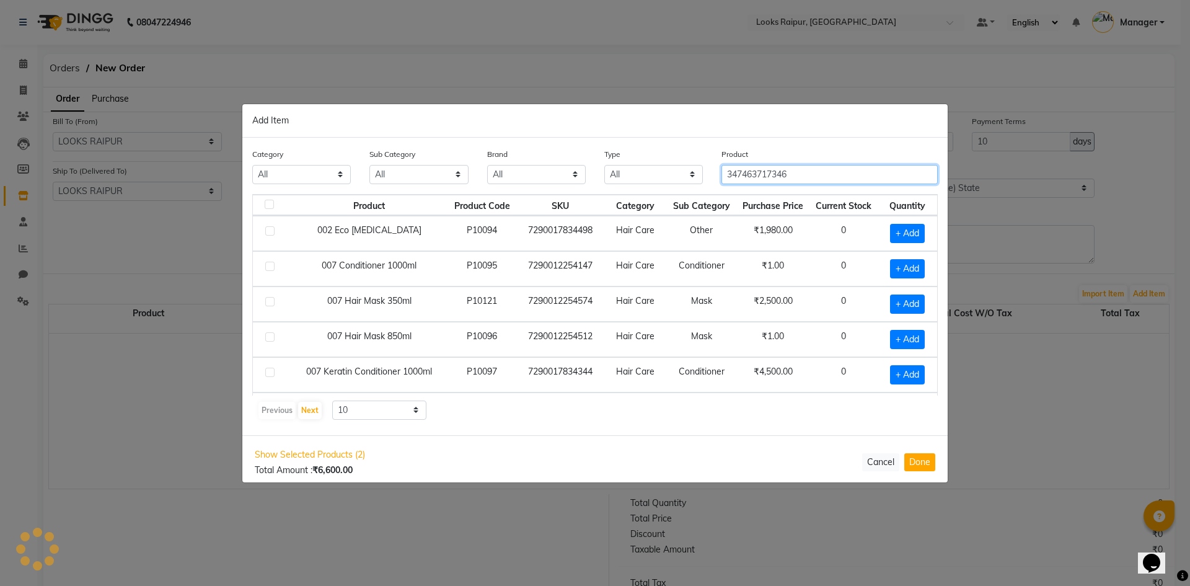
type input "3474637173463"
type input "3474637173494"
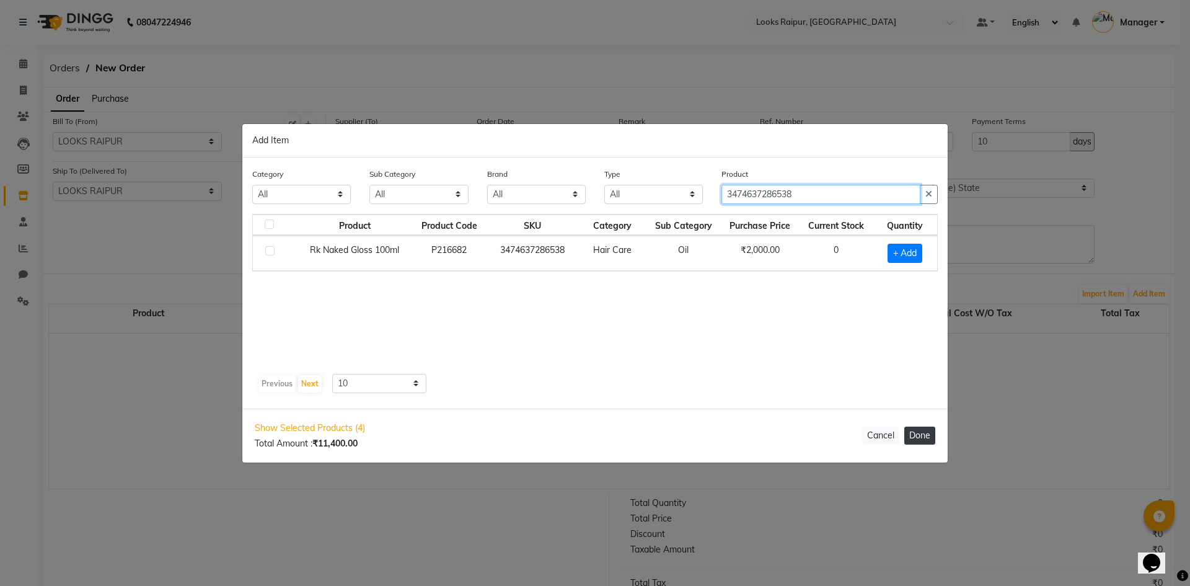
type input "3474637286538"
click at [924, 431] on button "Done" at bounding box center [919, 435] width 31 height 18
select select "4220"
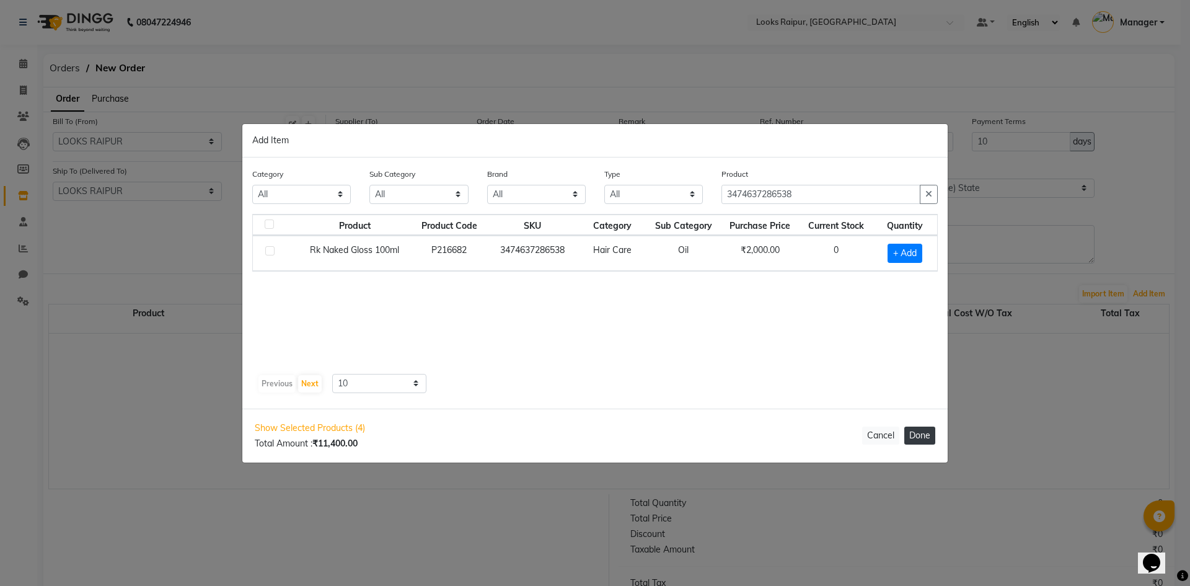
select select "4220"
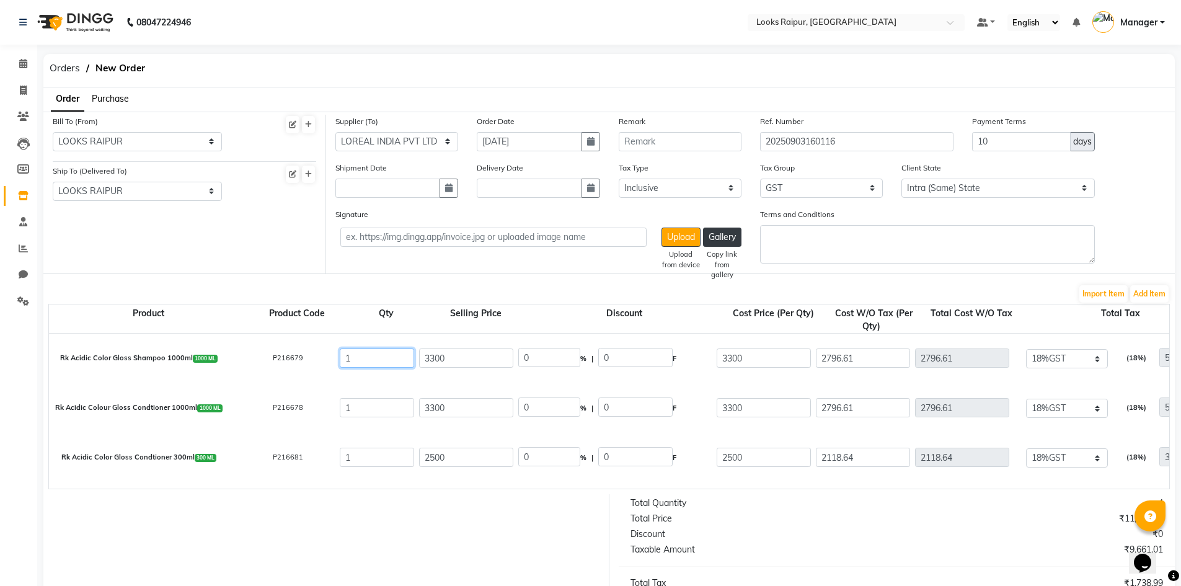
click at [395, 361] on input "1" at bounding box center [377, 357] width 74 height 19
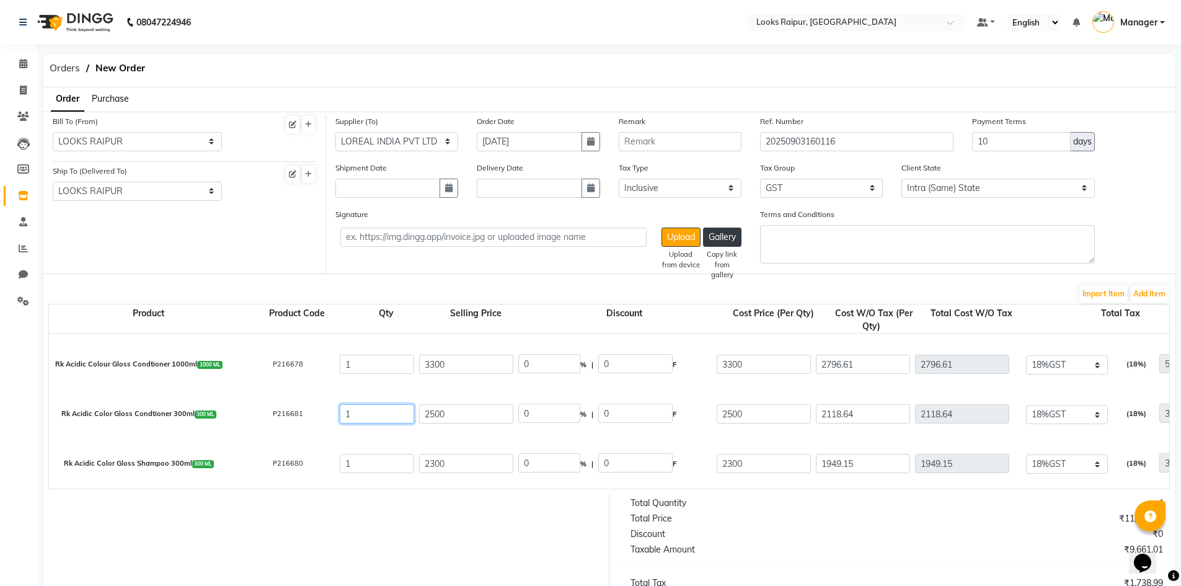
click at [384, 416] on input "1" at bounding box center [377, 413] width 74 height 19
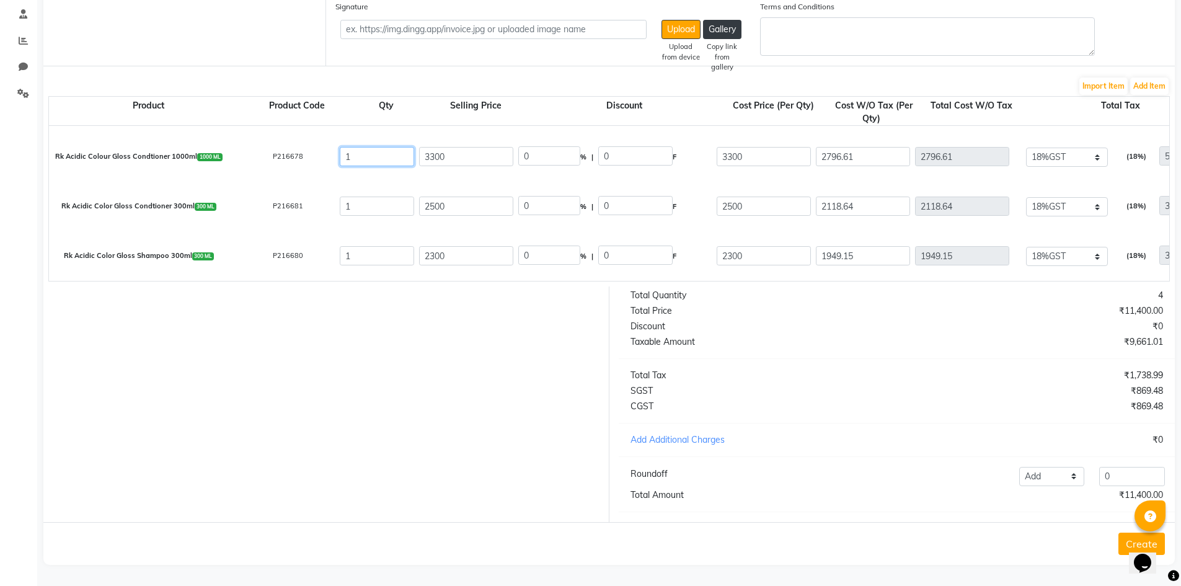
click at [368, 148] on input "1" at bounding box center [377, 156] width 74 height 19
type input "0"
type input "503.39"
type input "0"
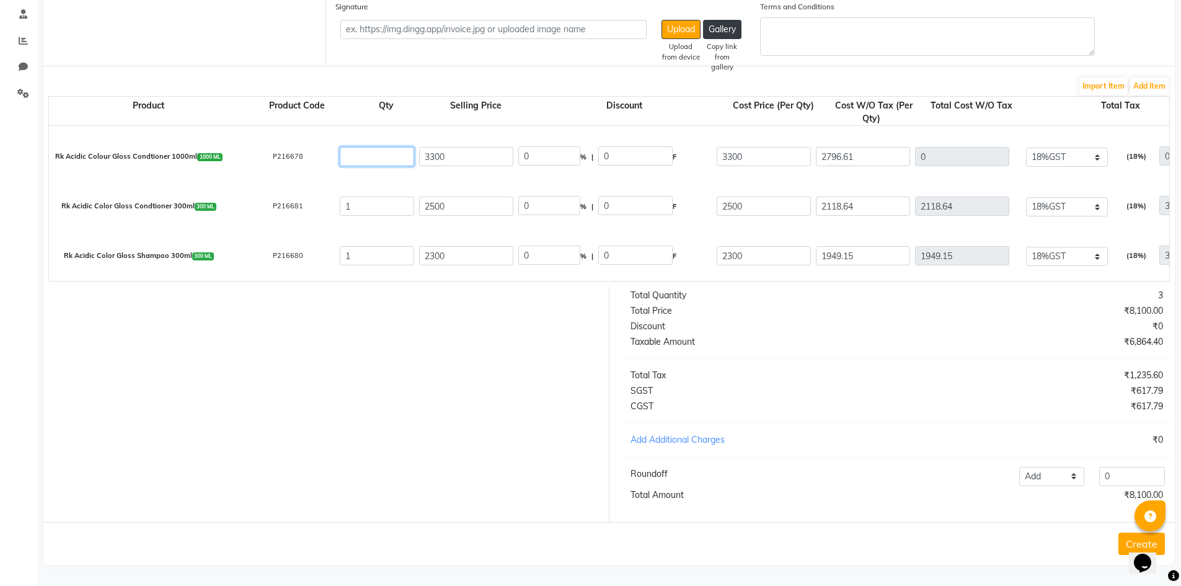
type input "2"
type input "5593.22"
type input "1006.78"
type input "6600"
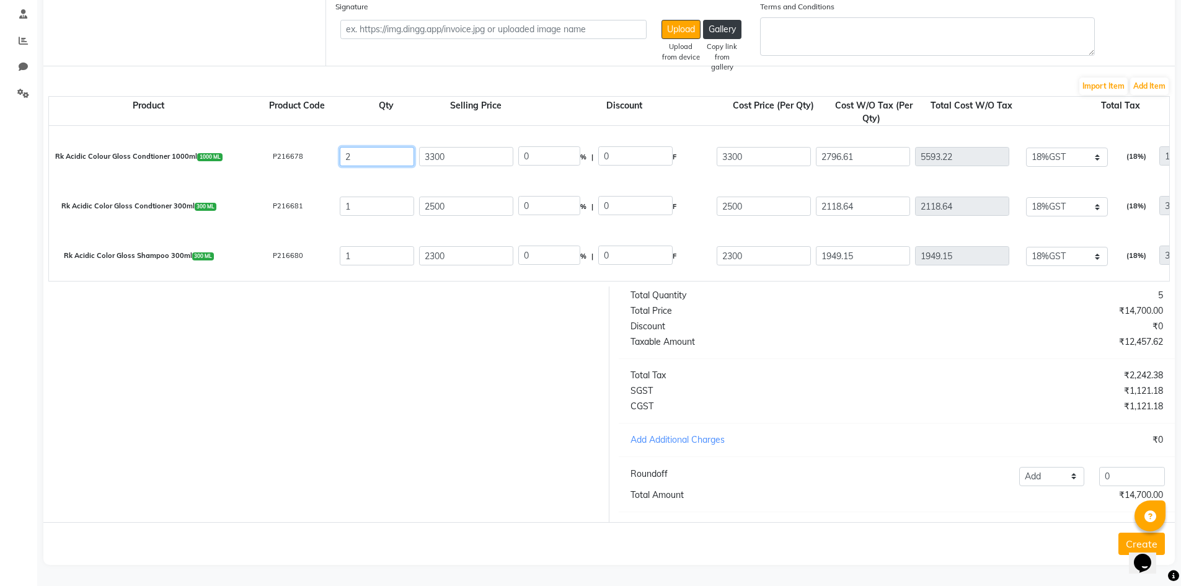
type input "0"
type input "1006.78"
type input "0"
type input "1"
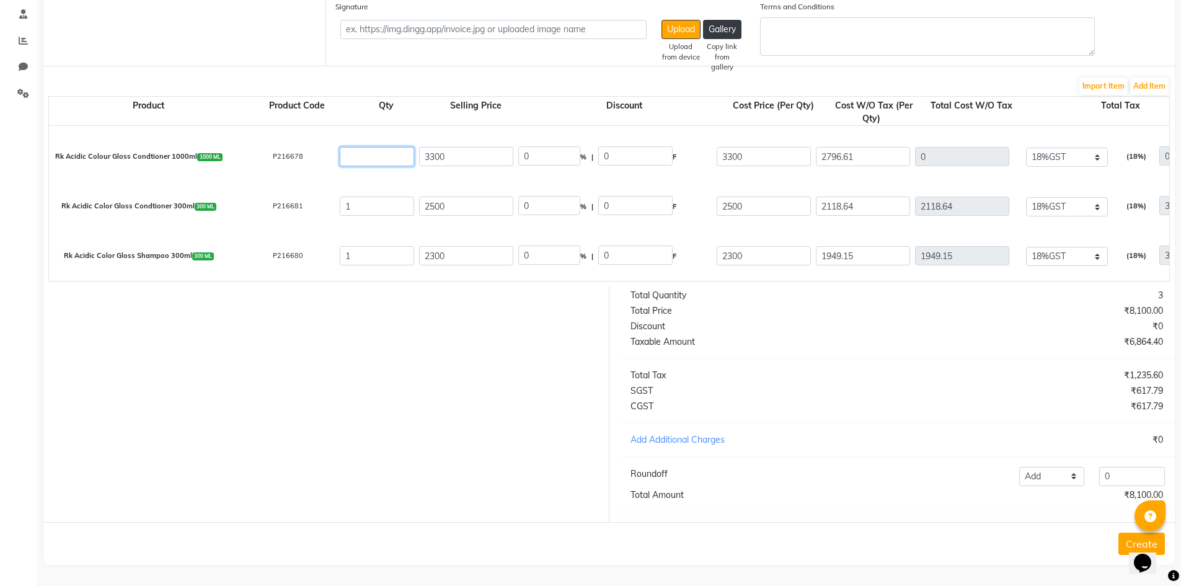
type input "2796.61"
type input "503.39"
type input "3300"
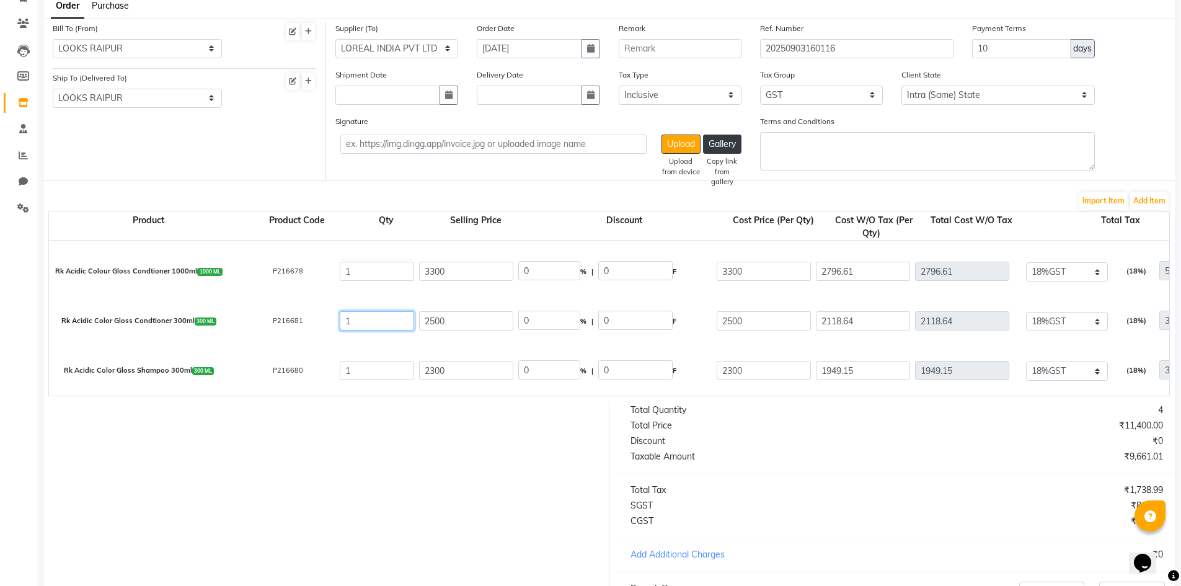
click at [363, 318] on input "1" at bounding box center [377, 320] width 74 height 19
type input "0"
type input "381.36"
type input "0"
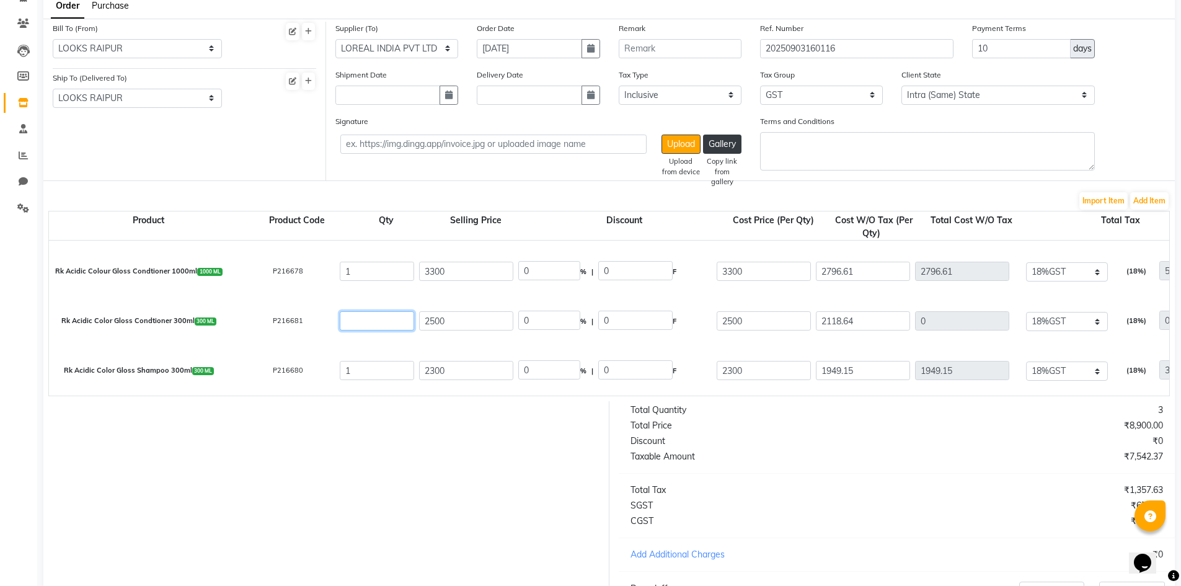
type input "2"
type input "4237.28"
type input "762.71"
type input "4999.99"
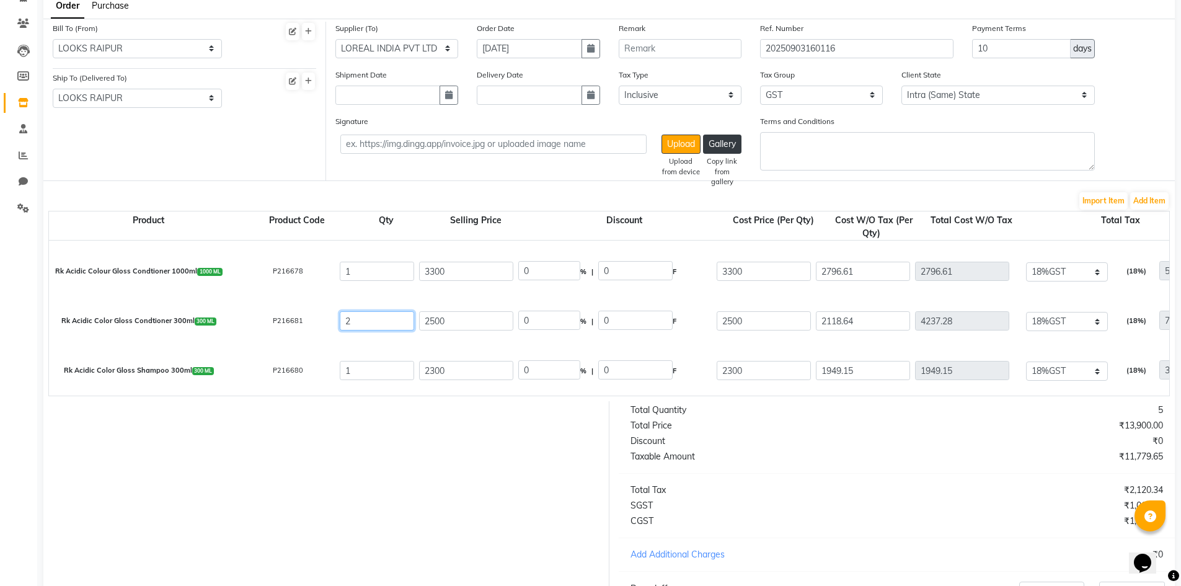
type input "2"
click at [376, 377] on input "1" at bounding box center [377, 370] width 74 height 19
type input "0"
type input "350.85"
type input "0"
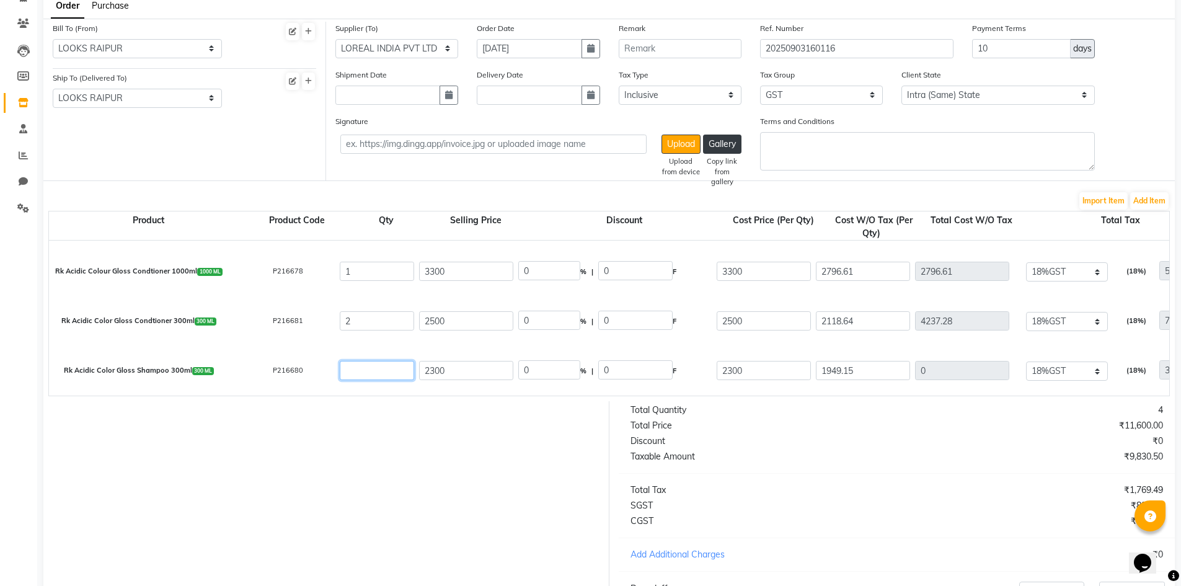
type input "0"
type input "2"
type input "3898.3"
type input "701.69"
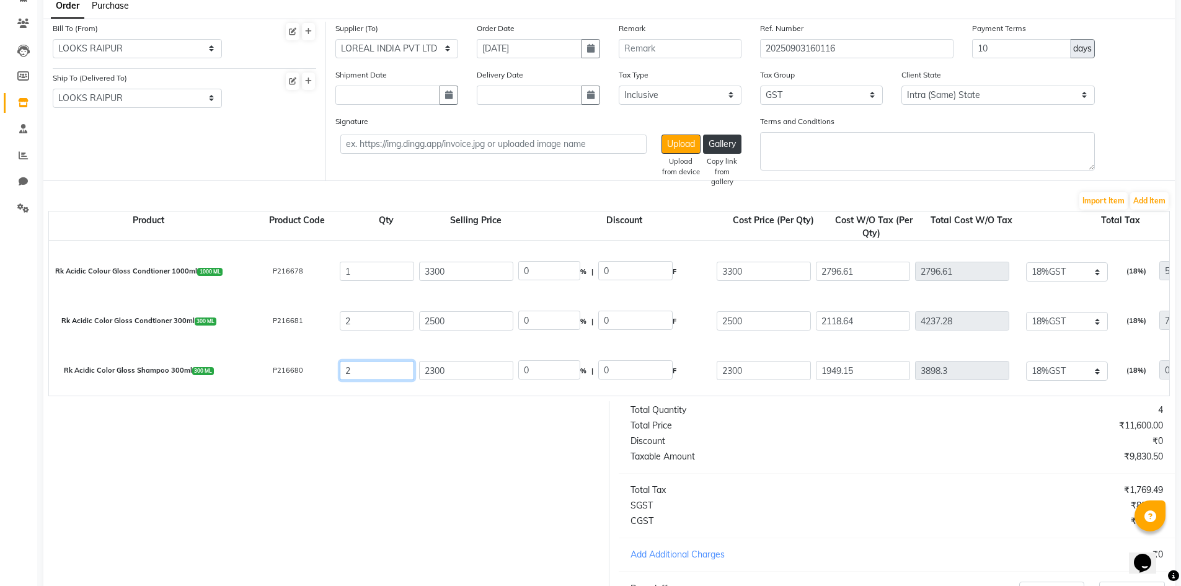
type input "4599.99"
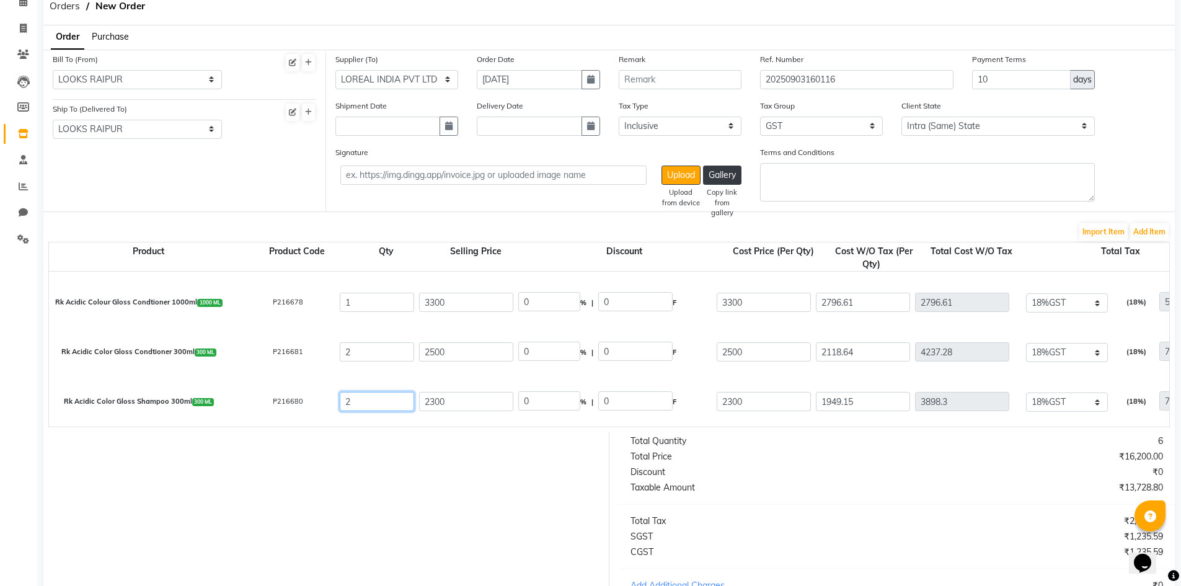
scroll to position [0, 0]
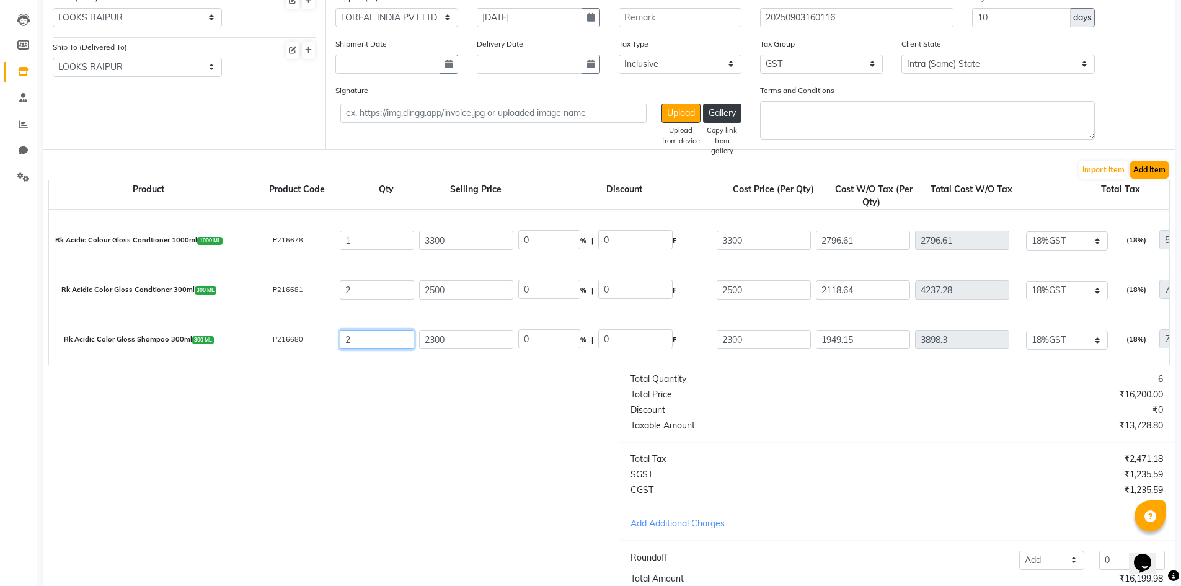
type input "2"
click at [1149, 167] on button "Add Item" at bounding box center [1149, 169] width 38 height 17
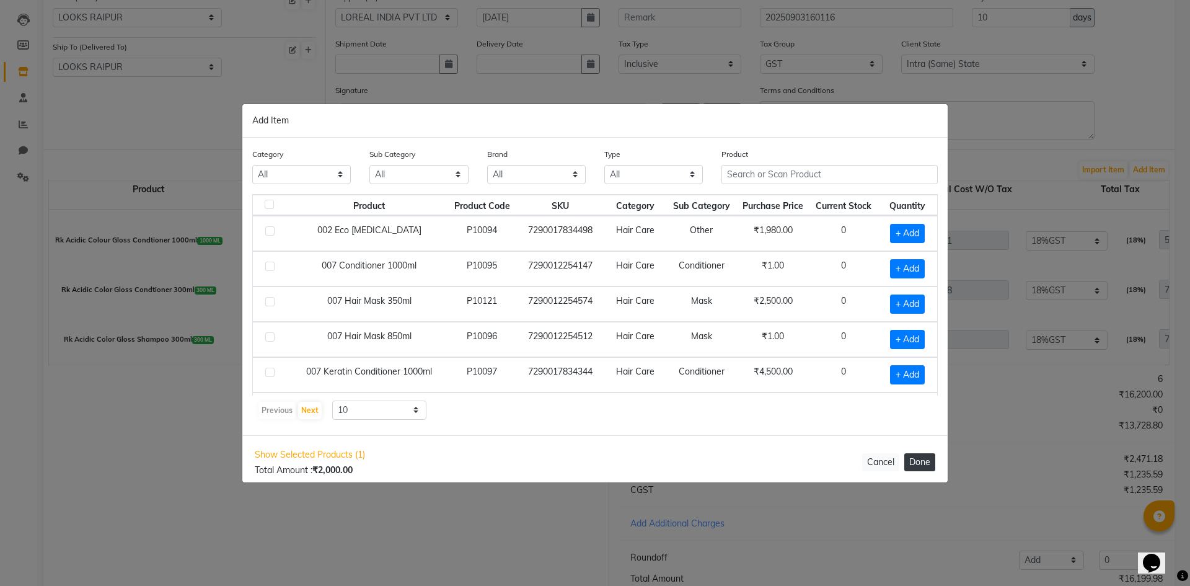
click at [928, 464] on button "Done" at bounding box center [919, 462] width 31 height 18
select select "4220"
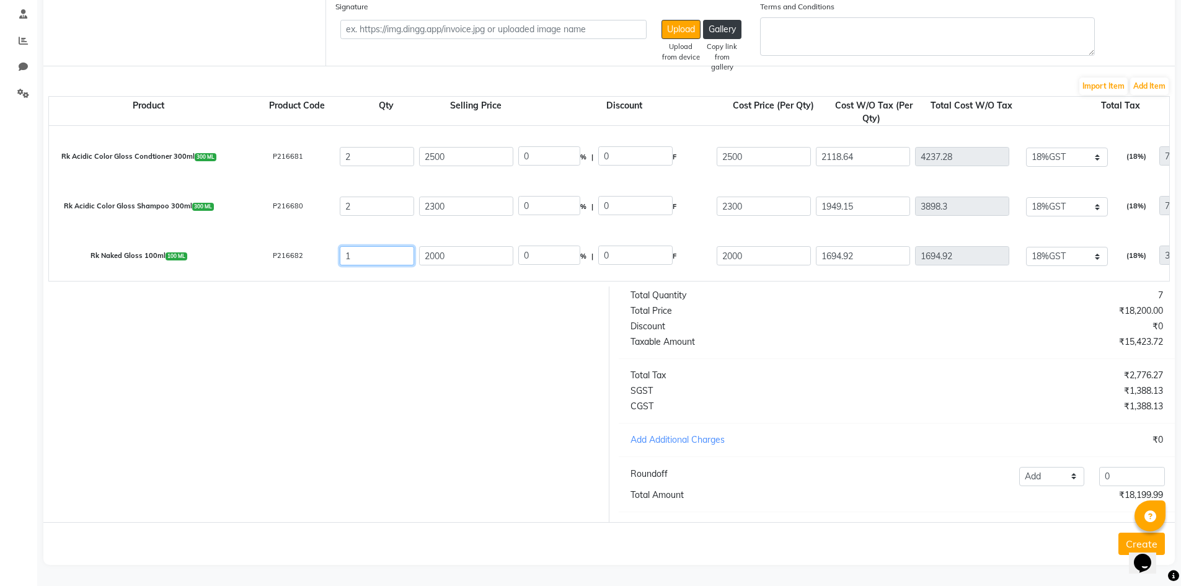
click at [359, 249] on input "1" at bounding box center [377, 255] width 74 height 19
type input "0"
type input "305.09"
type input "0"
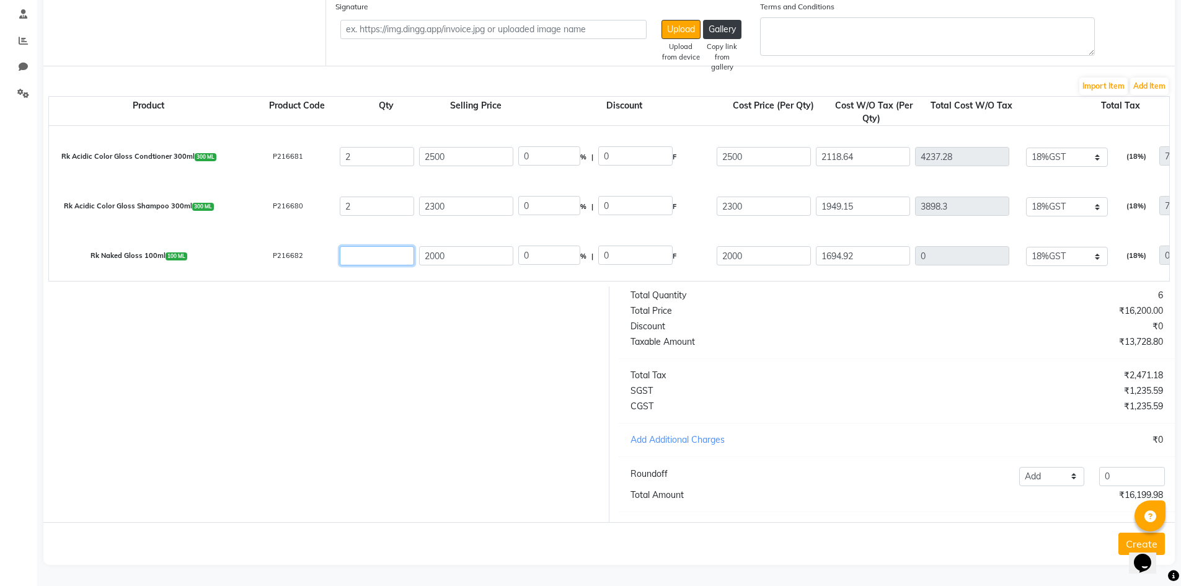
type input "2"
type input "3389.84"
type input "610.17"
type input "4000.01"
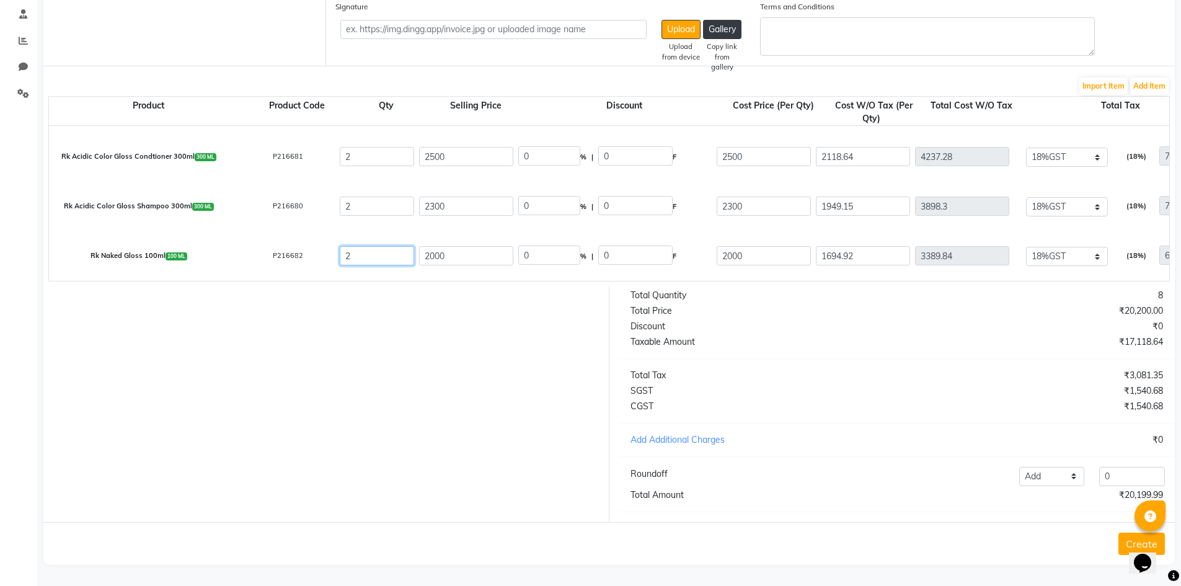
scroll to position [217, 0]
type input "2"
click at [1132, 553] on div "Opens Chat This icon Opens the chat window." at bounding box center [1142, 563] width 20 height 20
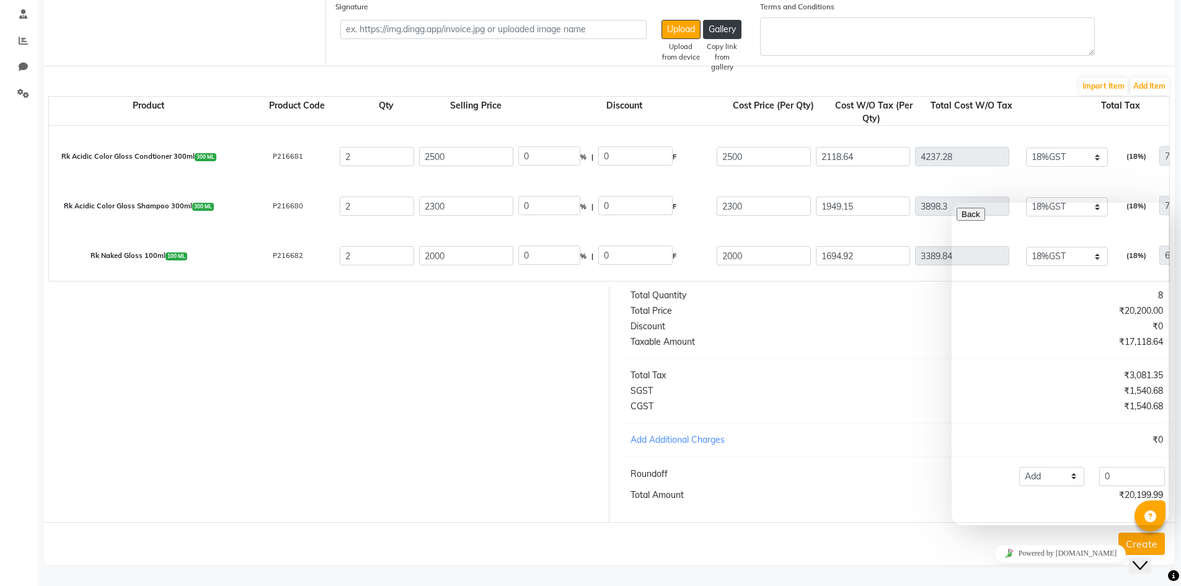
click at [949, 496] on div "₹20,199.99" at bounding box center [1034, 494] width 276 height 13
click at [911, 451] on div "Total Quantity 8 Total Price ₹20,200.00 Discount ₹0 Taxable Amount ₹17,118.64 T…" at bounding box center [896, 404] width 575 height 236
click at [1126, 544] on div "Powered by [DOMAIN_NAME]" at bounding box center [1059, 553] width 207 height 18
click at [841, 310] on div "Total Price" at bounding box center [759, 310] width 276 height 13
drag, startPoint x: 961, startPoint y: 258, endPoint x: 1898, endPoint y: 437, distance: 954.1
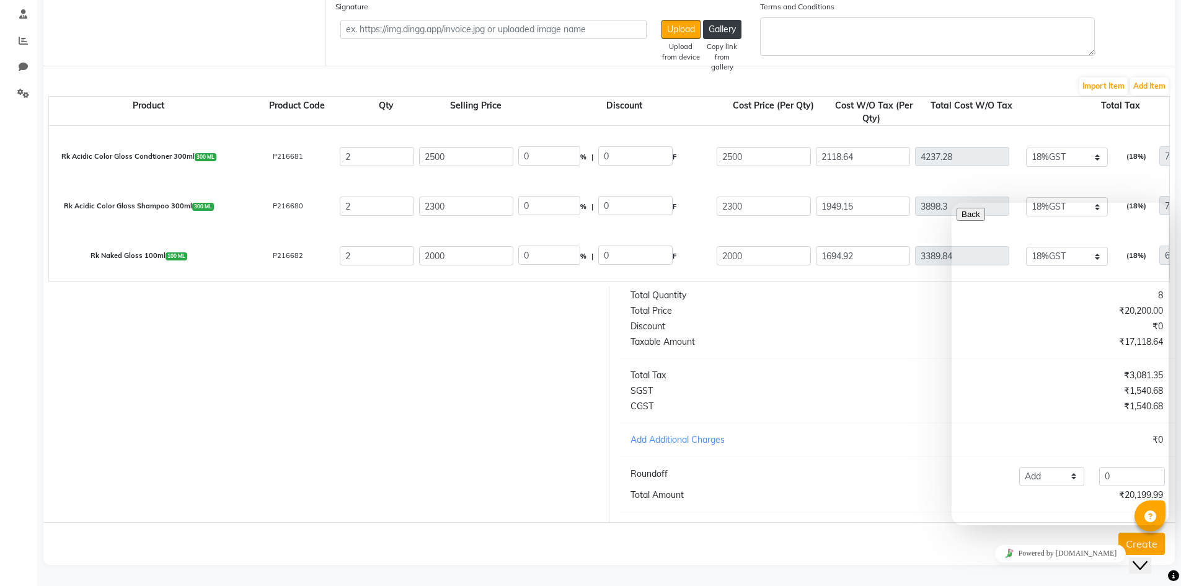
click at [778, 439] on div "Add Additional Charges" at bounding box center [759, 439] width 276 height 13
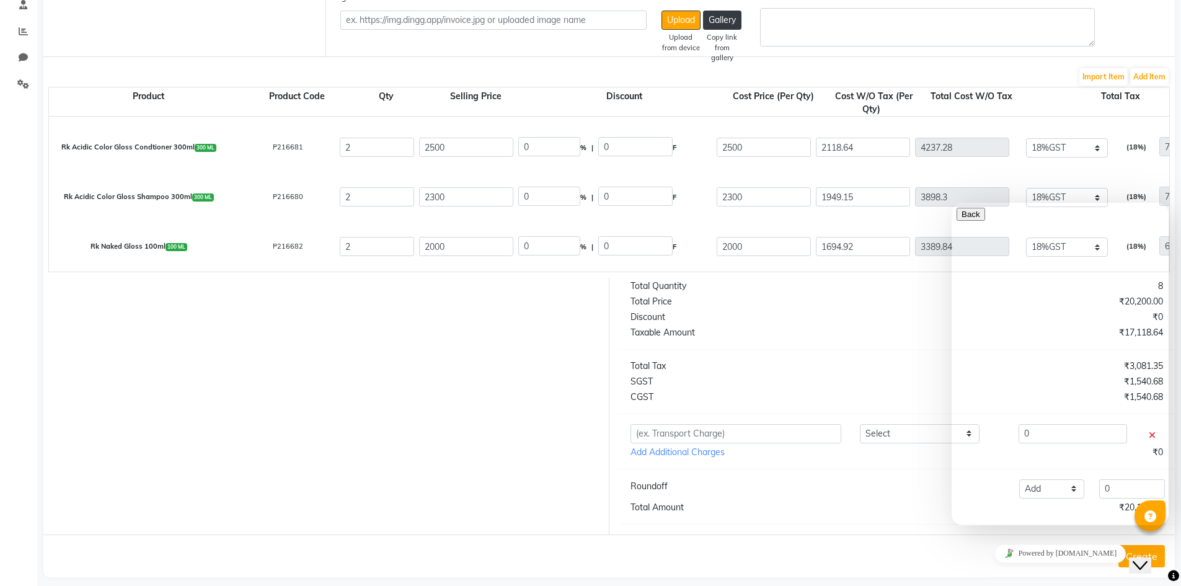
click at [866, 320] on div "Discount" at bounding box center [759, 317] width 276 height 13
click at [964, 219] on button "Back" at bounding box center [970, 214] width 29 height 13
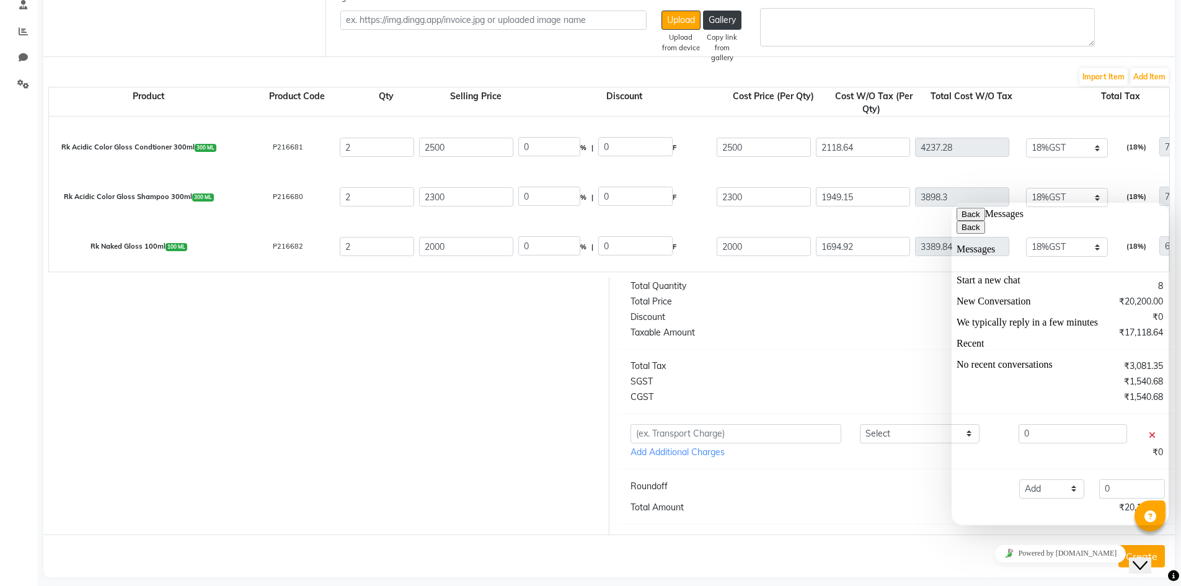
drag, startPoint x: 1887, startPoint y: 728, endPoint x: 1025, endPoint y: 513, distance: 888.5
drag, startPoint x: 1025, startPoint y: 513, endPoint x: 1100, endPoint y: 203, distance: 318.8
click at [1147, 558] on div "Close Chat This icon closes the chat window." at bounding box center [1139, 565] width 15 height 15
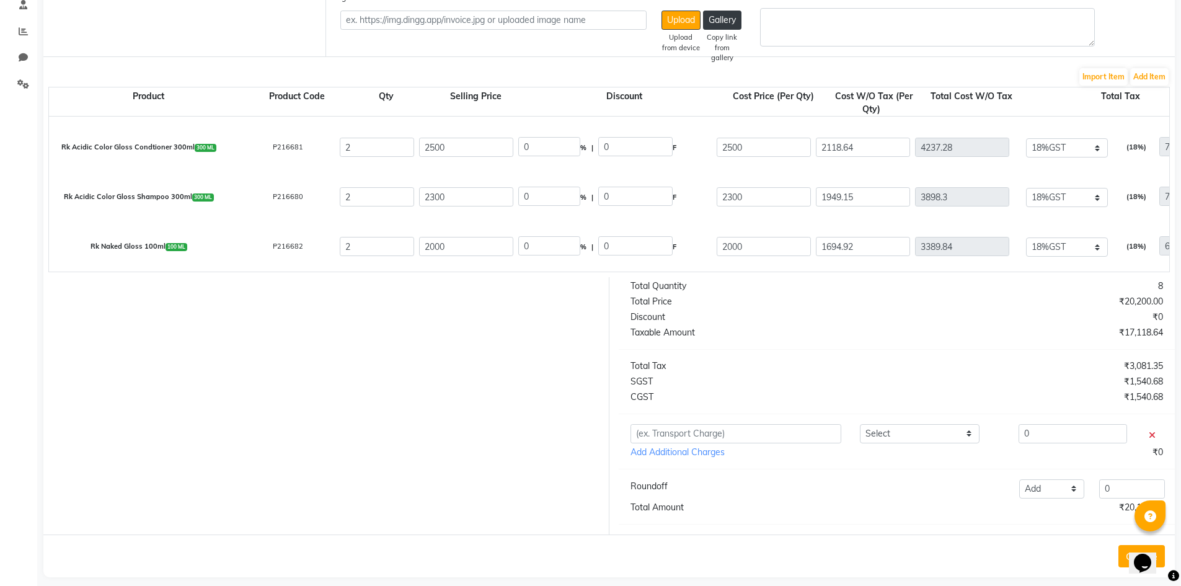
click at [1127, 567] on button "Create" at bounding box center [1141, 556] width 46 height 22
click at [896, 372] on div "Total Tax" at bounding box center [759, 365] width 276 height 13
click at [448, 311] on div at bounding box center [321, 405] width 575 height 257
click at [450, 311] on div at bounding box center [321, 405] width 575 height 257
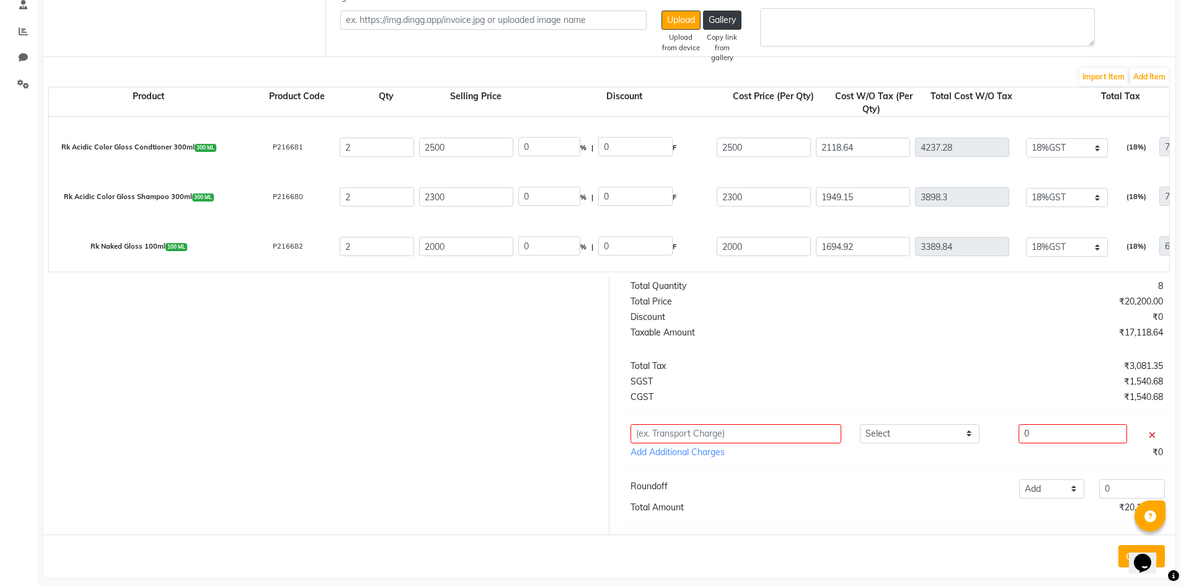
click at [450, 311] on div at bounding box center [321, 405] width 575 height 257
click at [1158, 443] on div "0" at bounding box center [1080, 433] width 183 height 19
click at [1152, 439] on icon at bounding box center [1151, 435] width 7 height 9
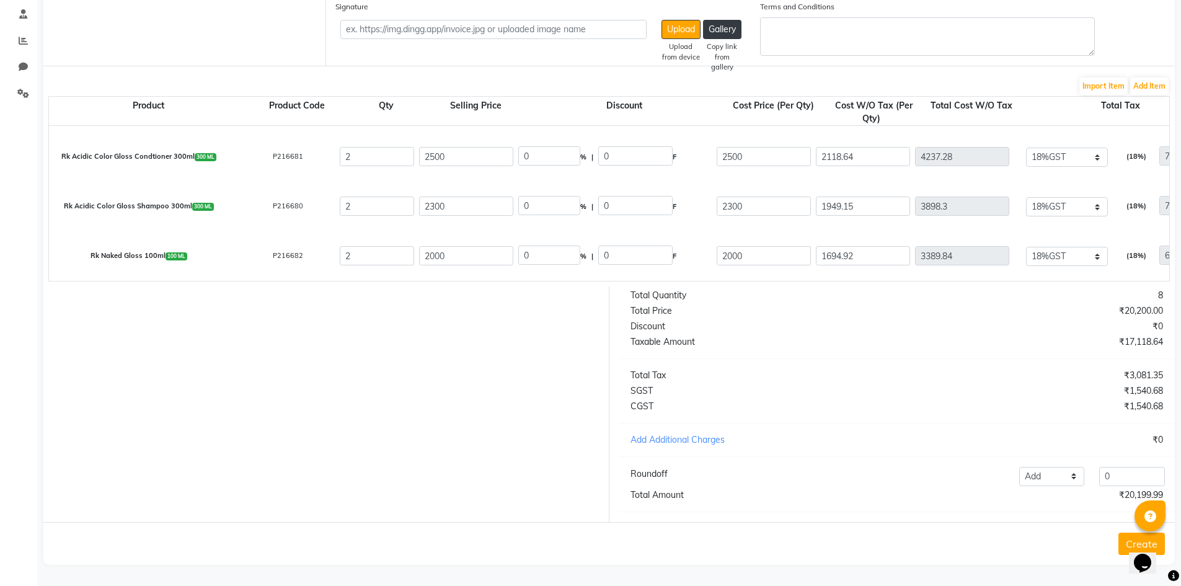
click at [1126, 542] on button "Create" at bounding box center [1141, 543] width 46 height 22
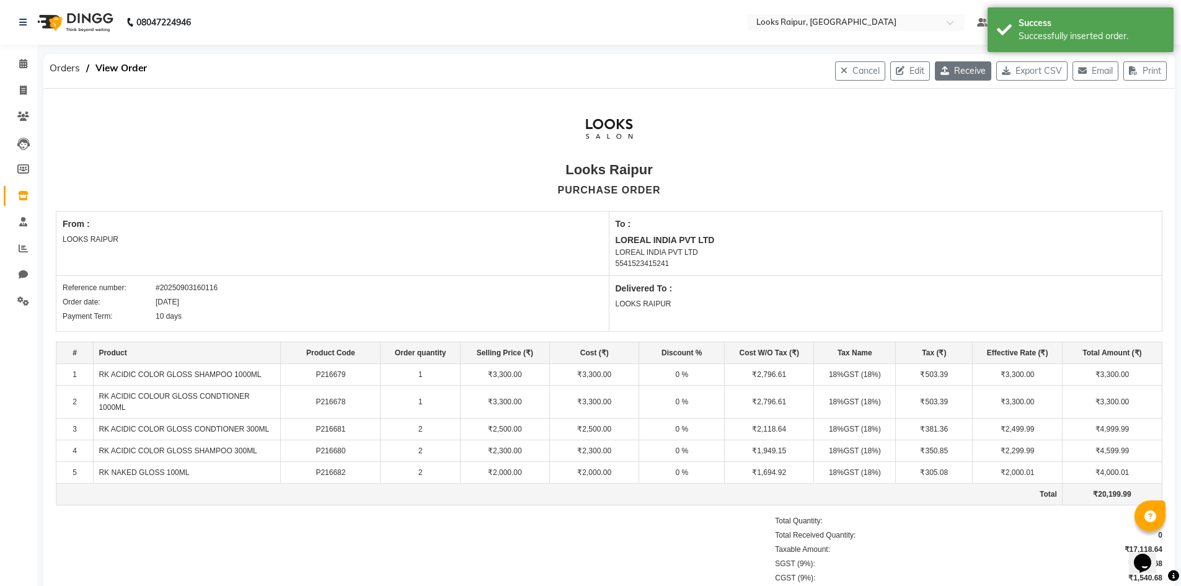
click at [960, 73] on button "Receive" at bounding box center [963, 70] width 56 height 19
select select "1588"
select select "1589"
select select "5318"
select select "true"
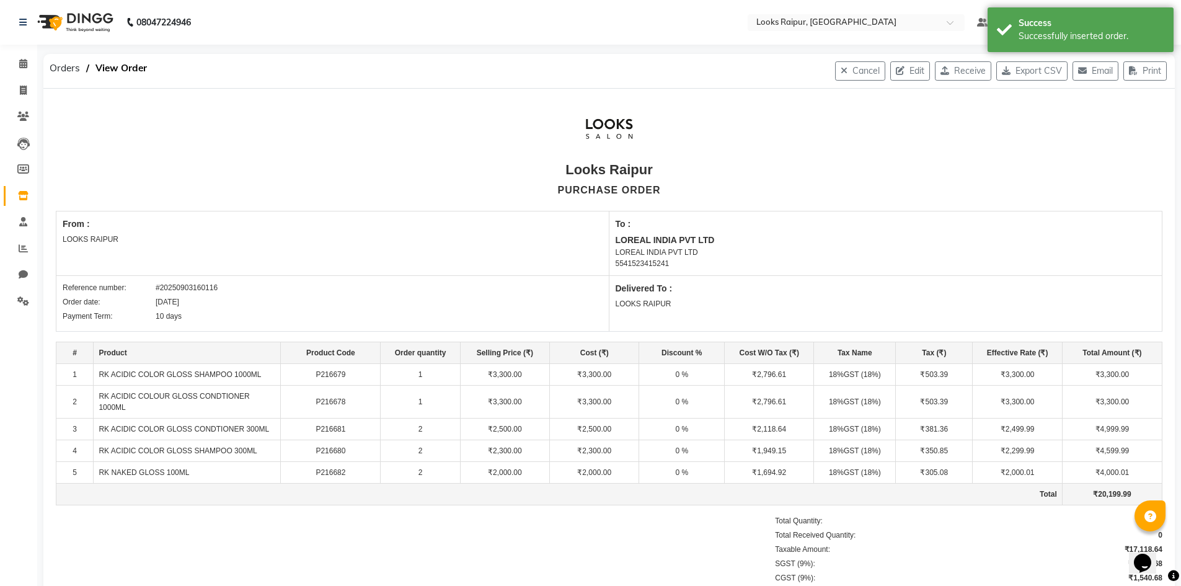
select select "4220"
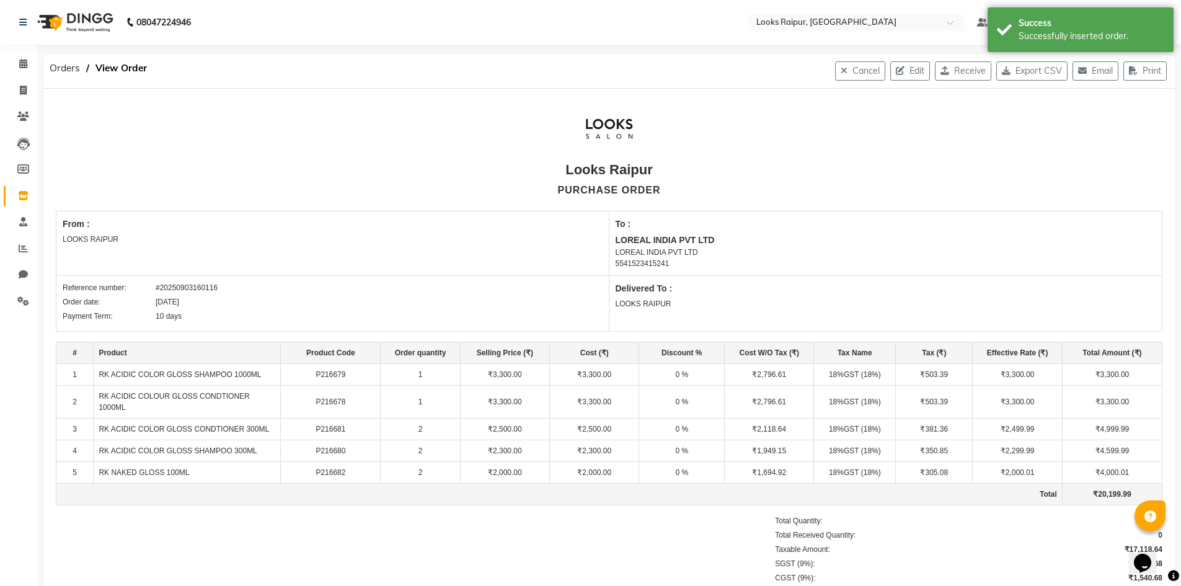
select select "4220"
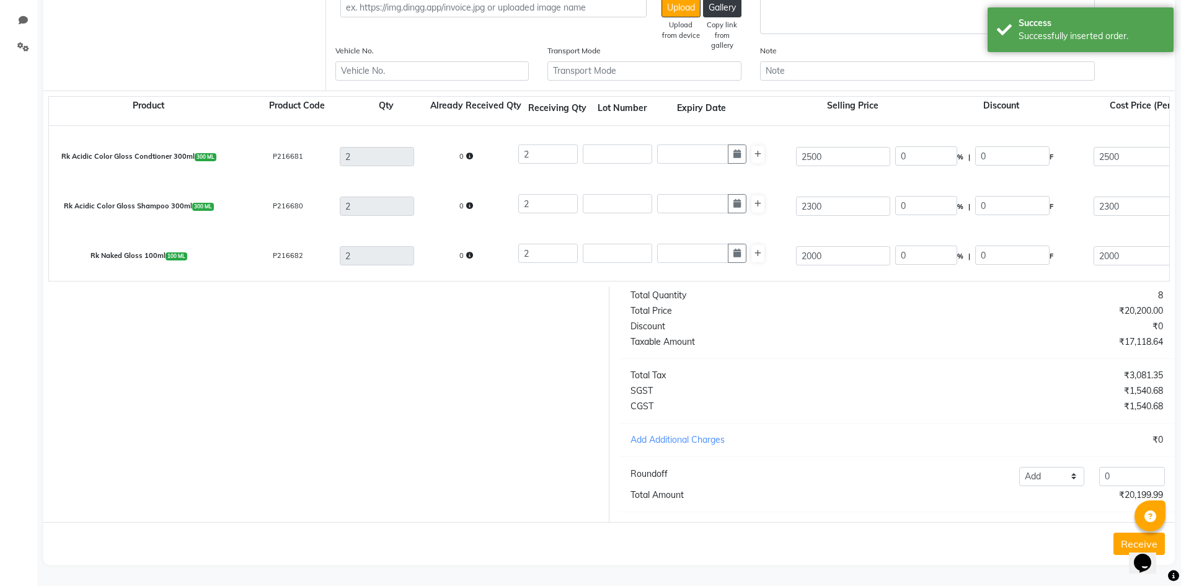
scroll to position [263, 0]
click at [1120, 546] on button "Receive" at bounding box center [1138, 543] width 51 height 22
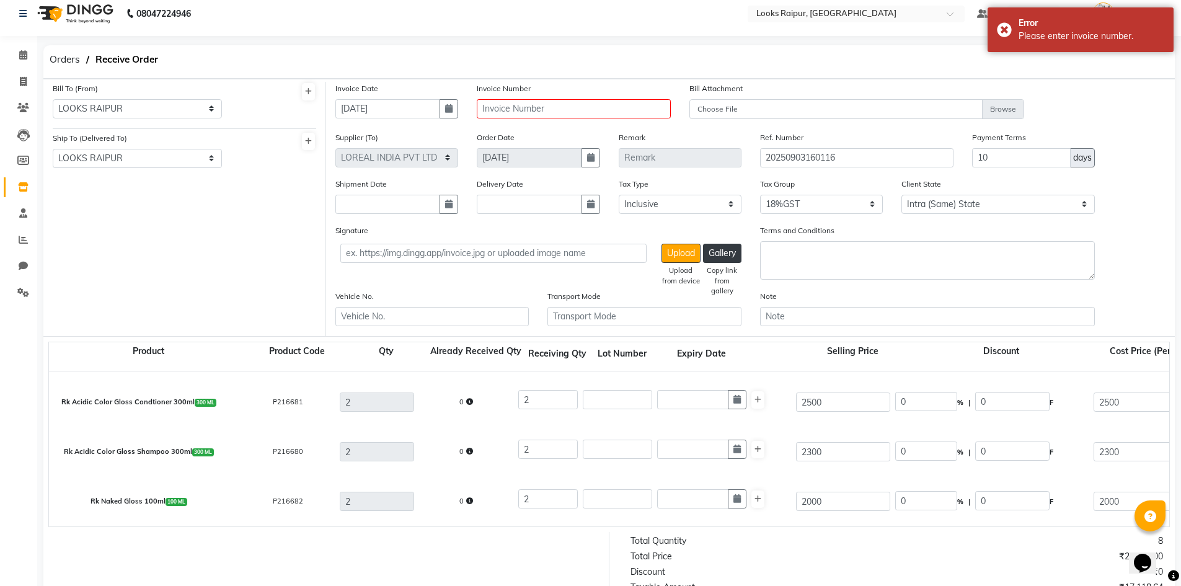
scroll to position [0, 0]
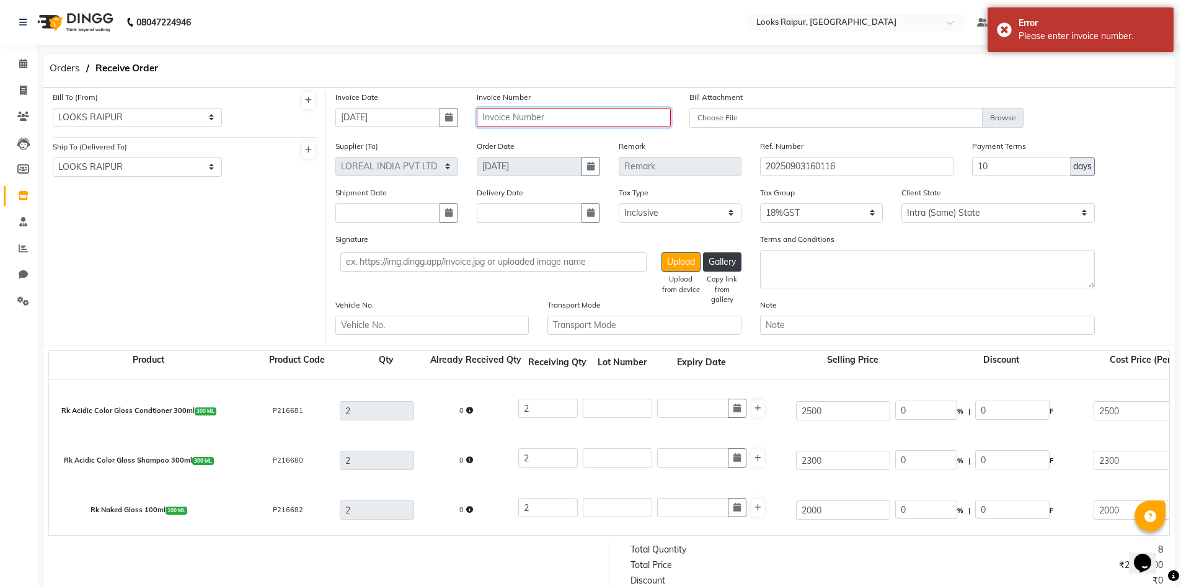
click at [511, 118] on input "text" at bounding box center [573, 117] width 193 height 19
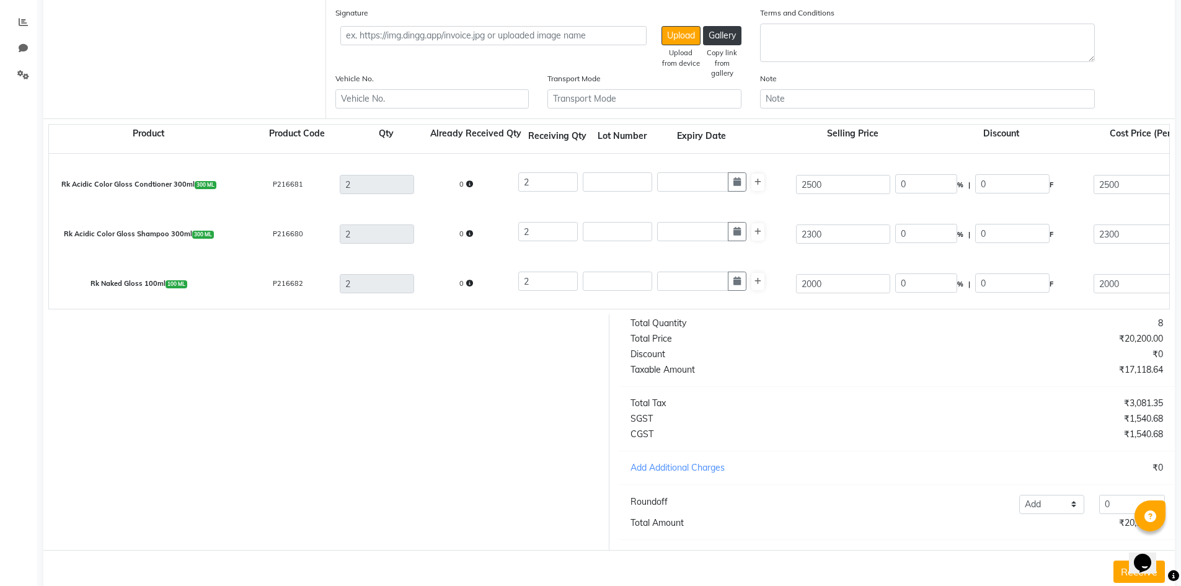
scroll to position [263, 0]
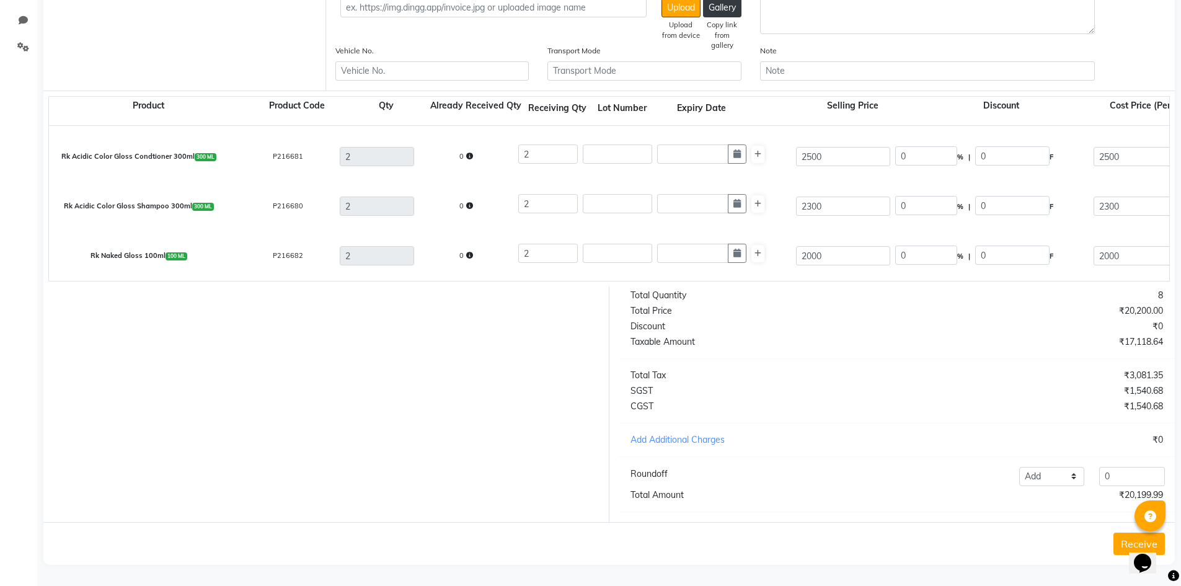
type input "MH2514031671"
click at [1128, 547] on button "Receive" at bounding box center [1138, 543] width 51 height 22
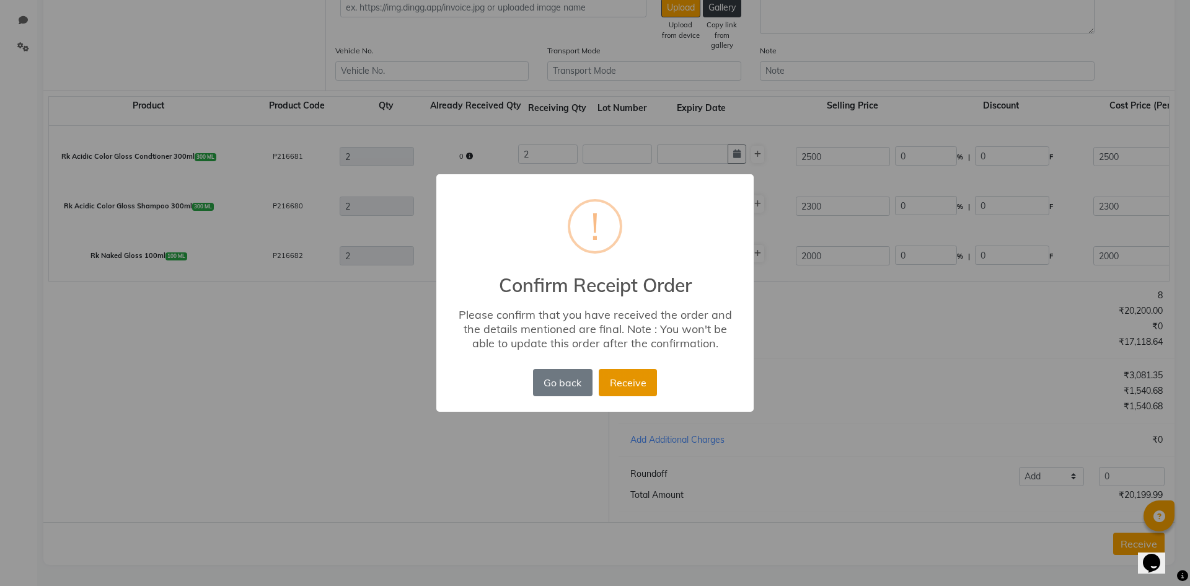
click at [637, 383] on button "Receive" at bounding box center [628, 382] width 58 height 27
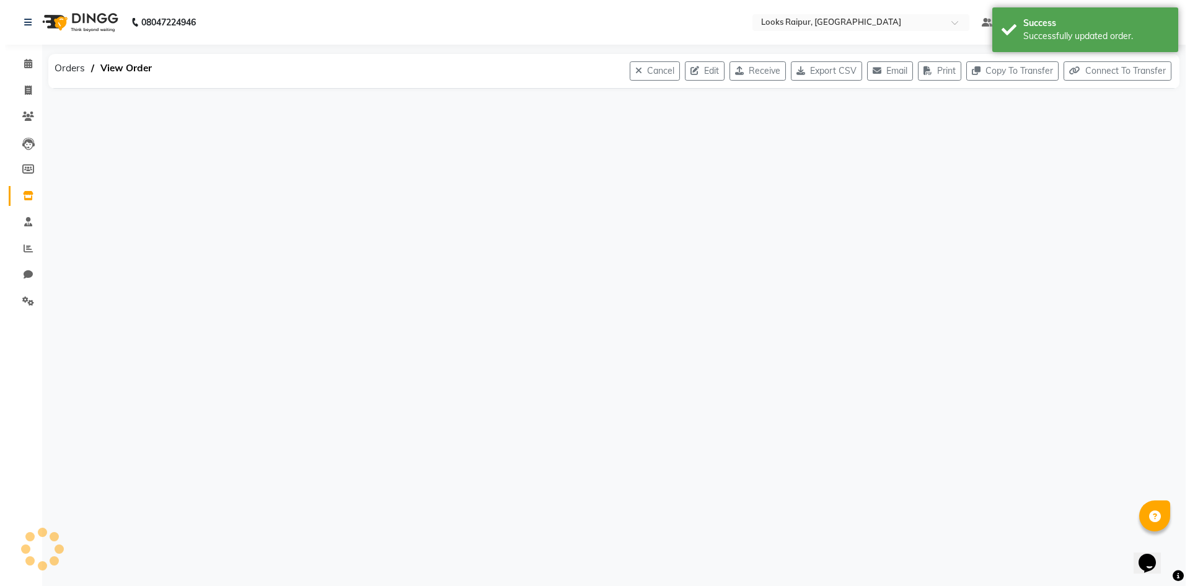
scroll to position [0, 0]
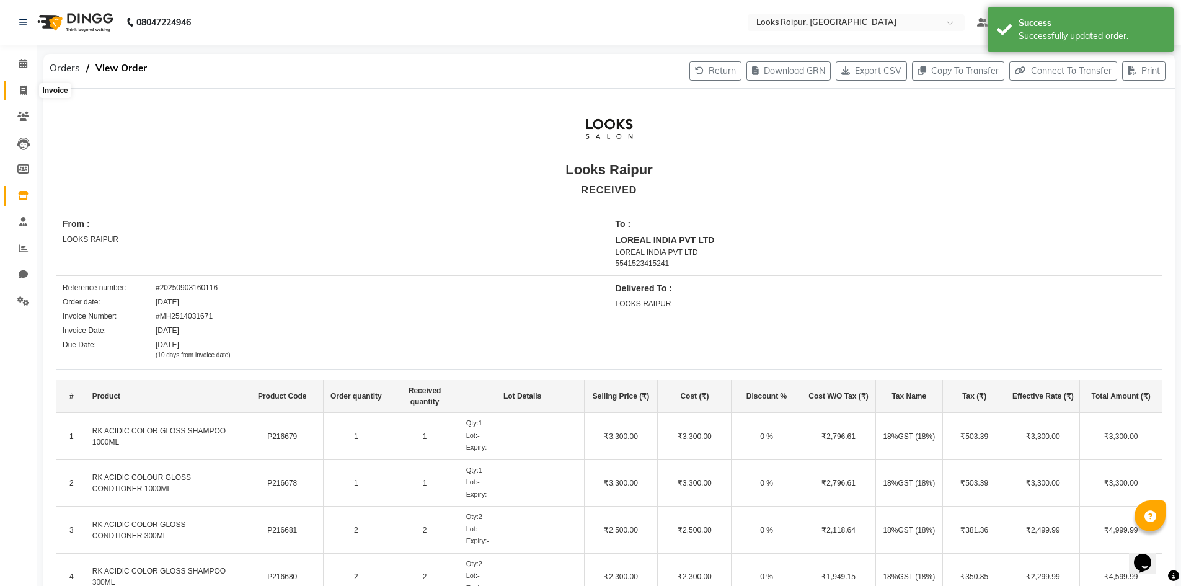
click at [21, 90] on icon at bounding box center [23, 90] width 7 height 9
select select "service"
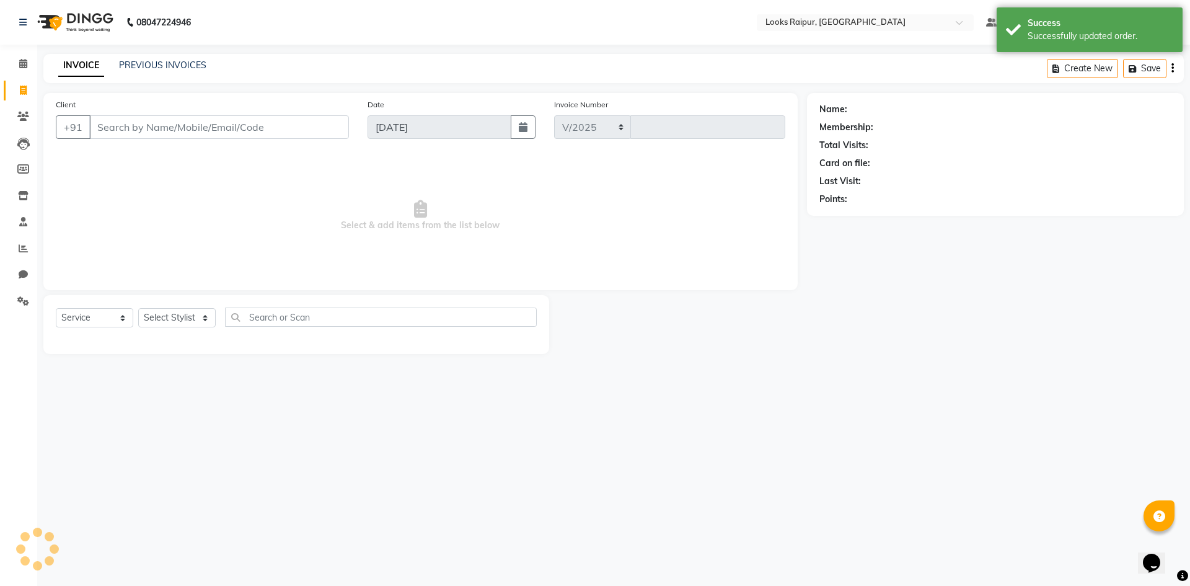
select select "8606"
type input "0345"
click at [139, 62] on link "PREVIOUS INVOICES" at bounding box center [162, 64] width 87 height 11
